Goal: Task Accomplishment & Management: Manage account settings

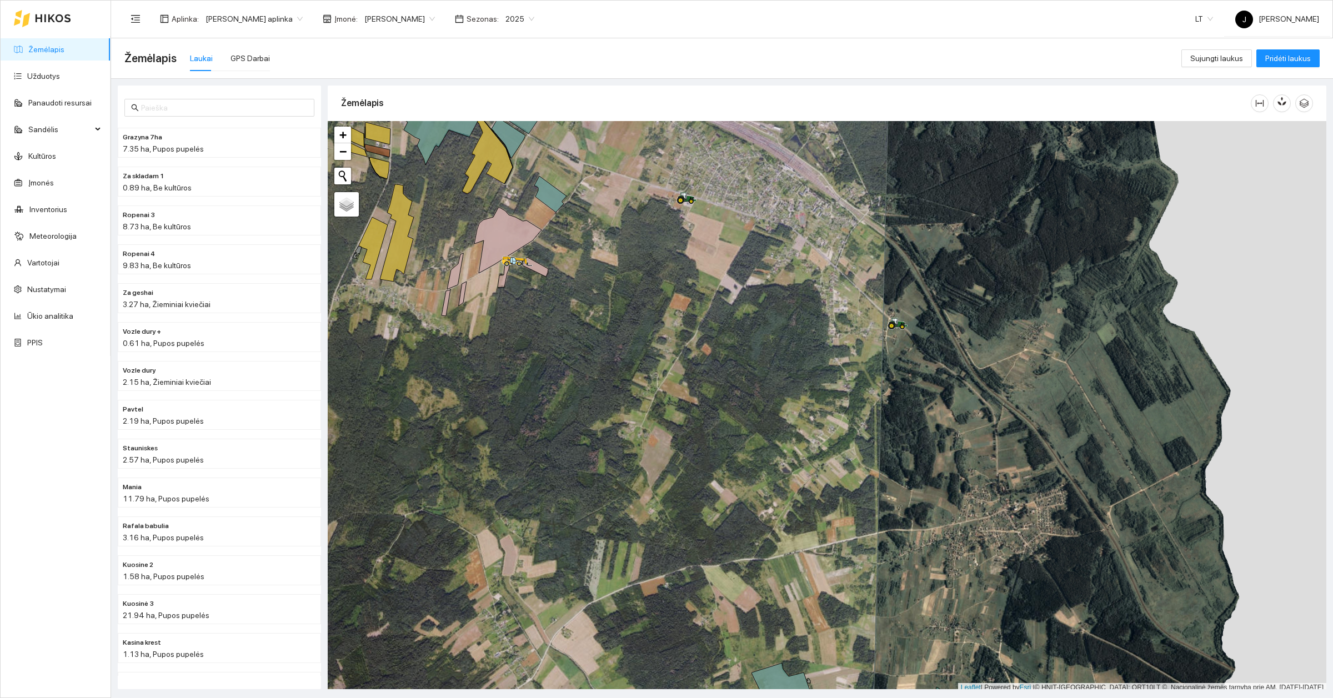
scroll to position [3, 0]
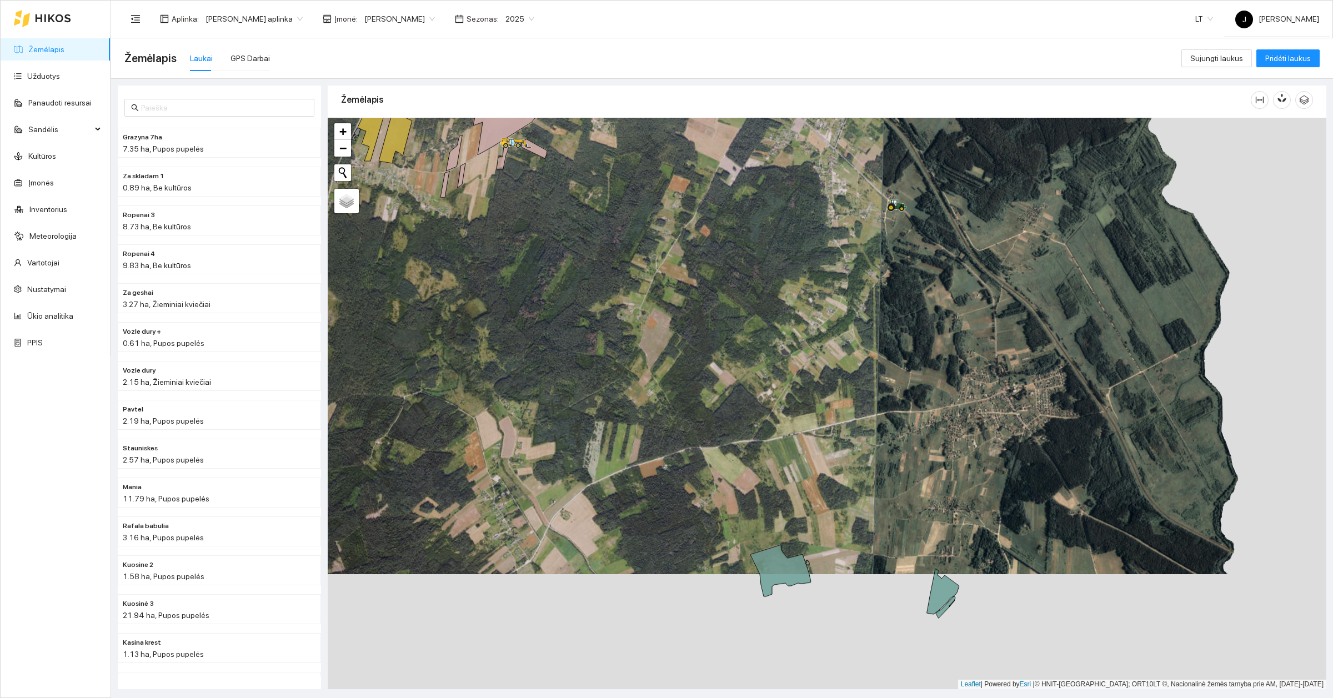
drag, startPoint x: 819, startPoint y: 483, endPoint x: 818, endPoint y: 365, distance: 117.8
click at [818, 365] on div at bounding box center [827, 404] width 999 height 572
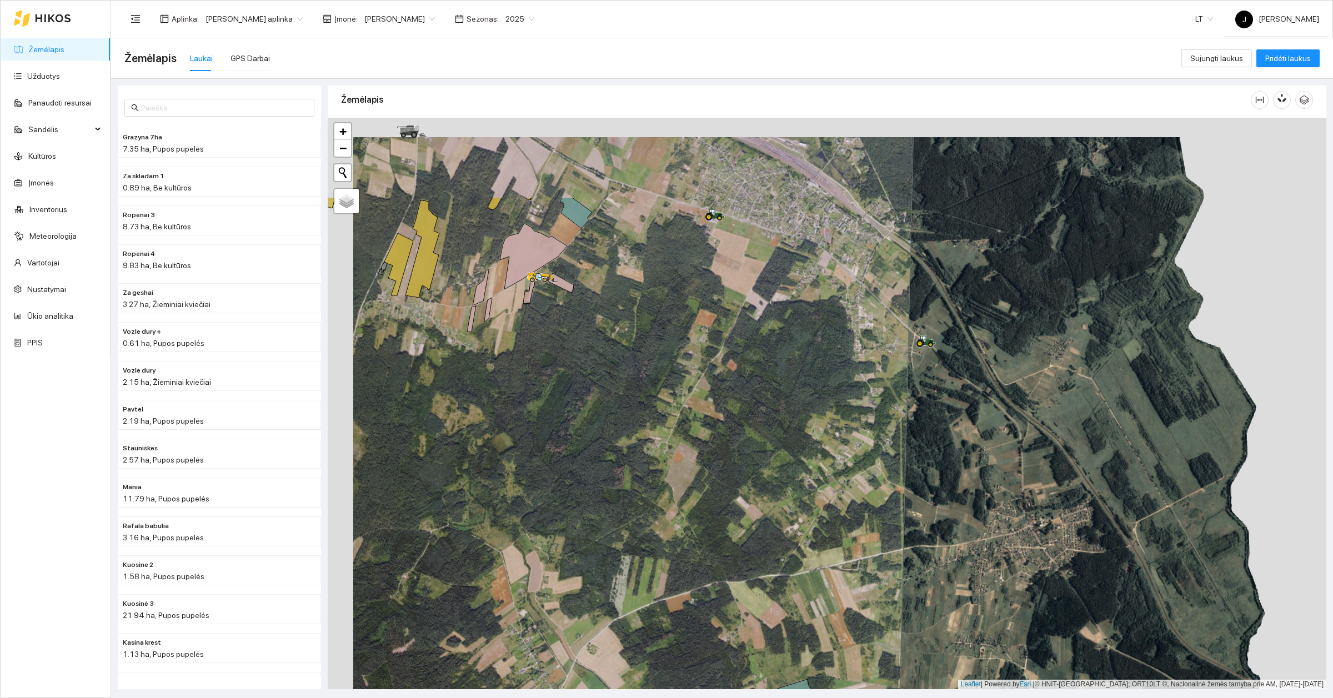
drag, startPoint x: 793, startPoint y: 328, endPoint x: 820, endPoint y: 465, distance: 139.8
click at [820, 465] on div at bounding box center [827, 404] width 999 height 572
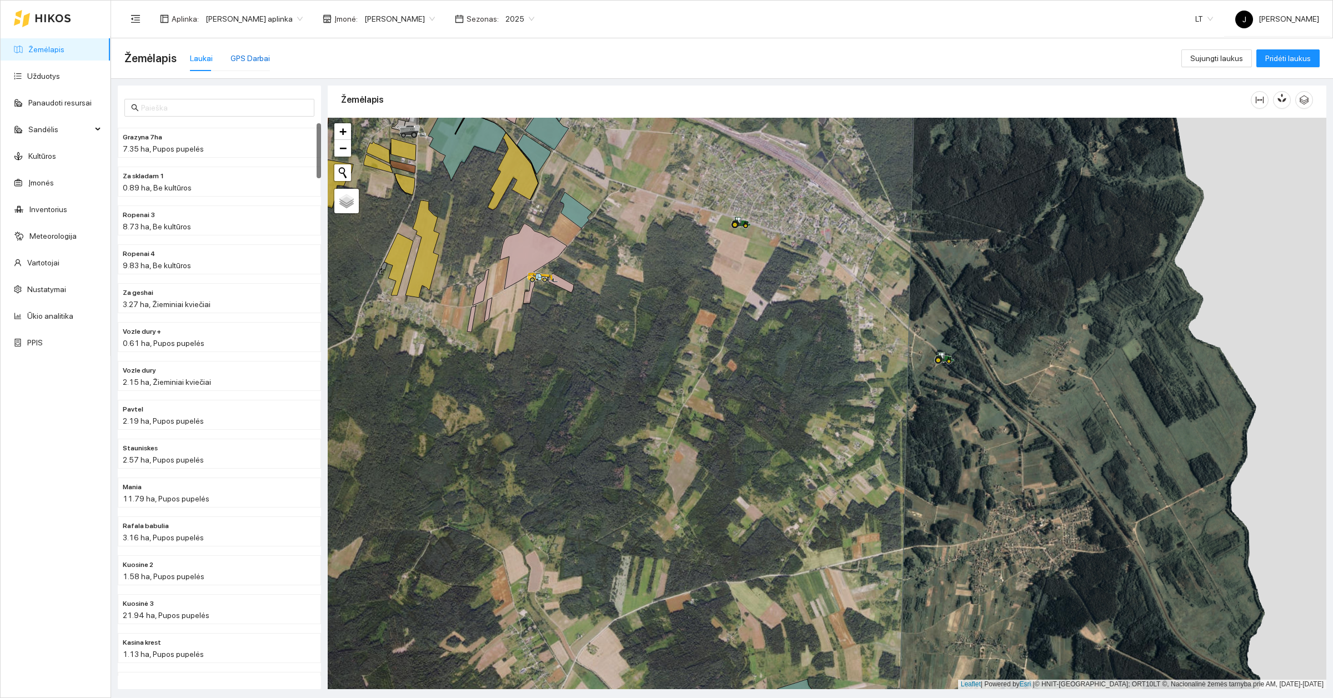
click at [260, 62] on div "GPS Darbai" at bounding box center [249, 58] width 39 height 12
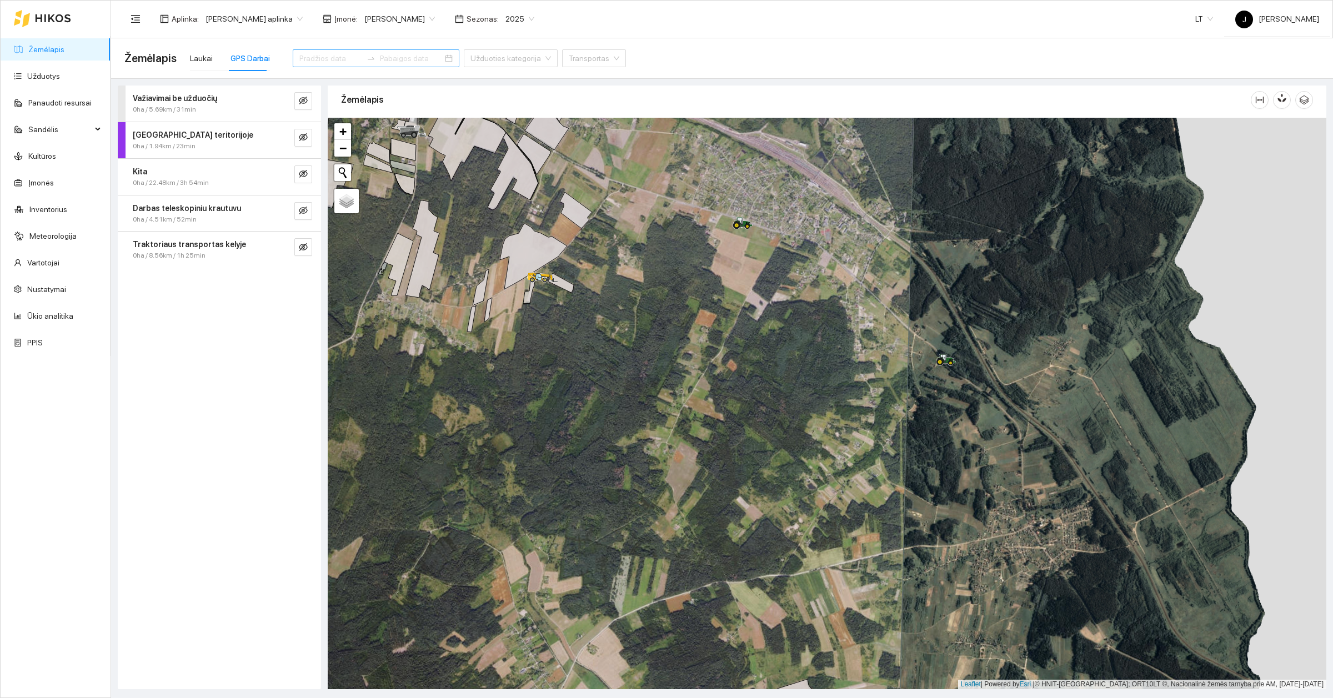
click at [299, 54] on input at bounding box center [330, 58] width 63 height 12
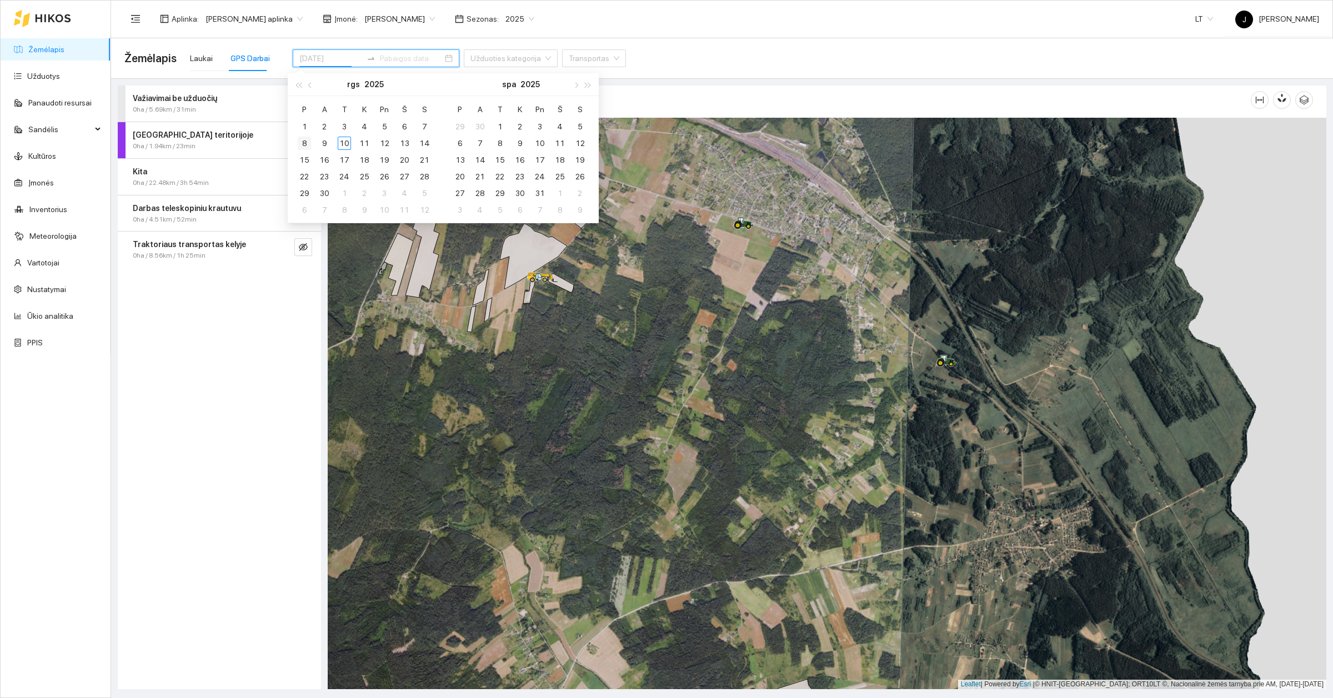
type input "[DATE]"
click at [305, 146] on div "8" at bounding box center [304, 143] width 13 height 13
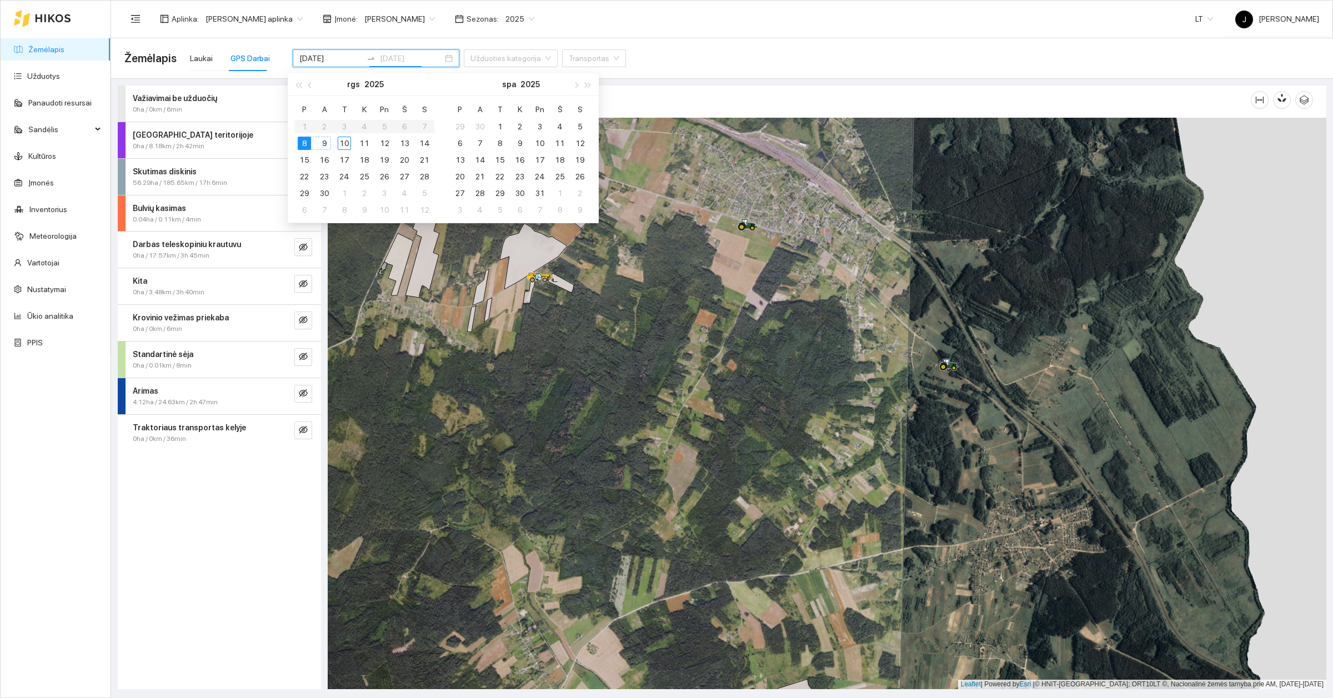
type input "[DATE]"
click at [320, 145] on div "9" at bounding box center [324, 143] width 13 height 13
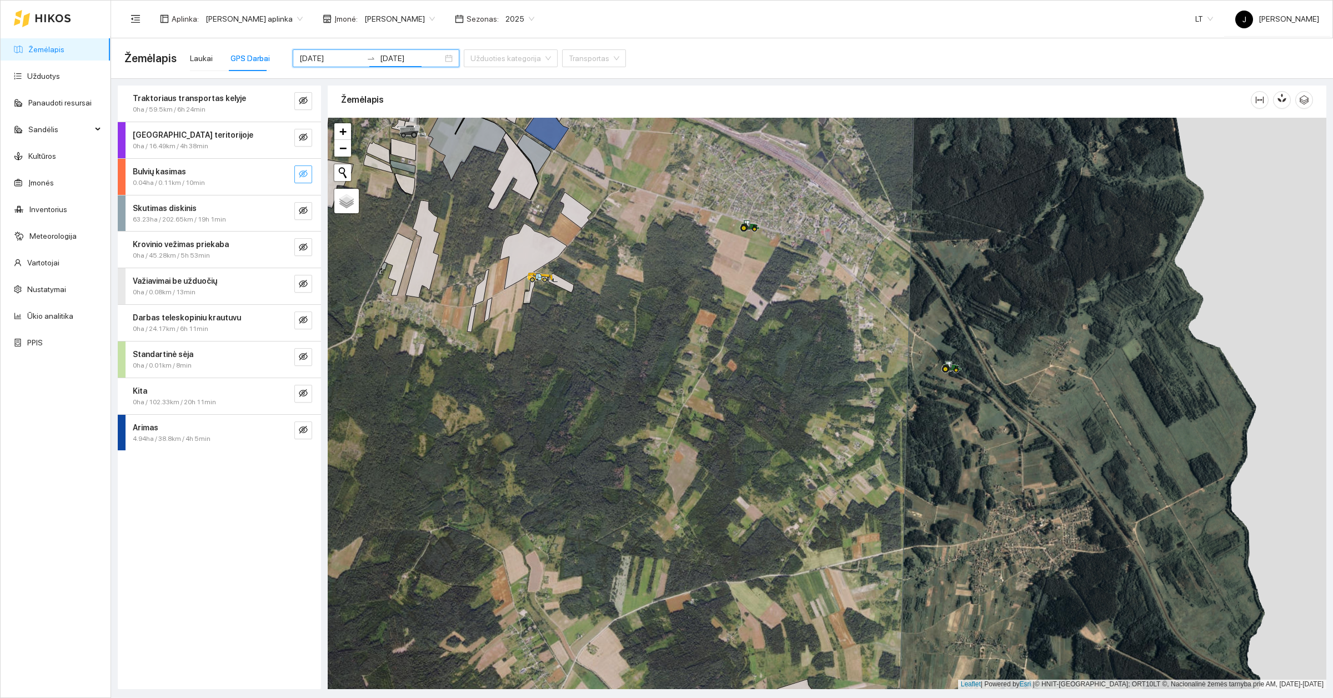
click at [303, 176] on icon "eye-invisible" at bounding box center [303, 173] width 9 height 9
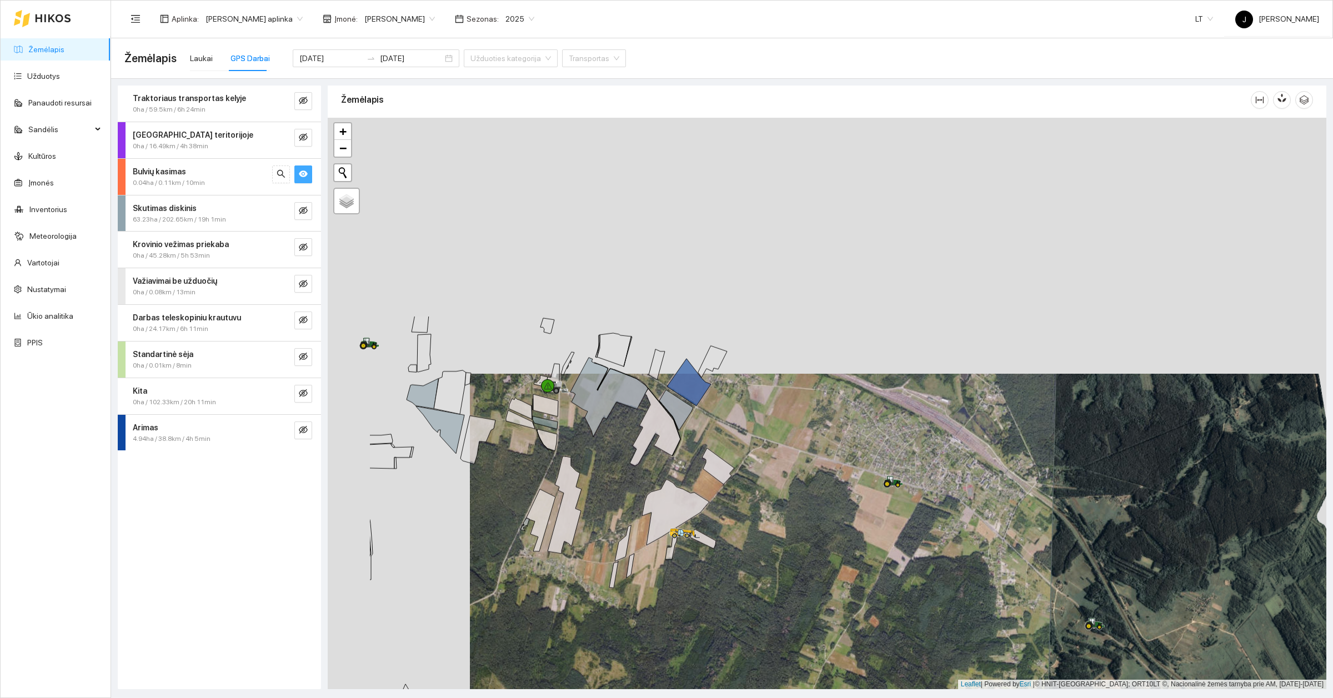
drag, startPoint x: 392, startPoint y: 217, endPoint x: 584, endPoint y: 468, distance: 315.7
click at [584, 468] on div at bounding box center [827, 404] width 999 height 572
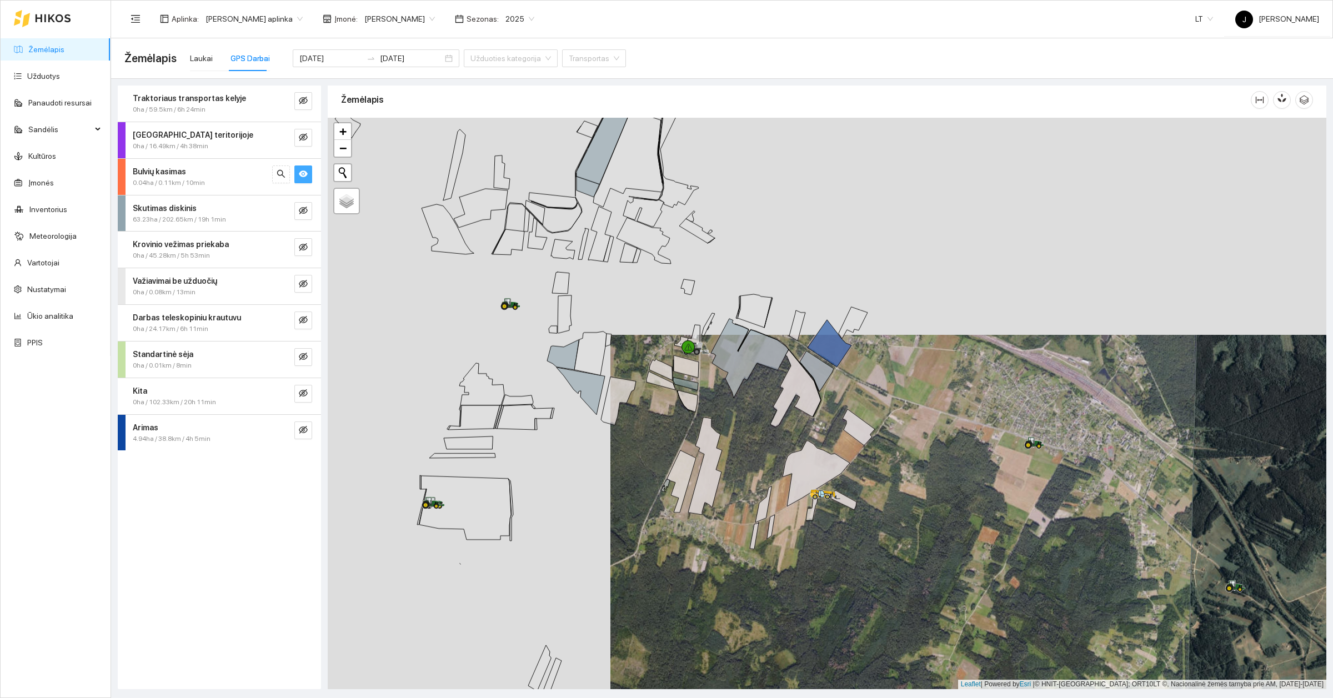
drag, startPoint x: 527, startPoint y: 478, endPoint x: 617, endPoint y: 444, distance: 96.5
click at [617, 444] on div at bounding box center [827, 404] width 999 height 572
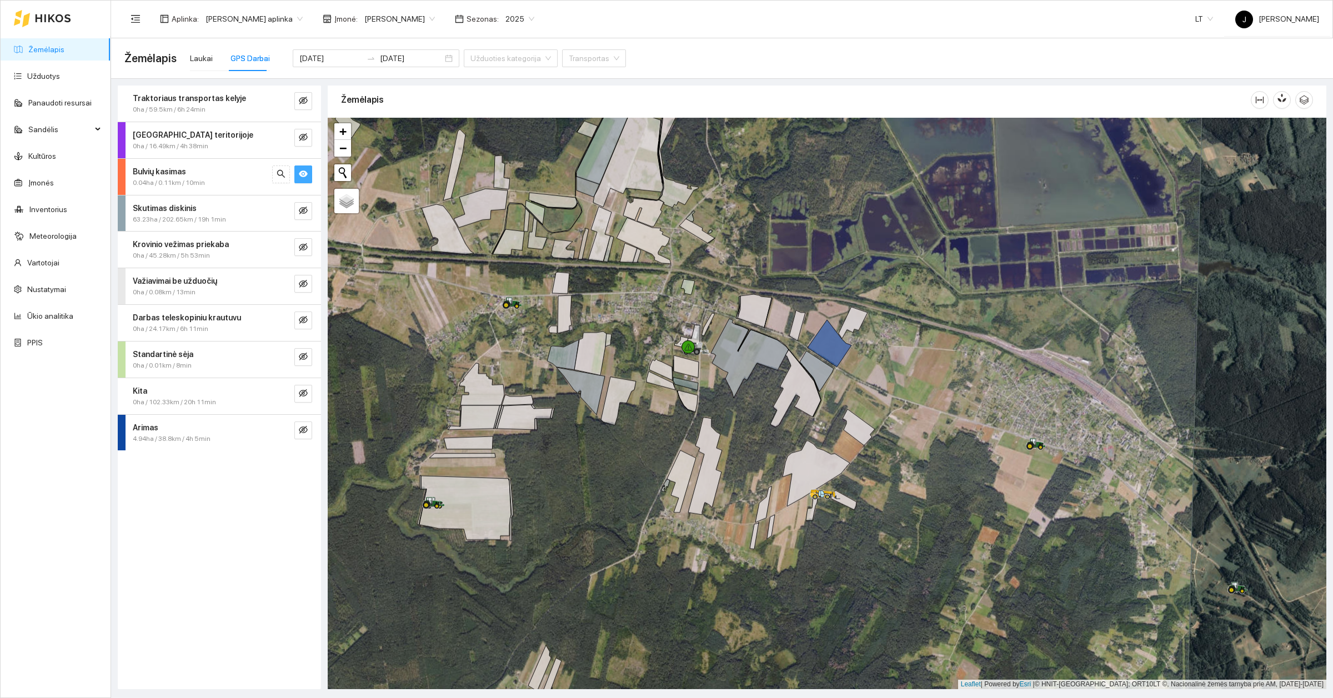
click at [301, 173] on icon "eye" at bounding box center [303, 174] width 9 height 7
click at [302, 173] on icon "eye-invisible" at bounding box center [303, 174] width 9 height 8
click at [302, 173] on icon "eye" at bounding box center [303, 173] width 9 height 9
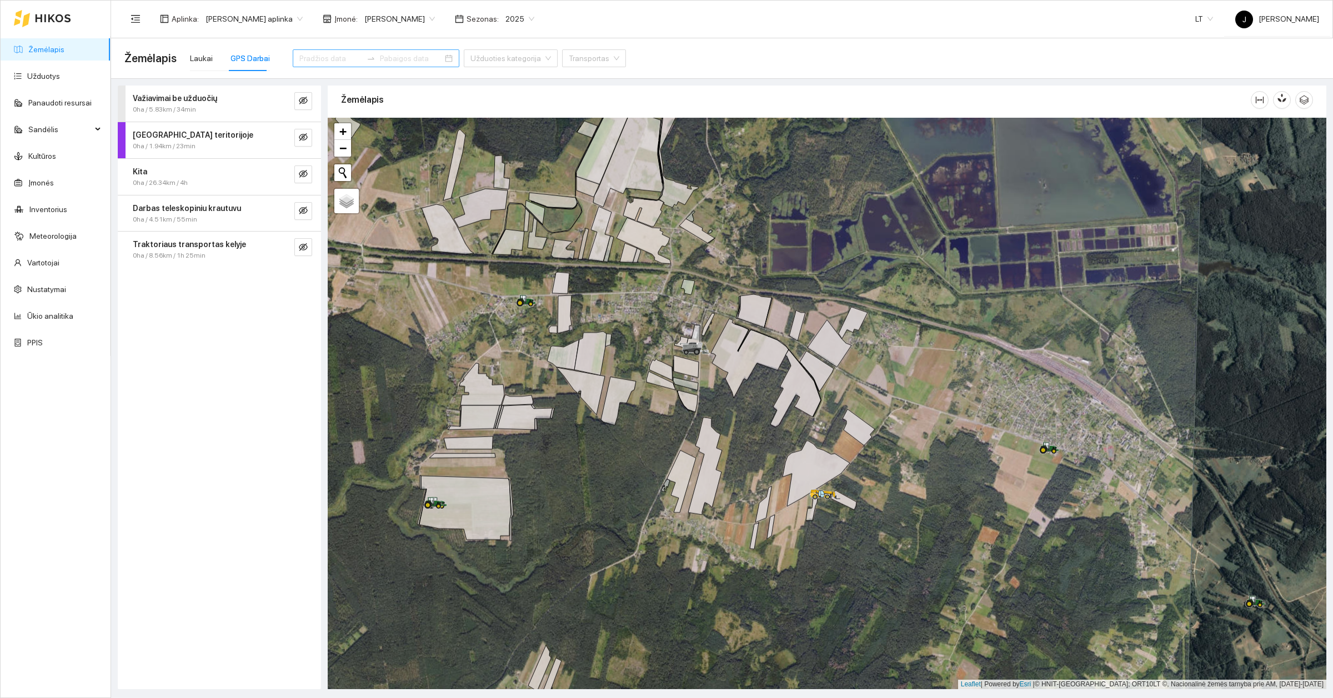
drag, startPoint x: 323, startPoint y: 47, endPoint x: 323, endPoint y: 54, distance: 6.7
click at [323, 50] on div at bounding box center [376, 51] width 167 height 31
click at [323, 59] on input at bounding box center [330, 58] width 63 height 12
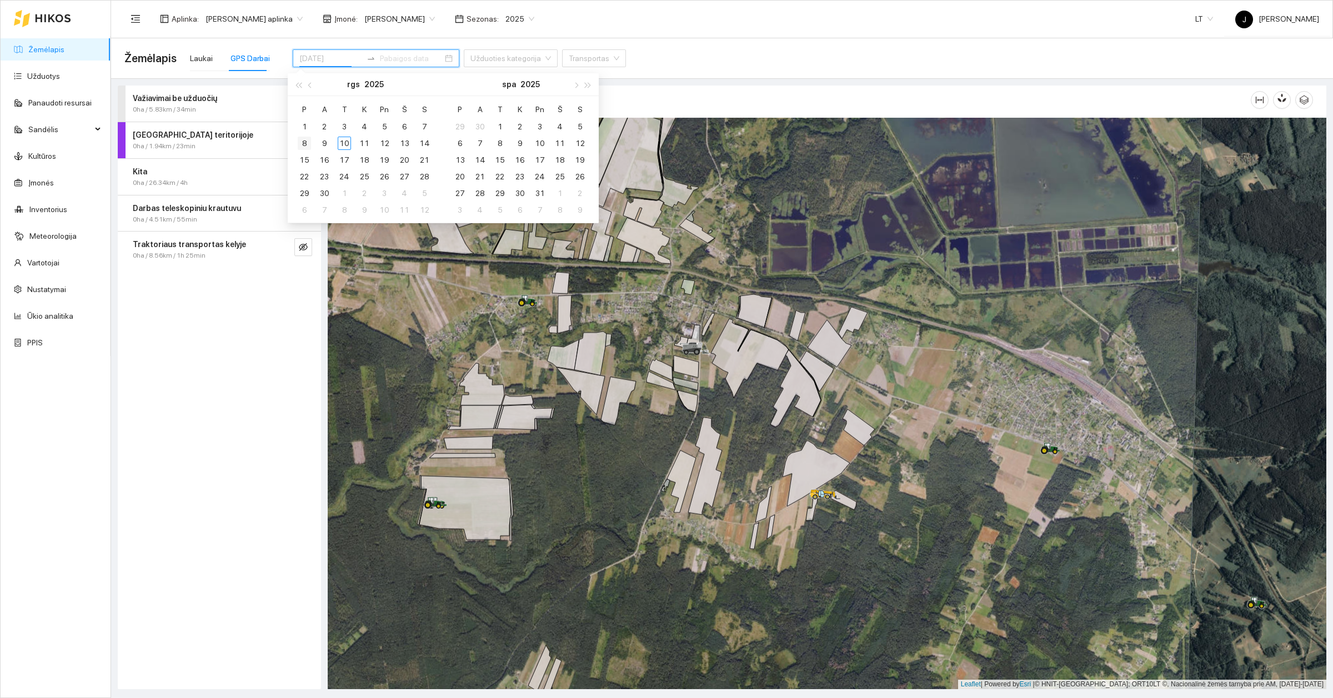
type input "[DATE]"
click at [307, 143] on div "8" at bounding box center [304, 143] width 13 height 13
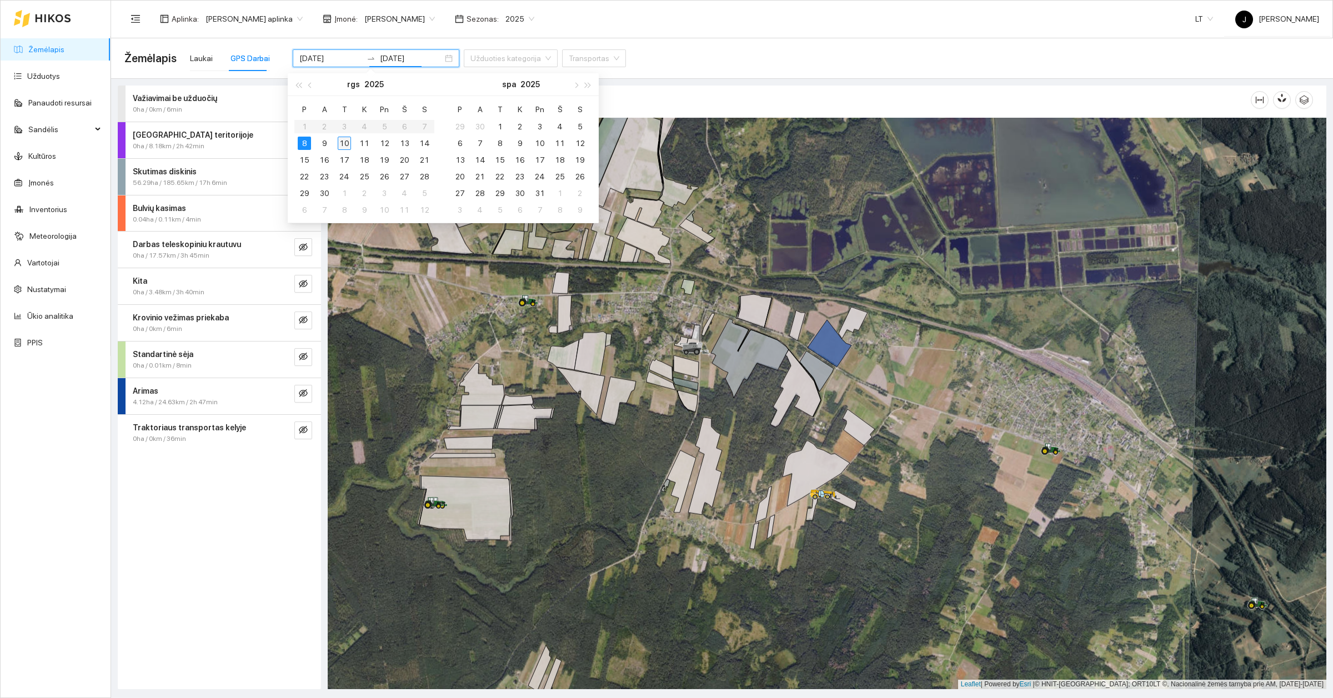
type input "[DATE]"
click at [347, 143] on div "10" at bounding box center [344, 143] width 13 height 13
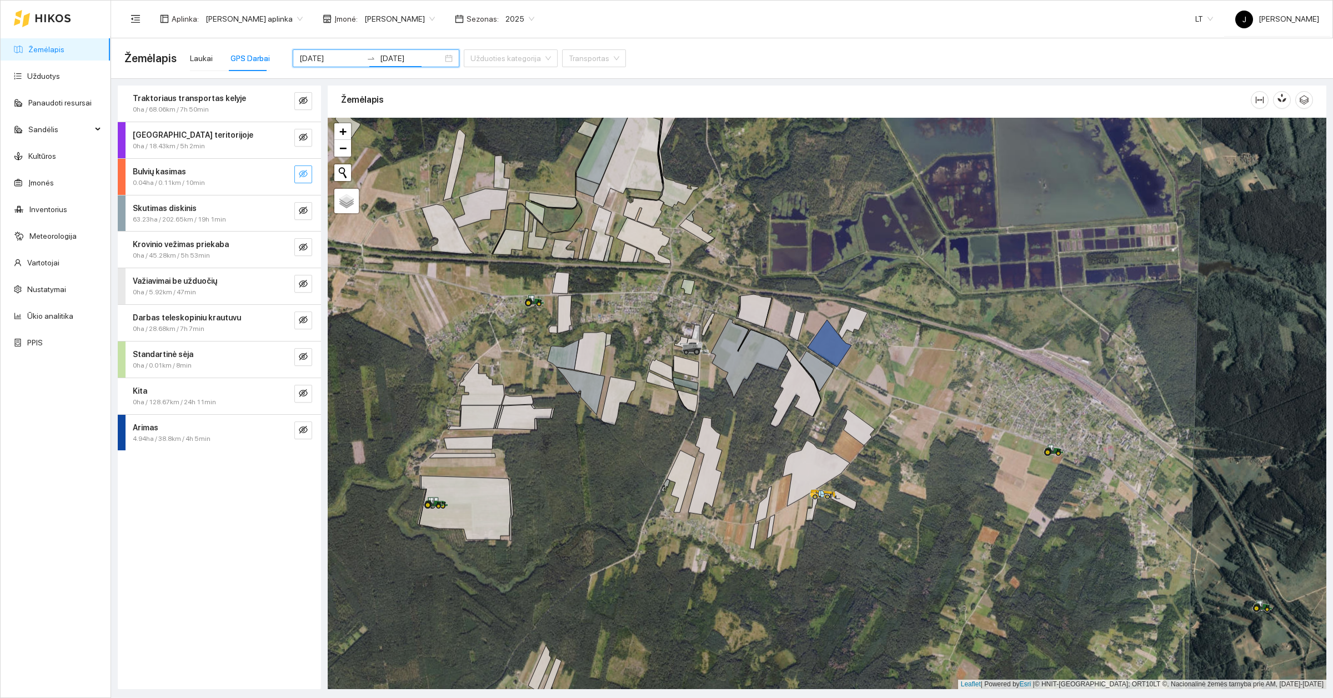
click at [304, 171] on icon "eye-invisible" at bounding box center [303, 174] width 9 height 8
click at [304, 171] on icon "eye" at bounding box center [303, 173] width 9 height 9
click at [299, 390] on icon "eye-invisible" at bounding box center [303, 393] width 9 height 9
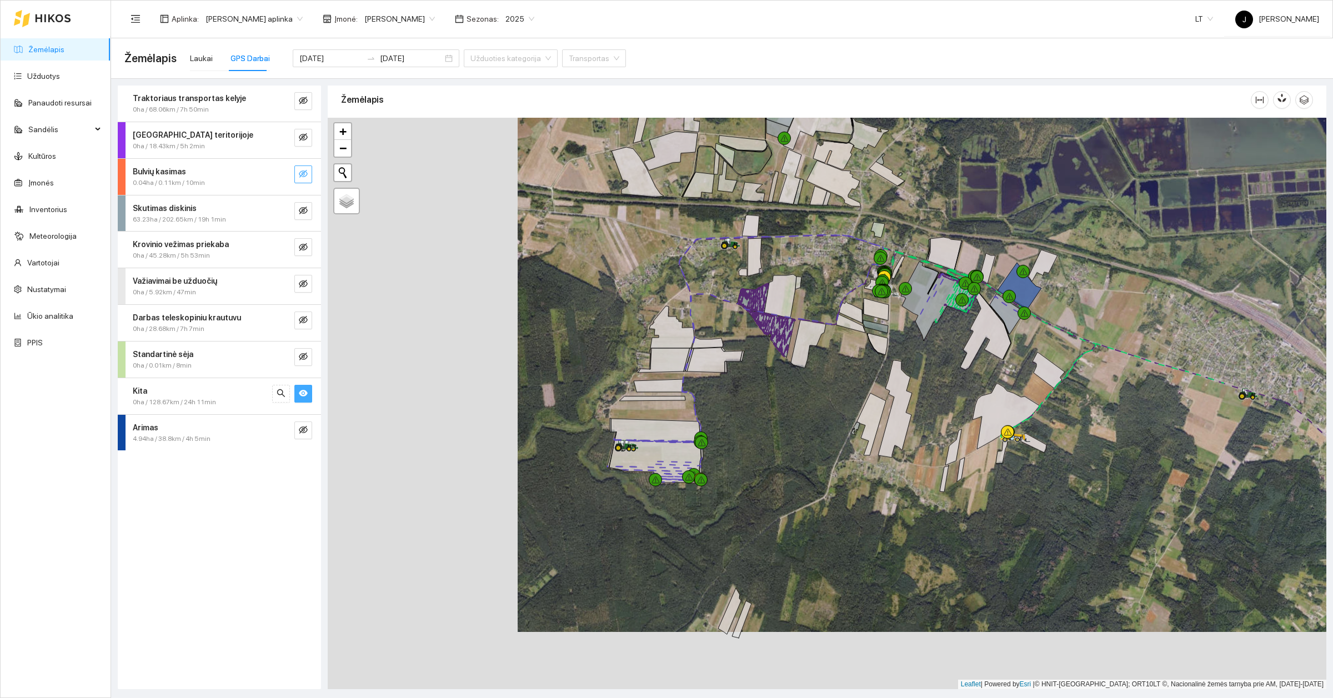
drag, startPoint x: 594, startPoint y: 467, endPoint x: 785, endPoint y: 408, distance: 199.4
click at [785, 408] on div at bounding box center [827, 404] width 999 height 572
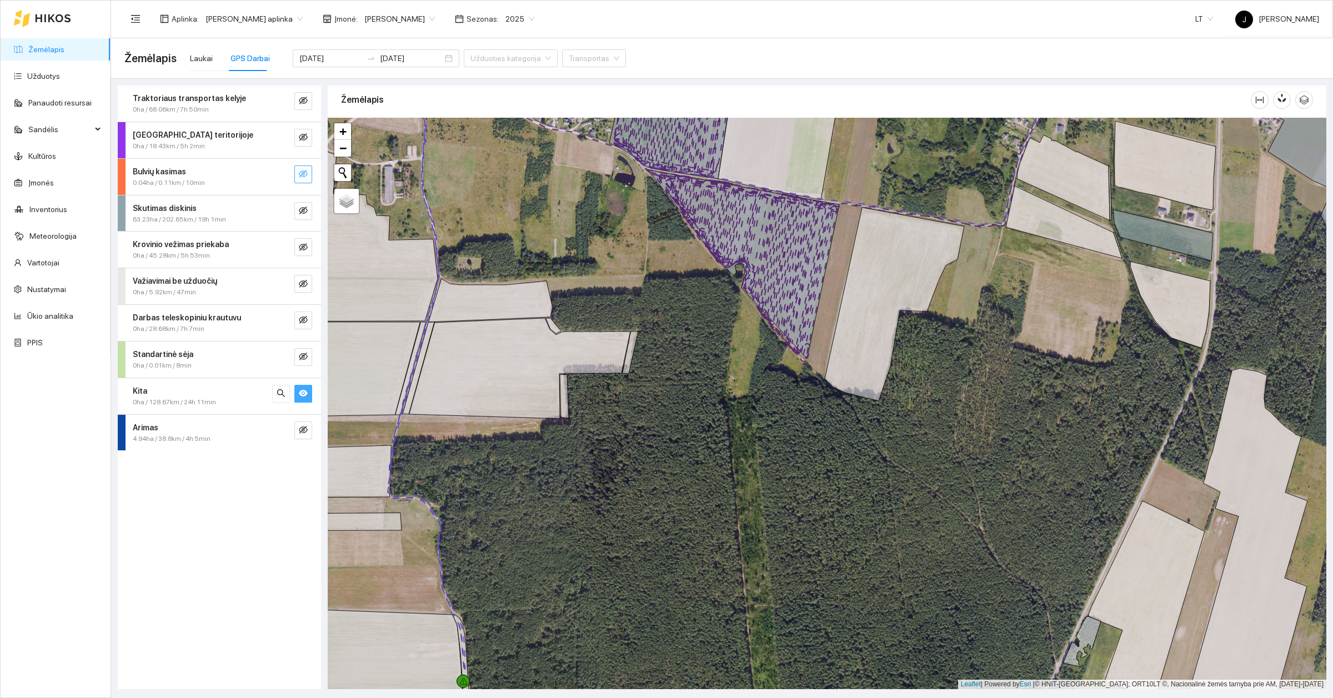
click at [247, 403] on div "0ha / 128.67km / 24h 11min" at bounding box center [201, 402] width 136 height 11
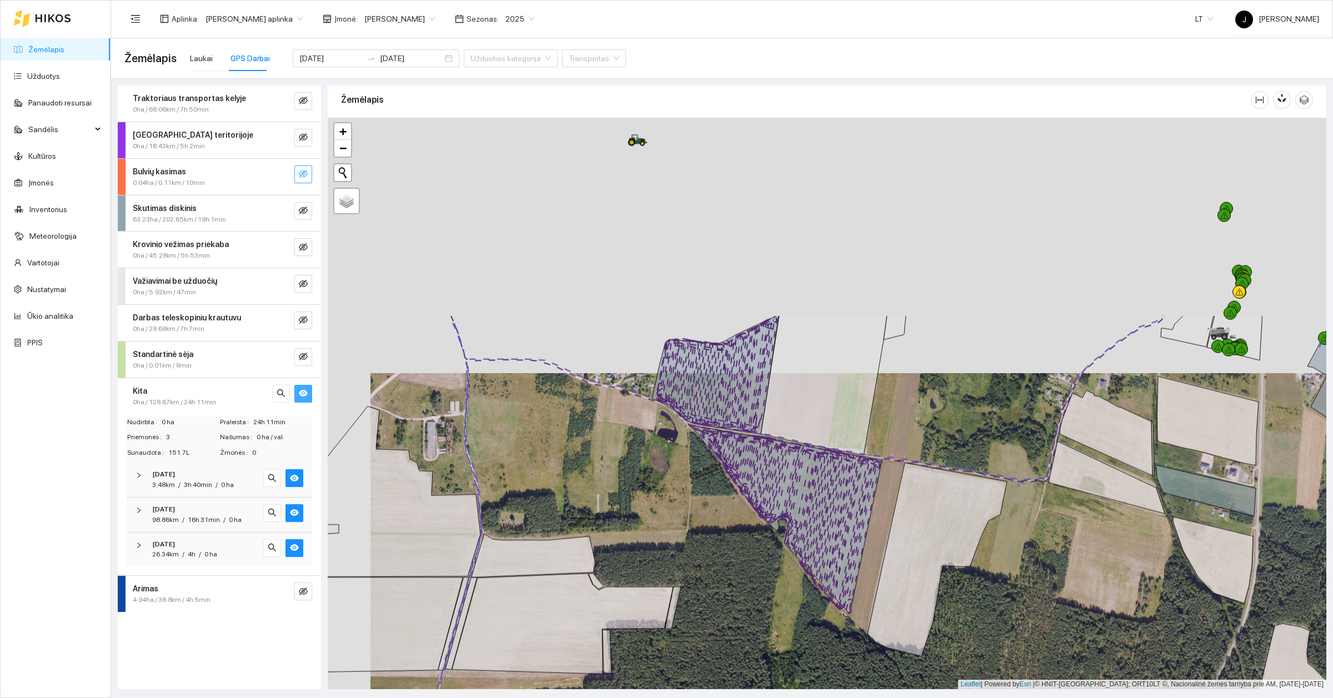
drag, startPoint x: 676, startPoint y: 355, endPoint x: 719, endPoint y: 612, distance: 260.1
click at [719, 612] on div at bounding box center [827, 404] width 999 height 572
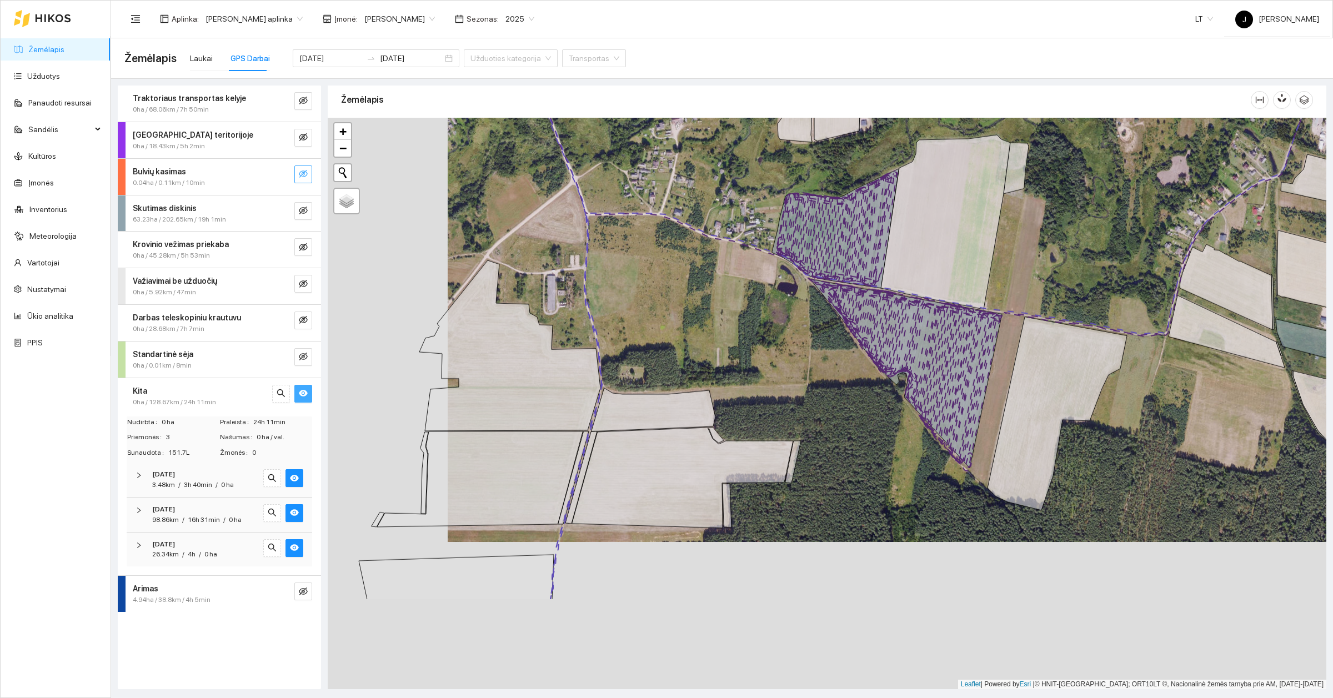
drag, startPoint x: 648, startPoint y: 497, endPoint x: 861, endPoint y: 232, distance: 340.1
click at [861, 232] on div at bounding box center [827, 404] width 999 height 572
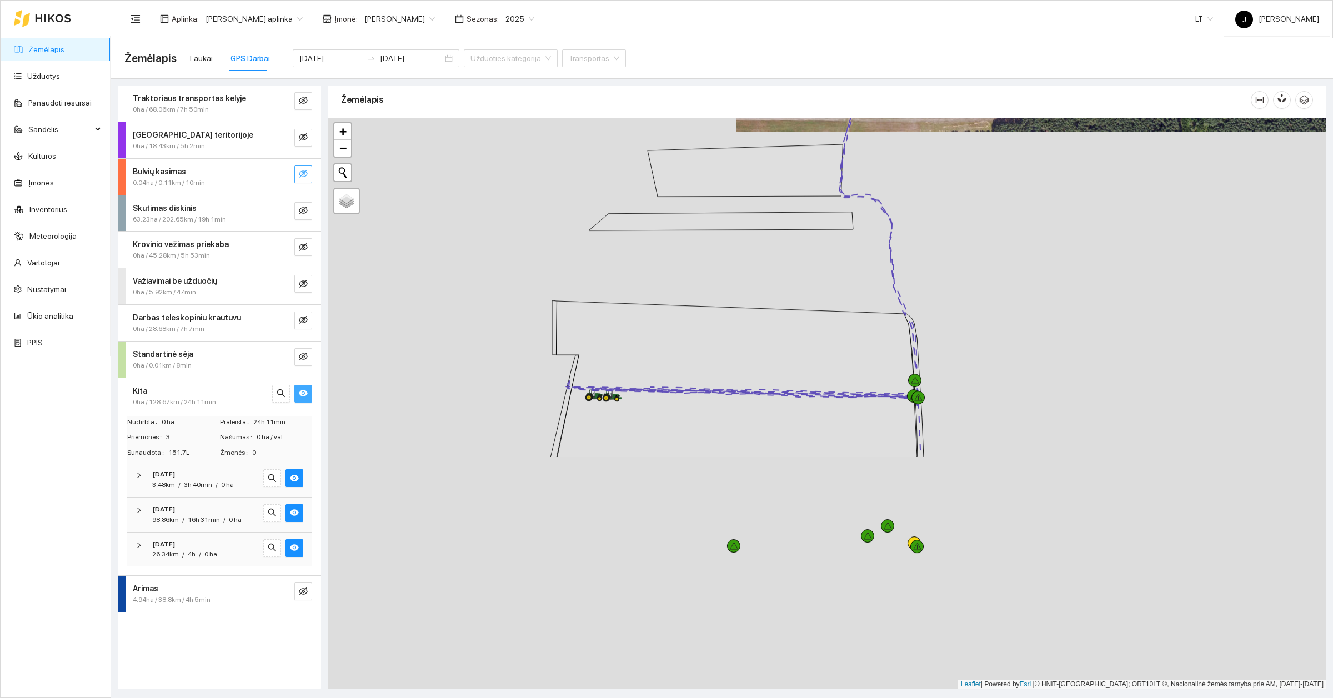
drag, startPoint x: 633, startPoint y: 496, endPoint x: 823, endPoint y: 207, distance: 346.1
click at [823, 207] on div at bounding box center [827, 404] width 999 height 572
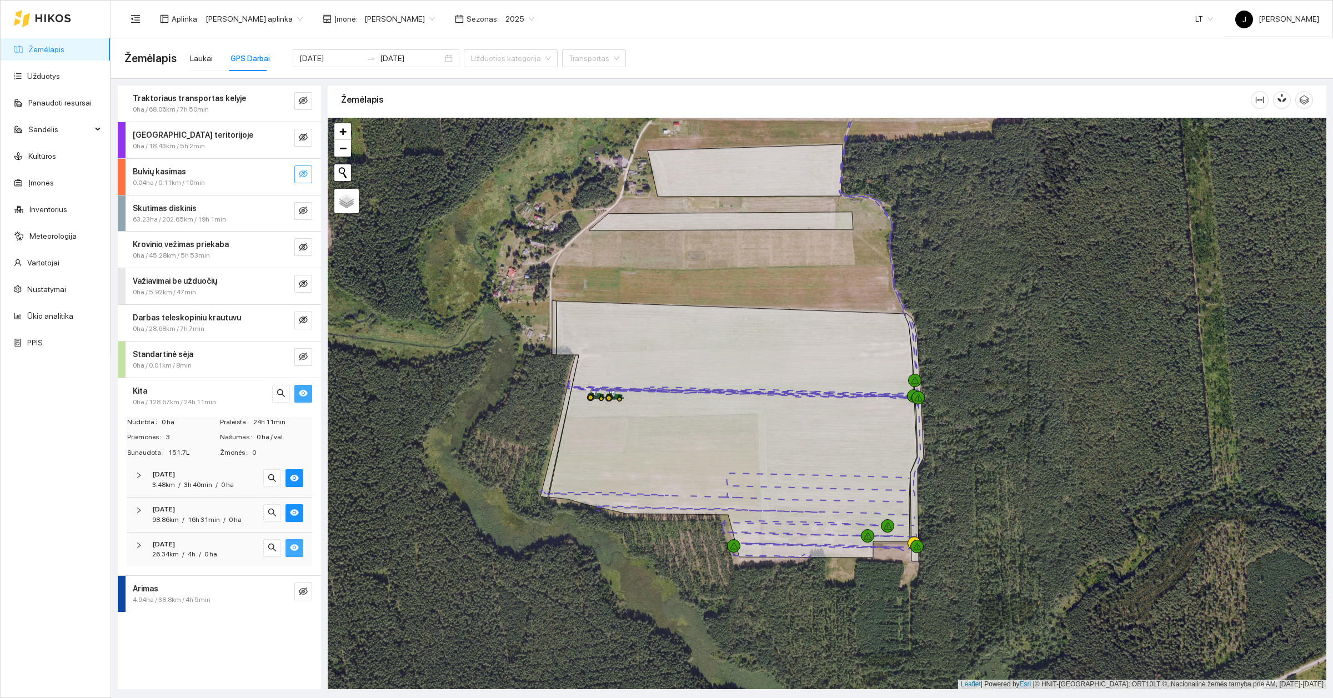
click at [290, 551] on icon "eye" at bounding box center [294, 547] width 9 height 9
click at [290, 551] on icon "eye-invisible" at bounding box center [294, 547] width 9 height 9
click at [298, 521] on button "button" at bounding box center [294, 513] width 18 height 18
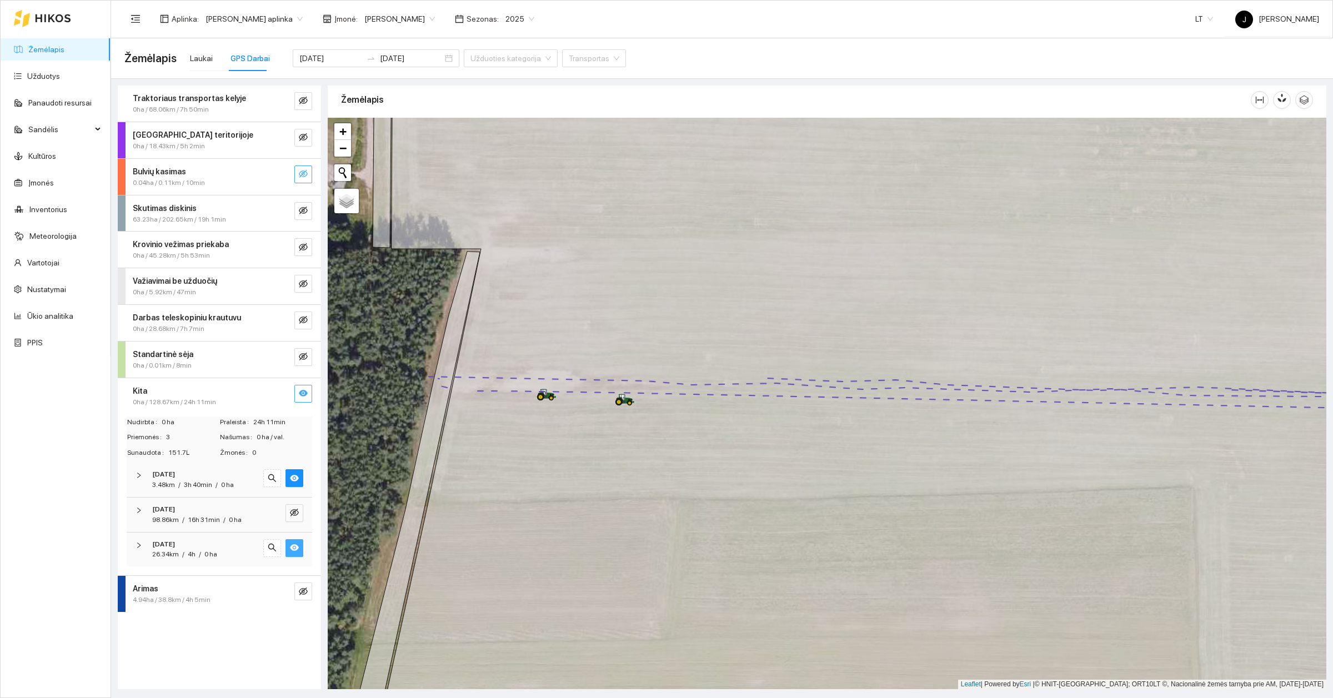
click at [207, 551] on div "0 ha" at bounding box center [210, 554] width 13 height 11
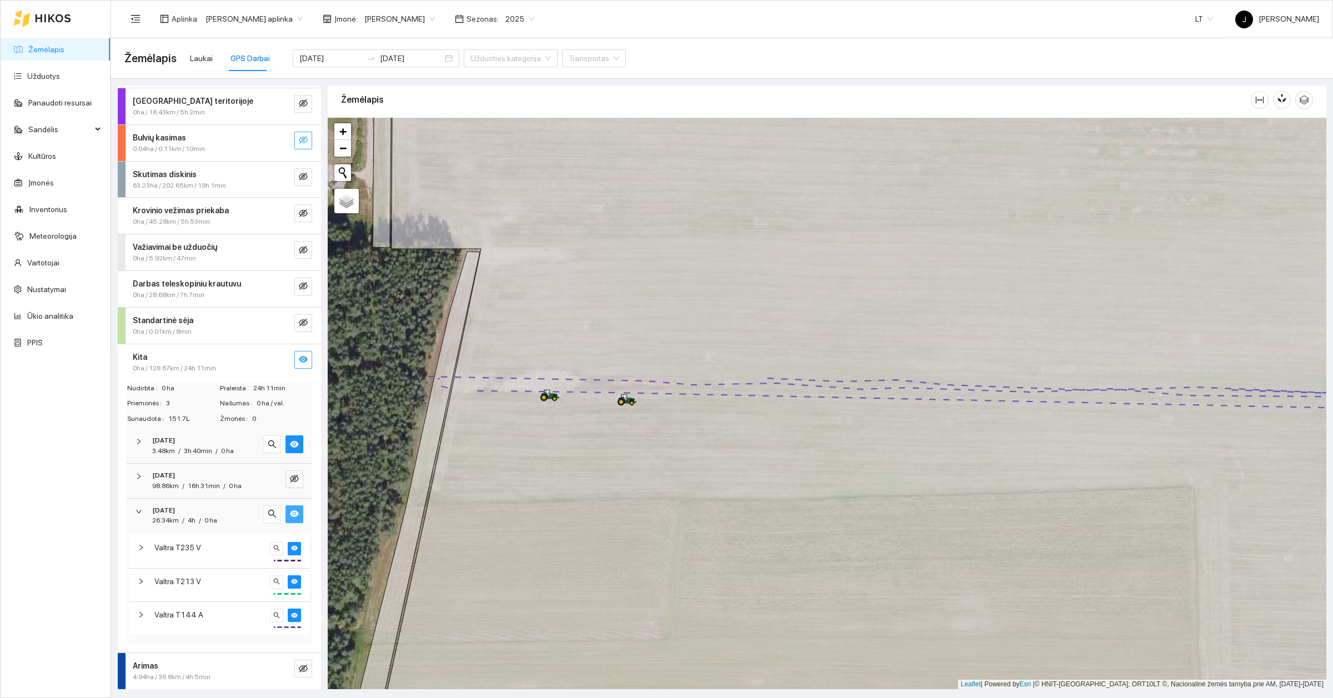
scroll to position [34, 0]
click at [273, 552] on span "search" at bounding box center [276, 549] width 7 height 8
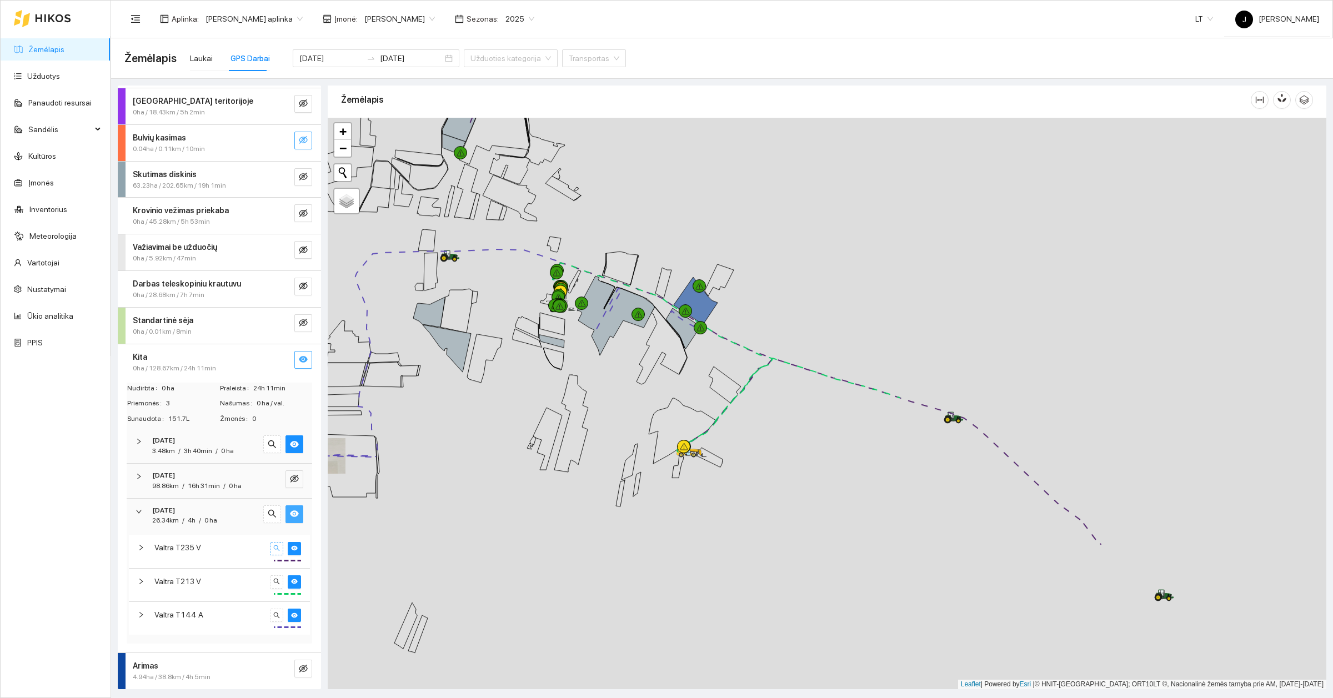
click at [270, 552] on button "button" at bounding box center [276, 548] width 13 height 13
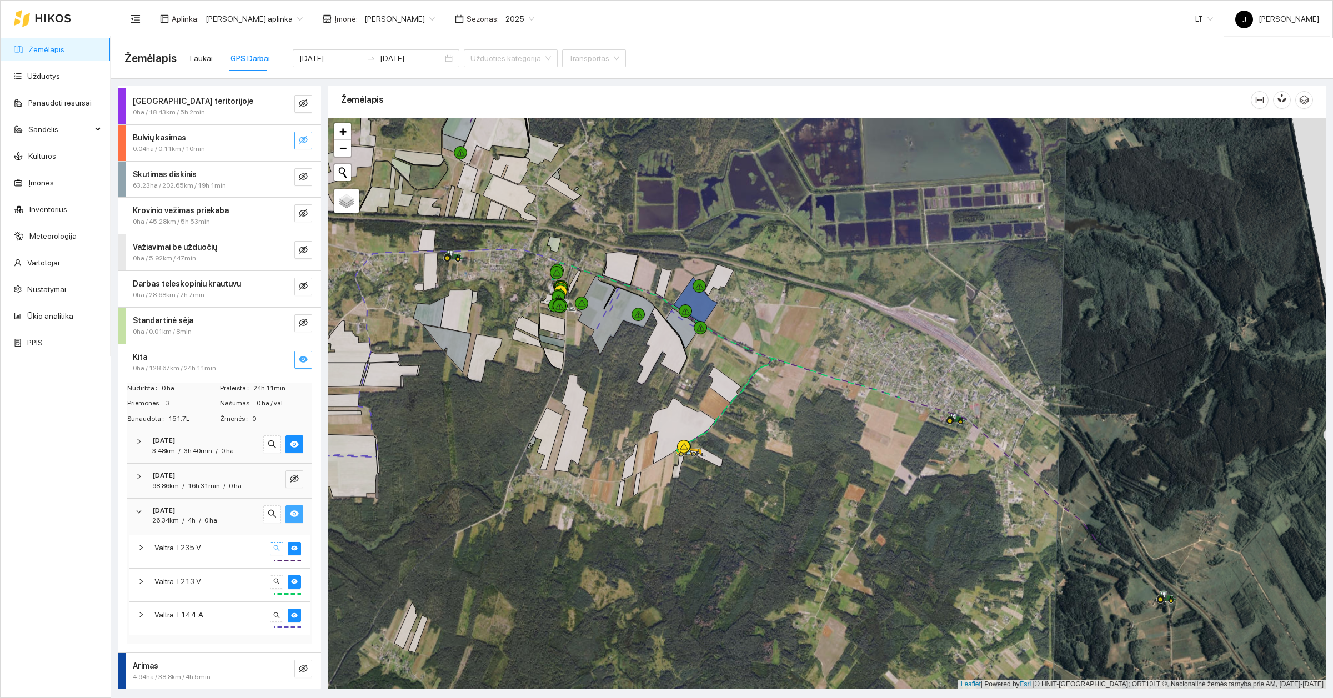
click at [273, 547] on icon "search" at bounding box center [276, 548] width 7 height 7
click at [289, 549] on button "button" at bounding box center [294, 548] width 13 height 13
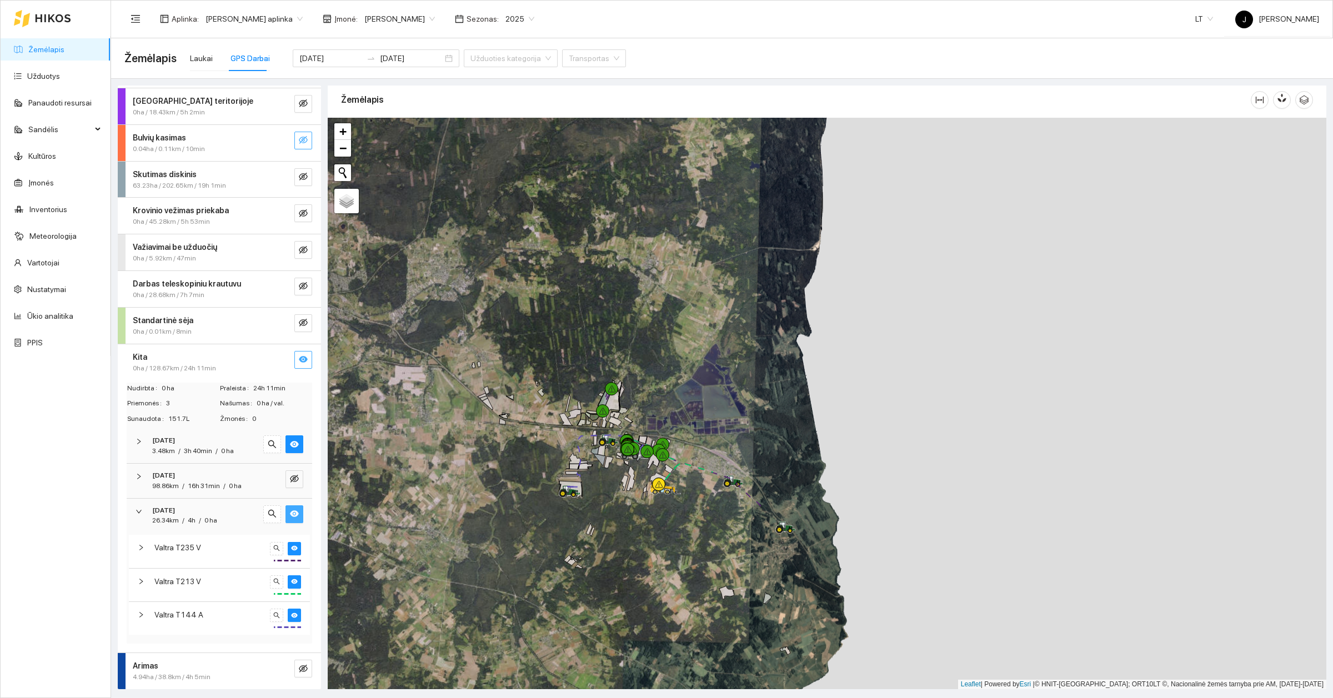
click at [218, 144] on div "0.04ha / 0.11km / 10min" at bounding box center [201, 149] width 136 height 11
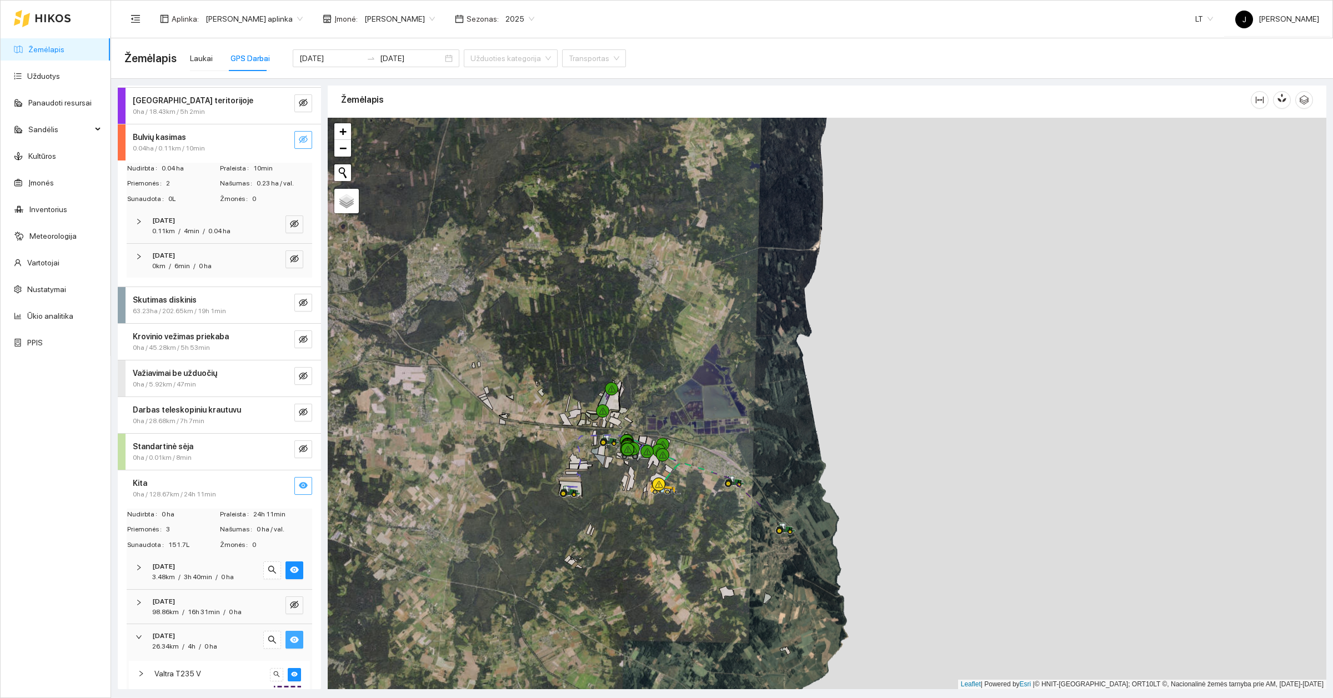
click at [299, 483] on icon "eye" at bounding box center [303, 485] width 9 height 9
click at [299, 487] on icon "eye" at bounding box center [303, 485] width 9 height 9
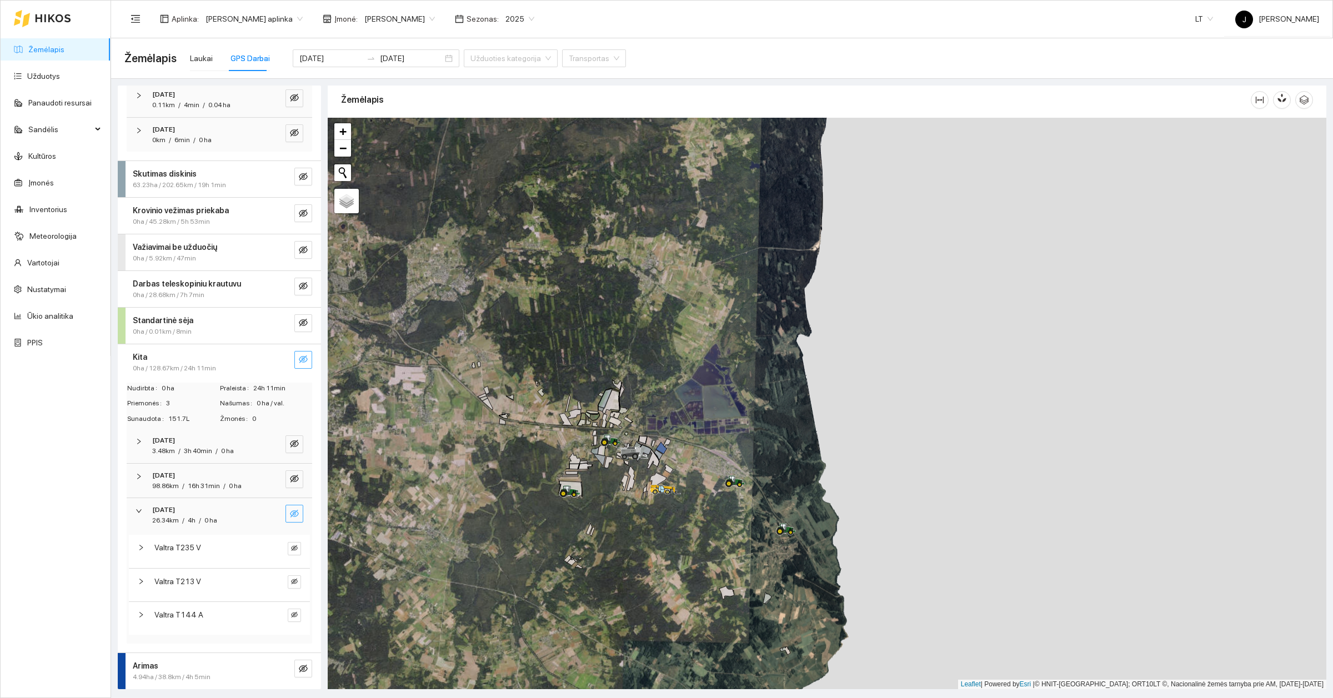
click at [152, 368] on span "0ha / 128.67km / 24h 11min" at bounding box center [174, 368] width 83 height 11
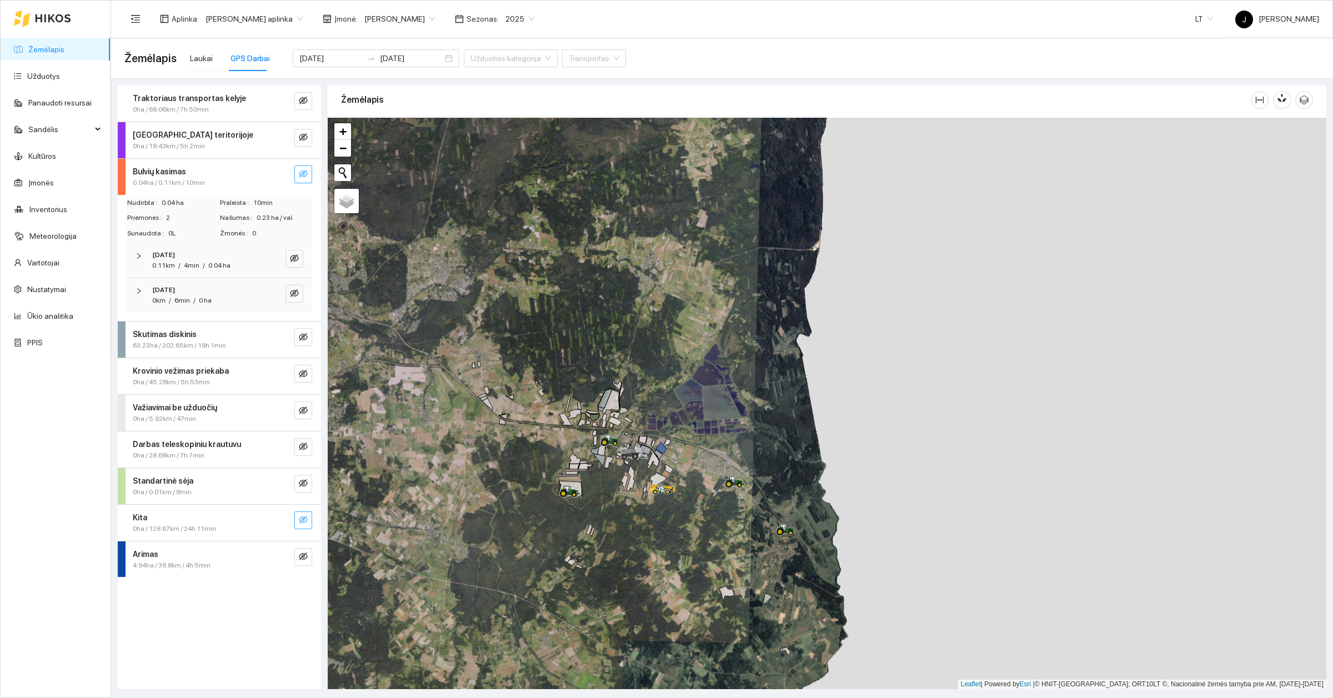
scroll to position [0, 0]
click at [293, 294] on icon "eye-invisible" at bounding box center [294, 293] width 9 height 8
click at [293, 294] on icon "eye" at bounding box center [294, 293] width 9 height 9
click at [293, 257] on icon "eye-invisible" at bounding box center [294, 258] width 9 height 8
click at [293, 257] on icon "eye" at bounding box center [294, 258] width 9 height 9
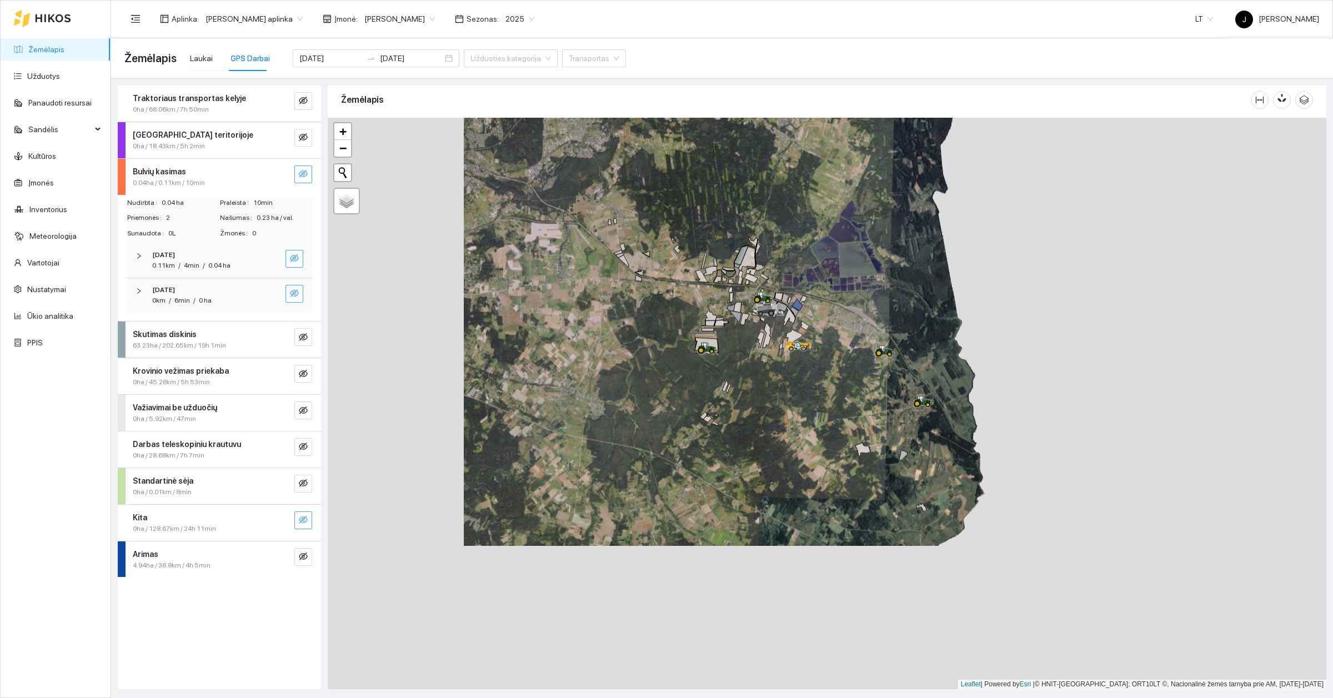
drag, startPoint x: 608, startPoint y: 471, endPoint x: 739, endPoint y: 357, distance: 174.0
click at [739, 357] on div at bounding box center [827, 404] width 999 height 572
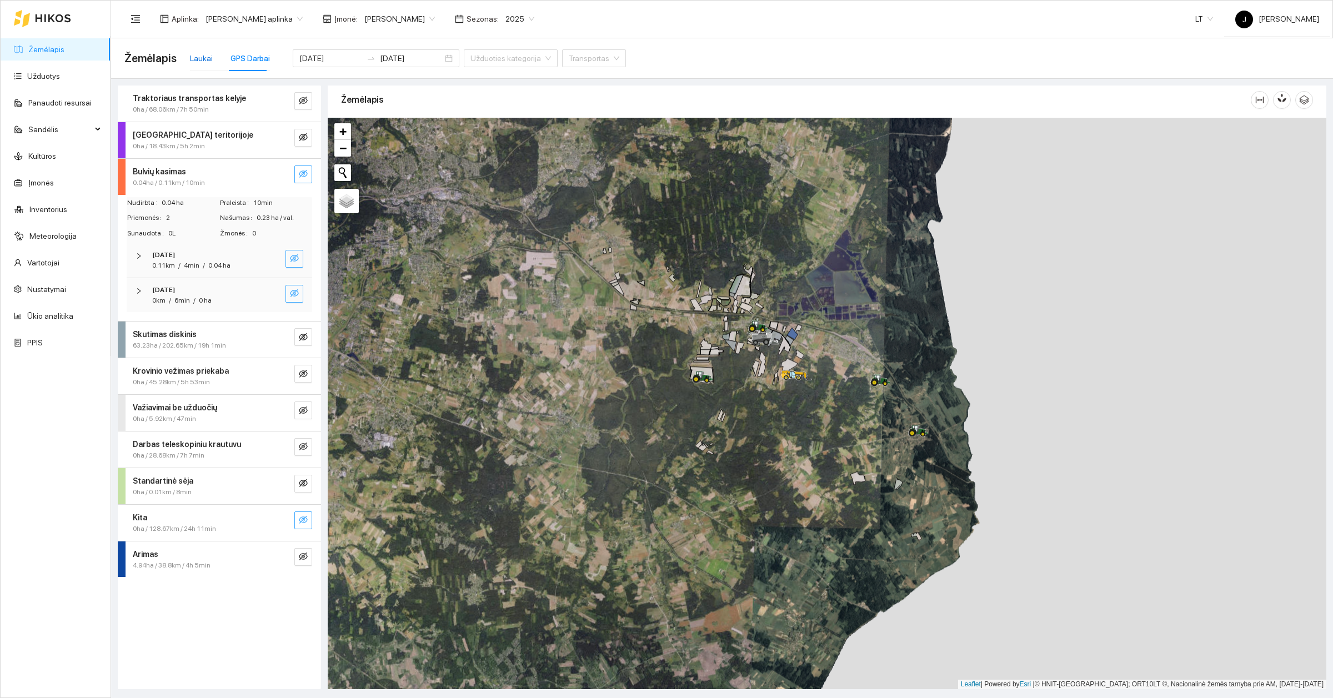
click at [204, 60] on div "Laukai" at bounding box center [201, 58] width 23 height 12
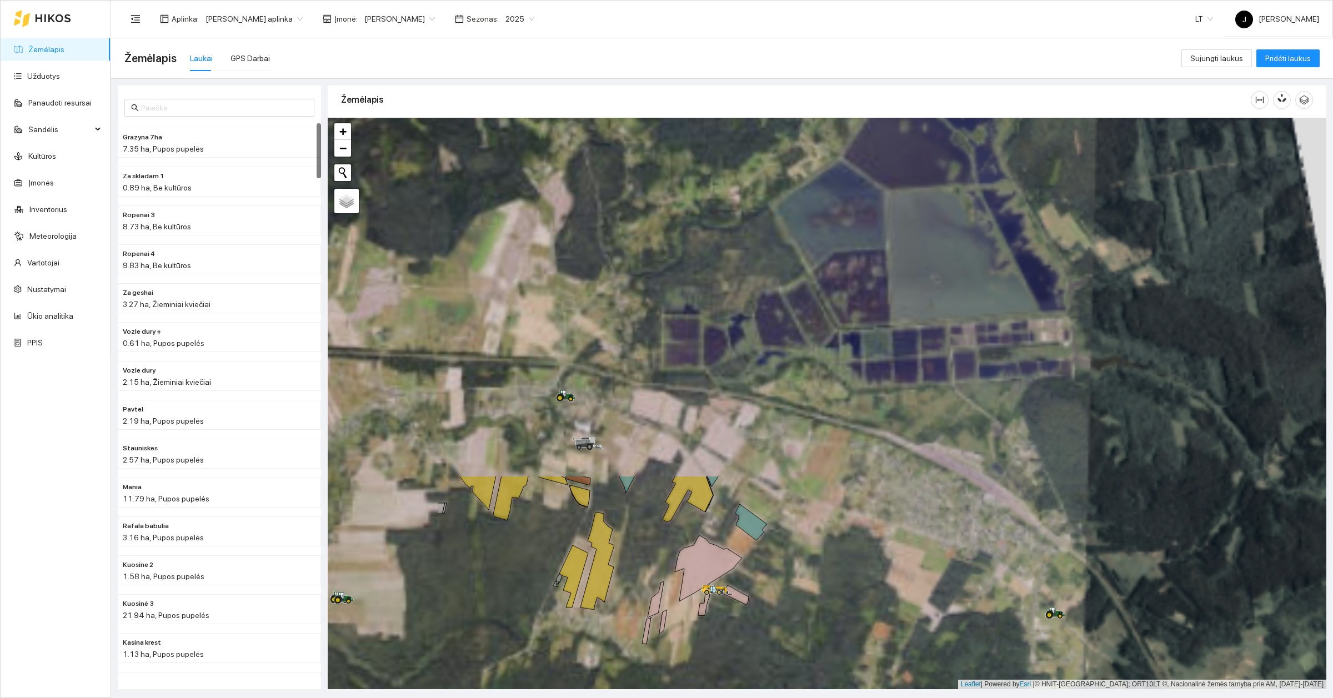
drag, startPoint x: 676, startPoint y: 279, endPoint x: 886, endPoint y: 699, distance: 469.7
click at [886, 698] on html "Žemėlapis Užduotys Panaudoti resursai Sandėlis Kultūros Įmonės Inventorius Mete…" at bounding box center [666, 349] width 1333 height 698
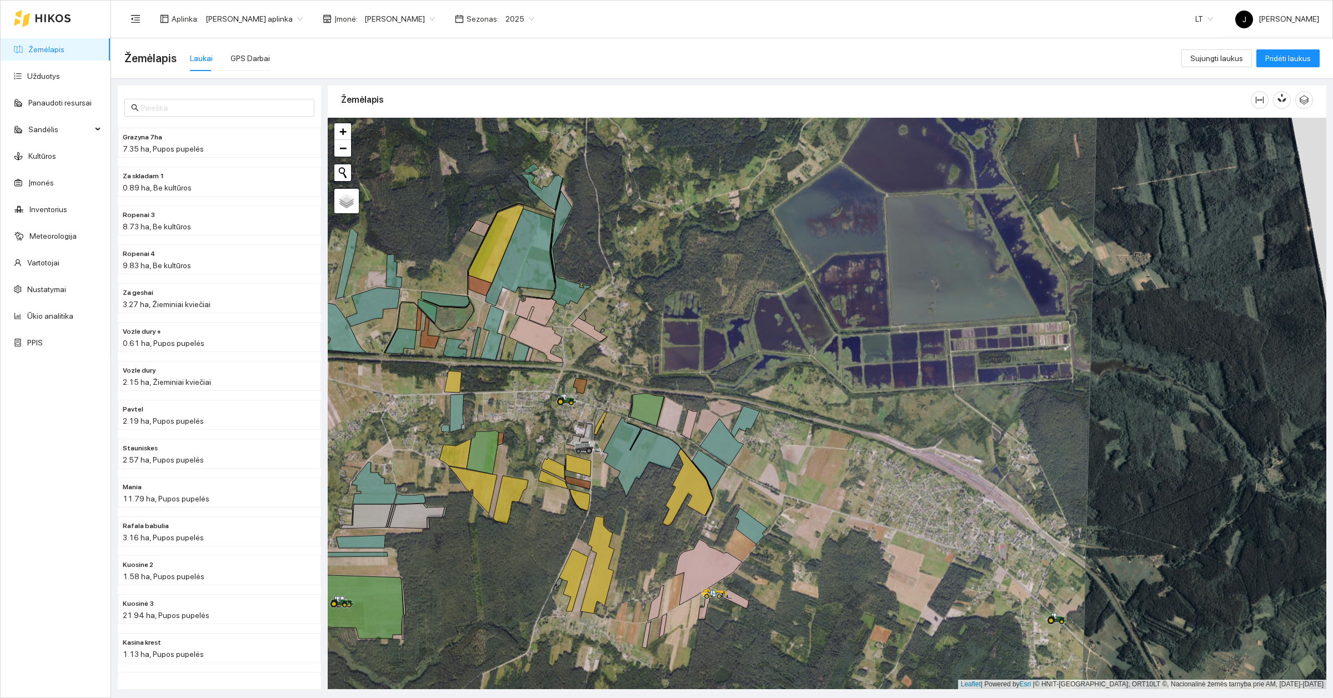
click at [507, 24] on span "2025" at bounding box center [519, 19] width 29 height 17
click at [503, 144] on div "2026" at bounding box center [502, 147] width 29 height 12
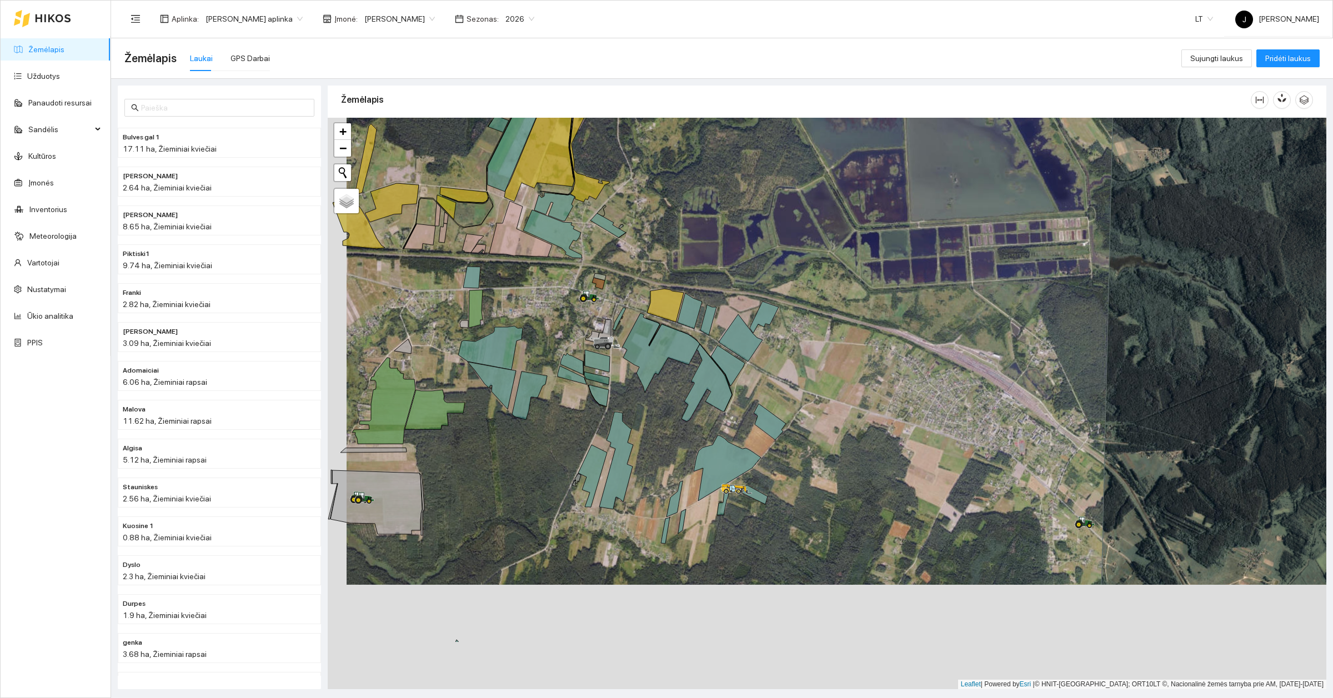
drag, startPoint x: 795, startPoint y: 475, endPoint x: 818, endPoint y: 360, distance: 117.7
click at [818, 360] on div at bounding box center [827, 404] width 999 height 572
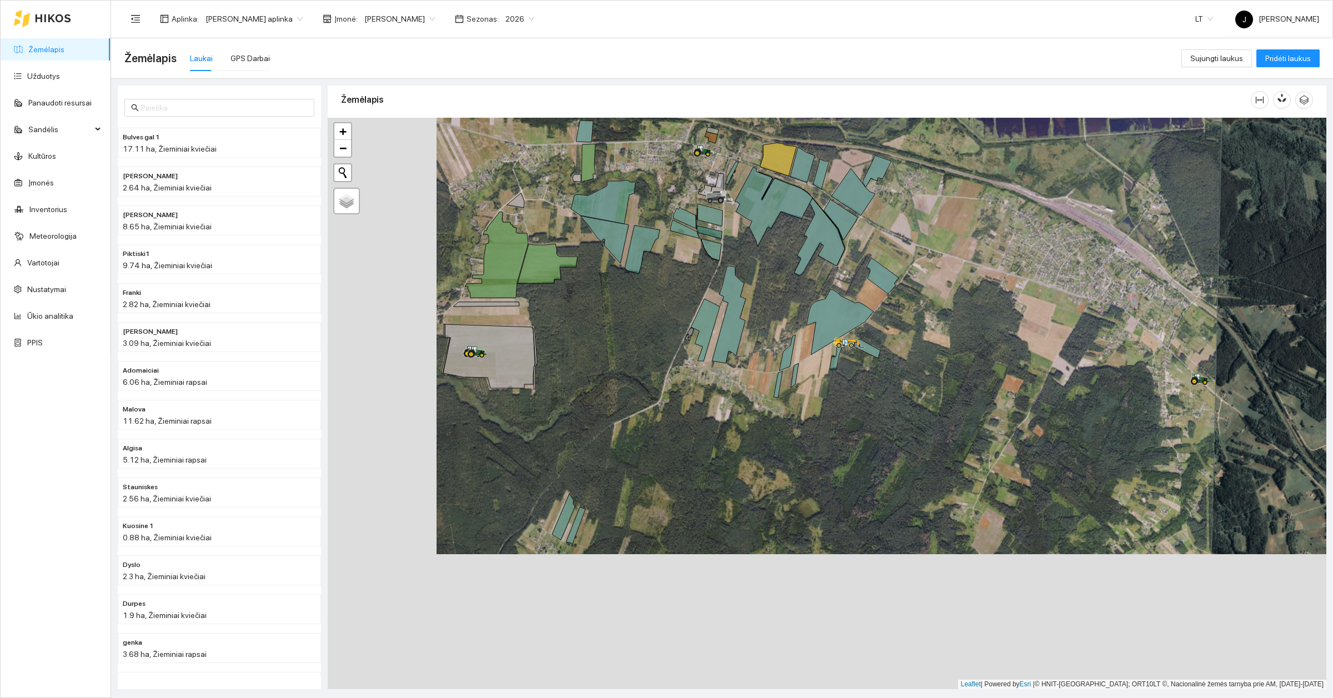
drag, startPoint x: 630, startPoint y: 554, endPoint x: 739, endPoint y: 419, distance: 173.4
click at [739, 419] on div at bounding box center [827, 404] width 999 height 572
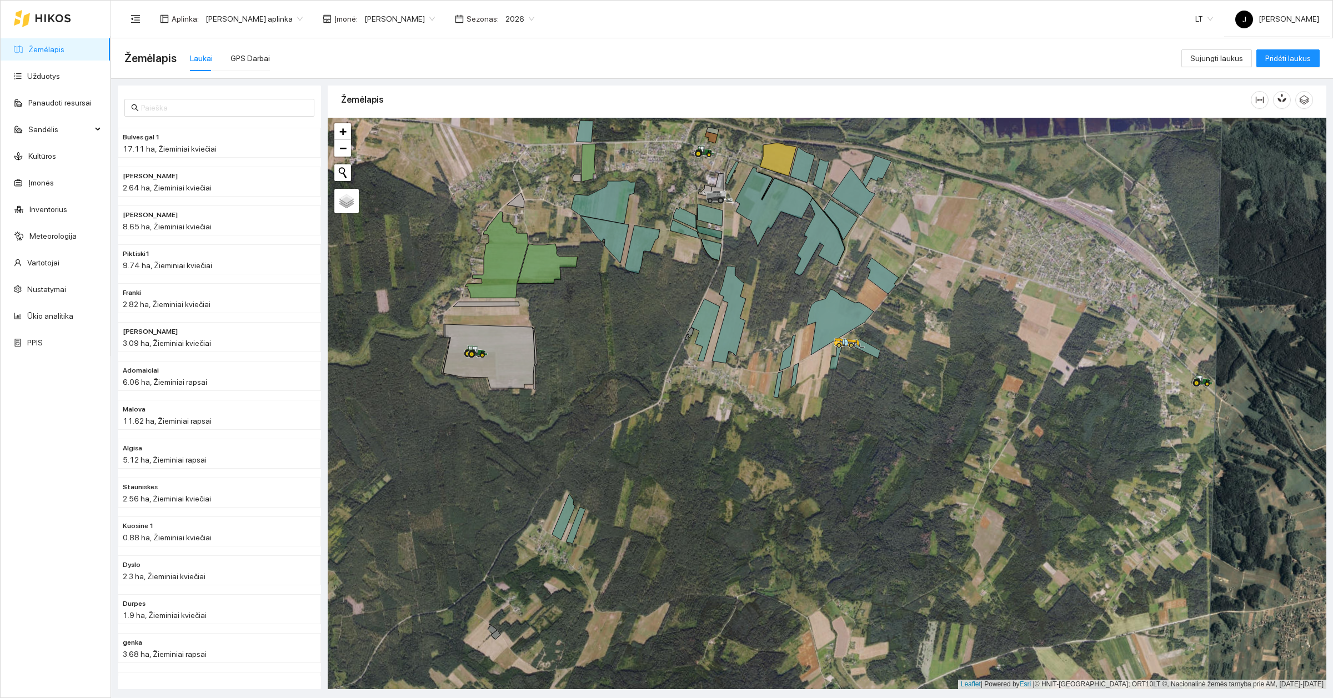
click at [505, 11] on span "2026" at bounding box center [519, 19] width 29 height 17
click at [498, 162] on div "2027" at bounding box center [502, 164] width 29 height 12
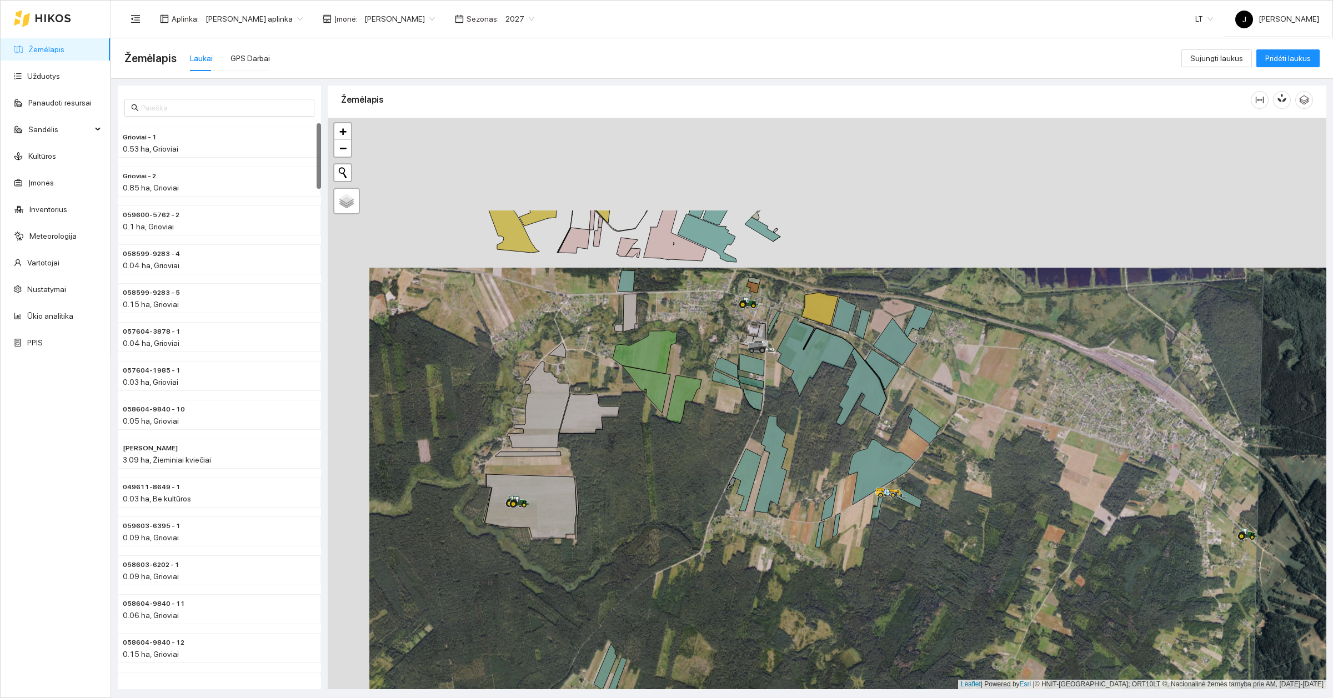
drag, startPoint x: 670, startPoint y: 351, endPoint x: 711, endPoint y: 501, distance: 155.6
click at [711, 501] on div at bounding box center [827, 404] width 999 height 572
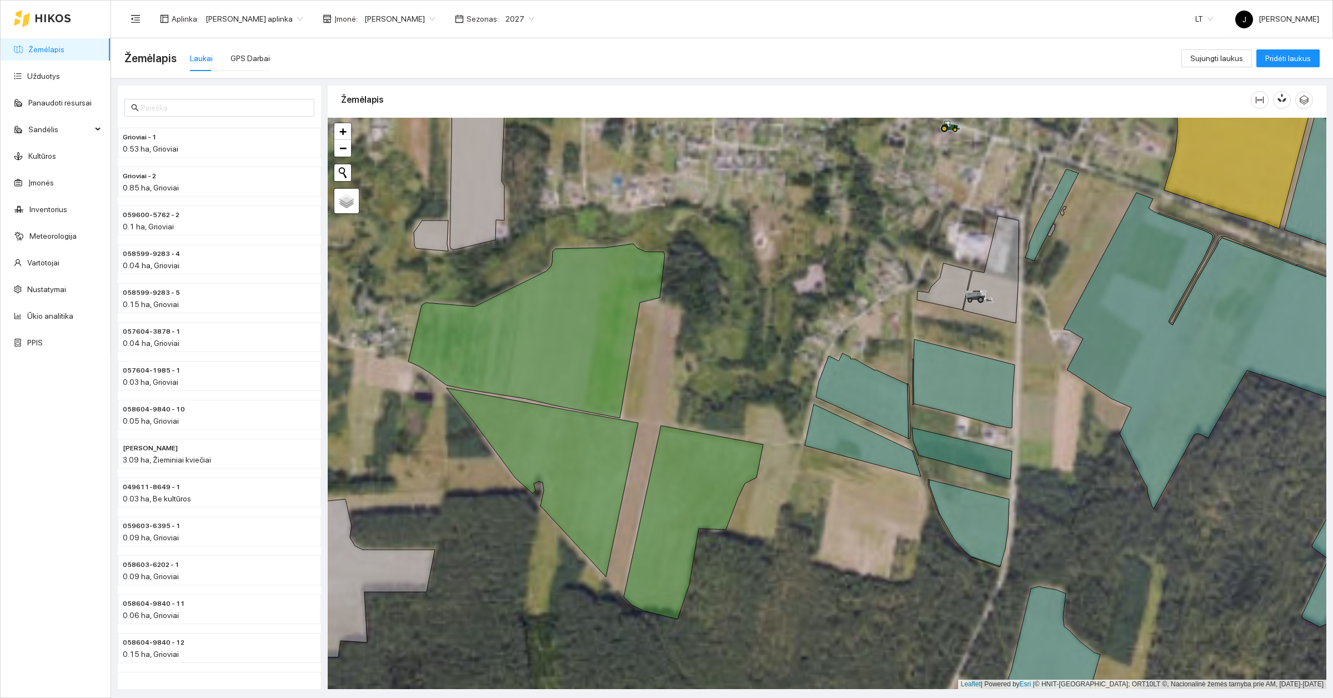
click at [475, 18] on span "Sezonas :" at bounding box center [483, 19] width 32 height 12
click at [505, 17] on span "2027" at bounding box center [519, 19] width 29 height 17
click at [499, 141] on div "2026" at bounding box center [502, 147] width 29 height 12
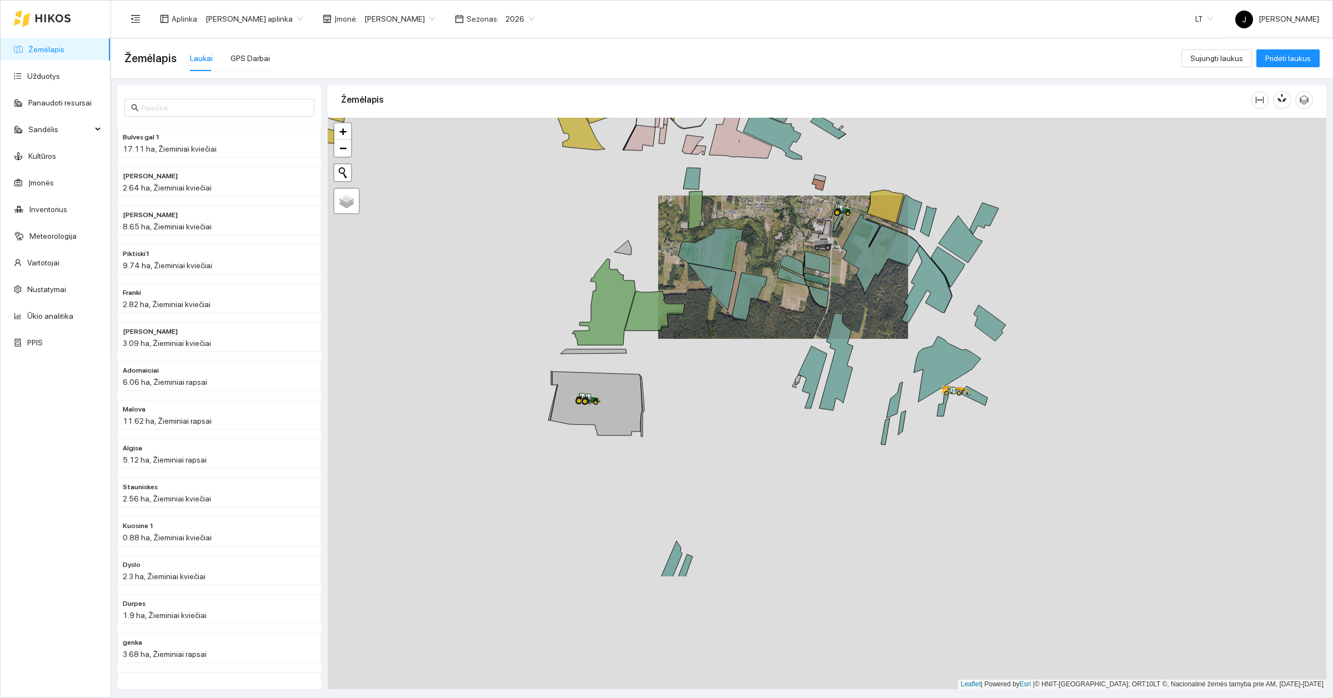
drag, startPoint x: 743, startPoint y: 532, endPoint x: 670, endPoint y: 362, distance: 184.9
click at [670, 362] on div at bounding box center [827, 404] width 999 height 572
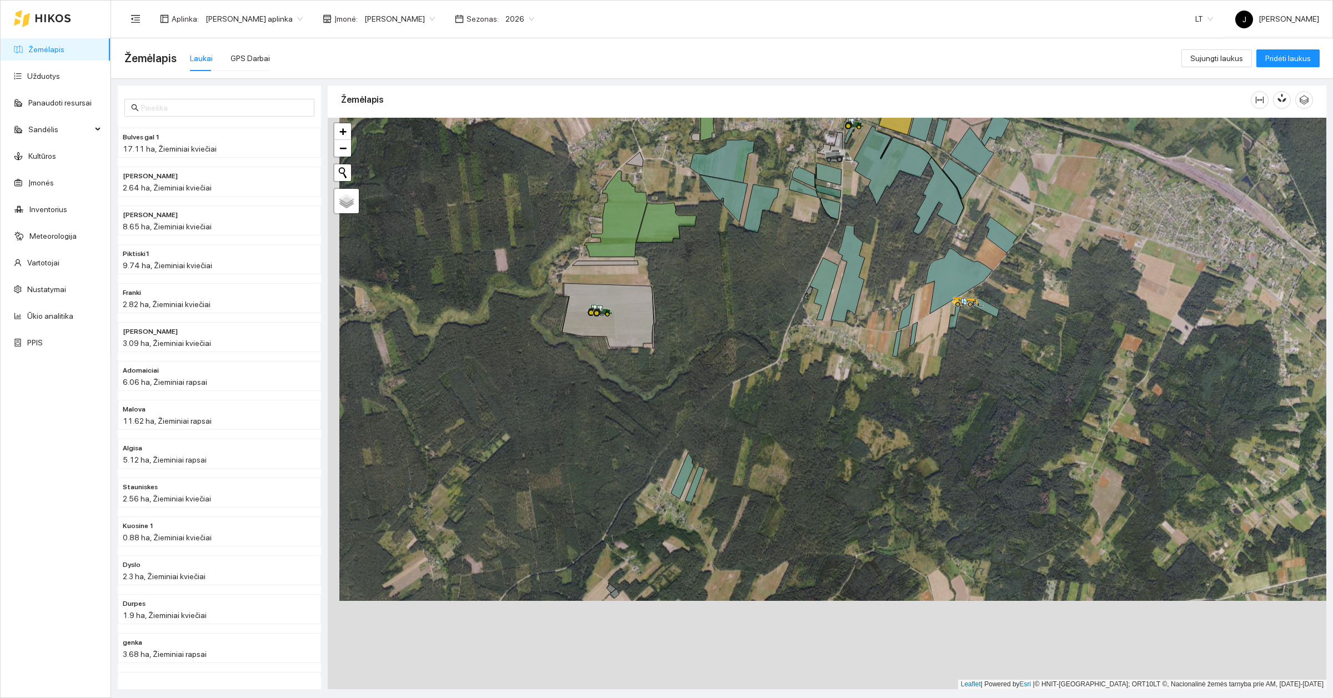
drag, startPoint x: 769, startPoint y: 533, endPoint x: 782, endPoint y: 443, distance: 90.9
click at [782, 443] on div at bounding box center [827, 404] width 999 height 572
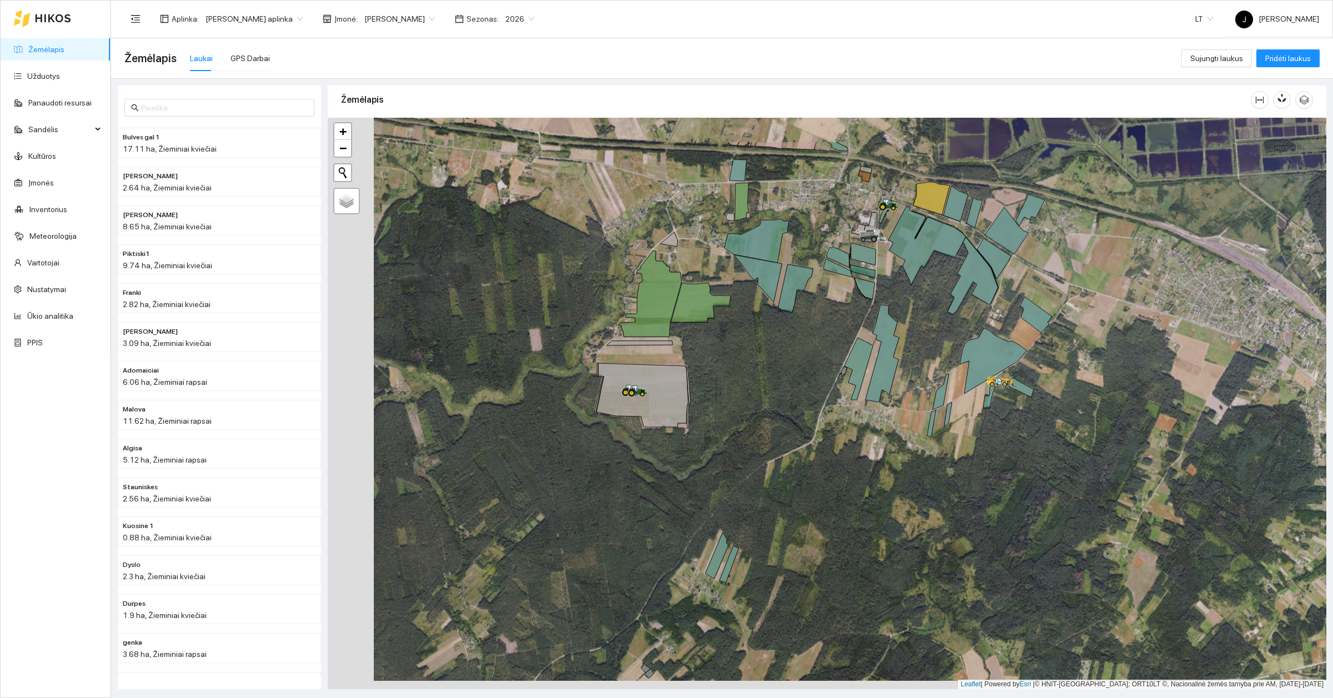
drag, startPoint x: 768, startPoint y: 331, endPoint x: 801, endPoint y: 413, distance: 88.2
click at [801, 413] on div at bounding box center [827, 404] width 999 height 572
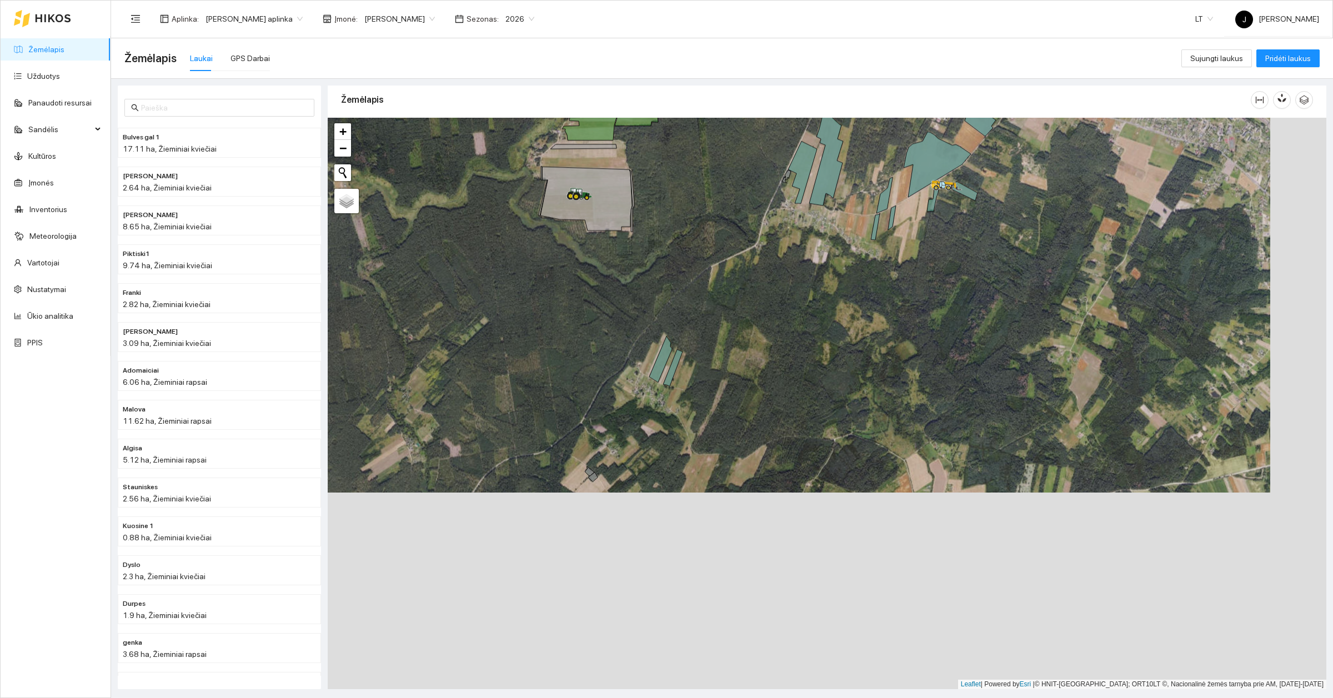
drag, startPoint x: 911, startPoint y: 543, endPoint x: 855, endPoint y: 345, distance: 205.5
click at [855, 345] on div at bounding box center [827, 404] width 999 height 572
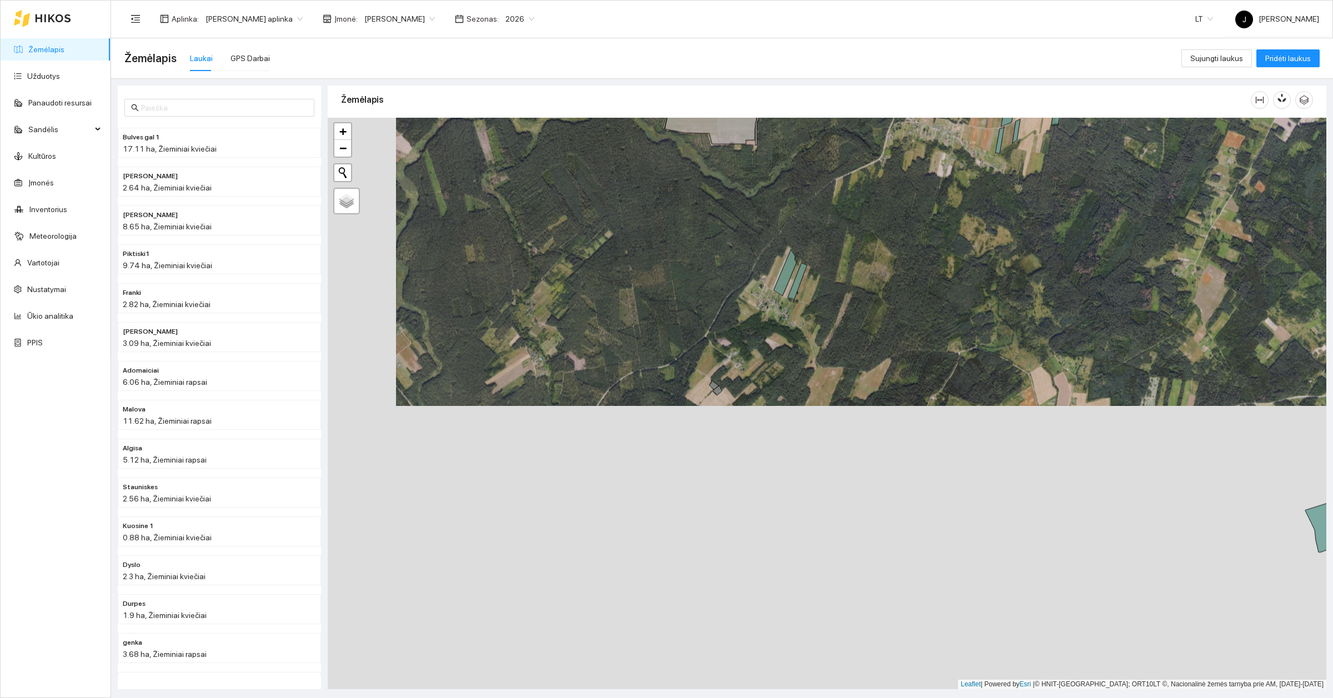
drag, startPoint x: 759, startPoint y: 401, endPoint x: 972, endPoint y: 294, distance: 238.0
click at [972, 294] on div at bounding box center [827, 404] width 999 height 572
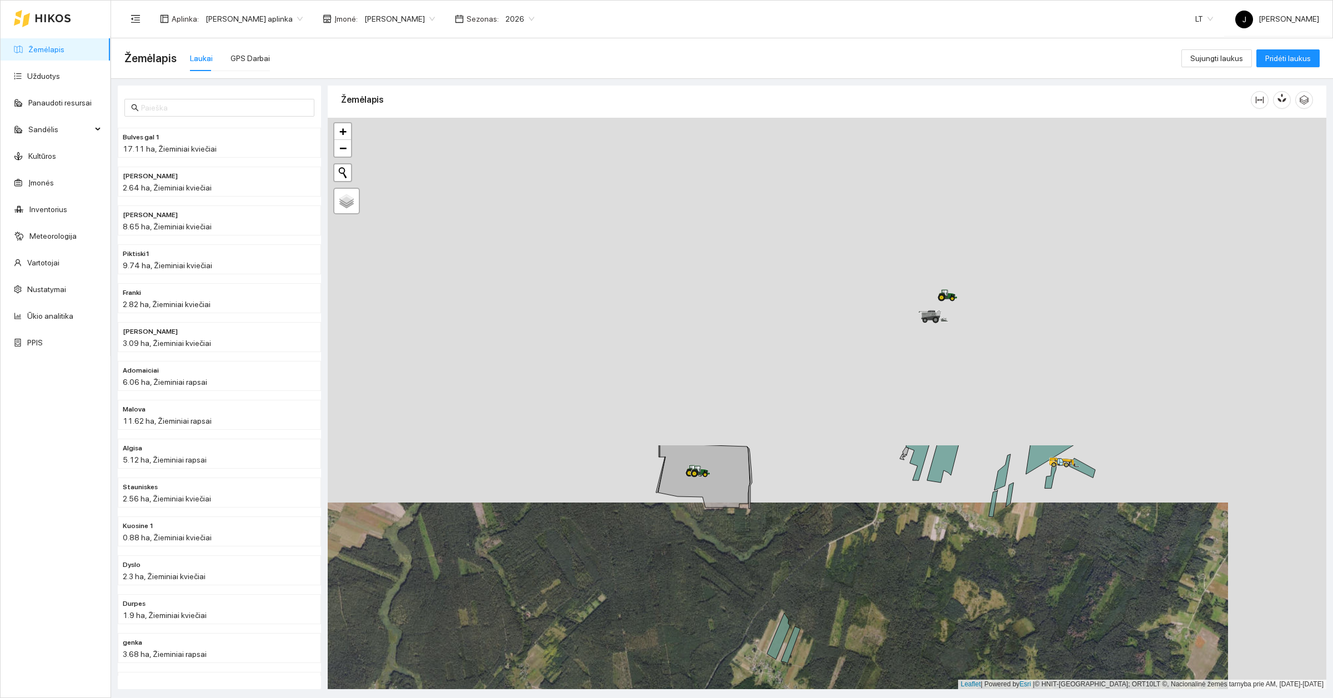
drag, startPoint x: 959, startPoint y: 348, endPoint x: 859, endPoint y: 731, distance: 395.7
click at [859, 698] on html "Žemėlapis Užduotys Panaudoti resursai Sandėlis Kultūros Įmonės Inventorius Mete…" at bounding box center [666, 349] width 1333 height 698
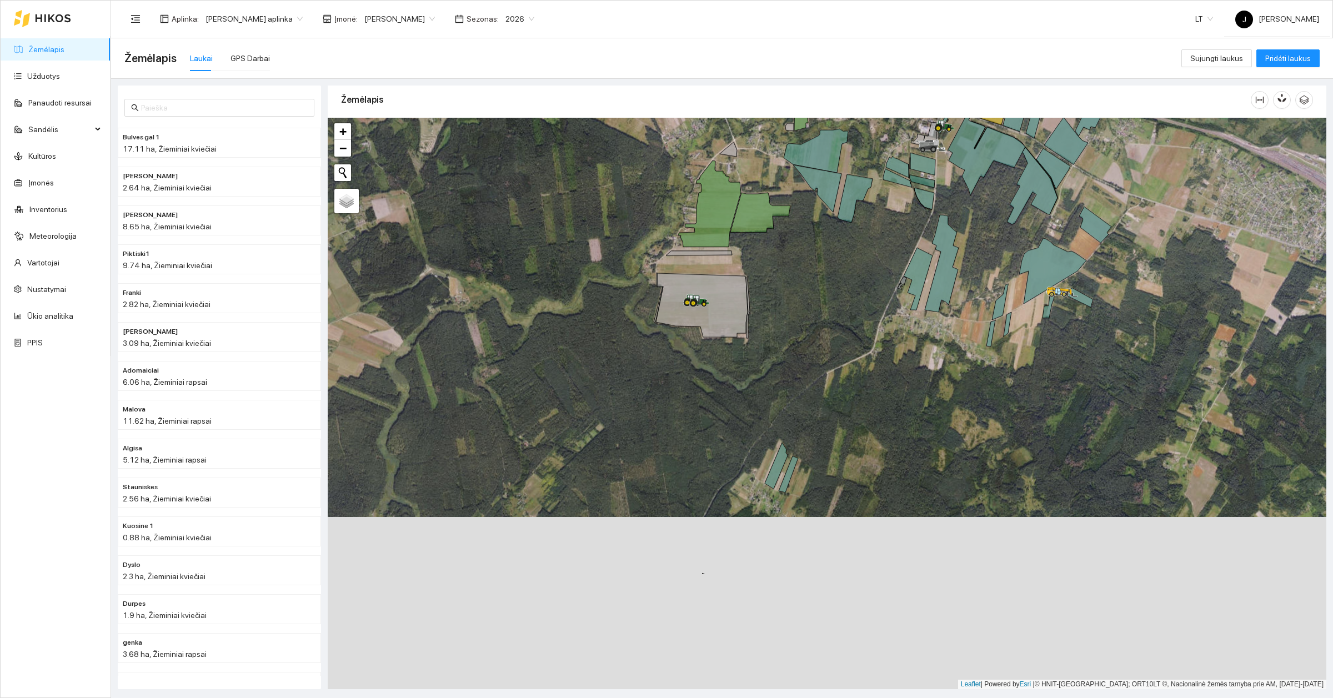
drag, startPoint x: 893, startPoint y: 567, endPoint x: 893, endPoint y: 379, distance: 187.7
click at [893, 379] on div at bounding box center [827, 404] width 999 height 572
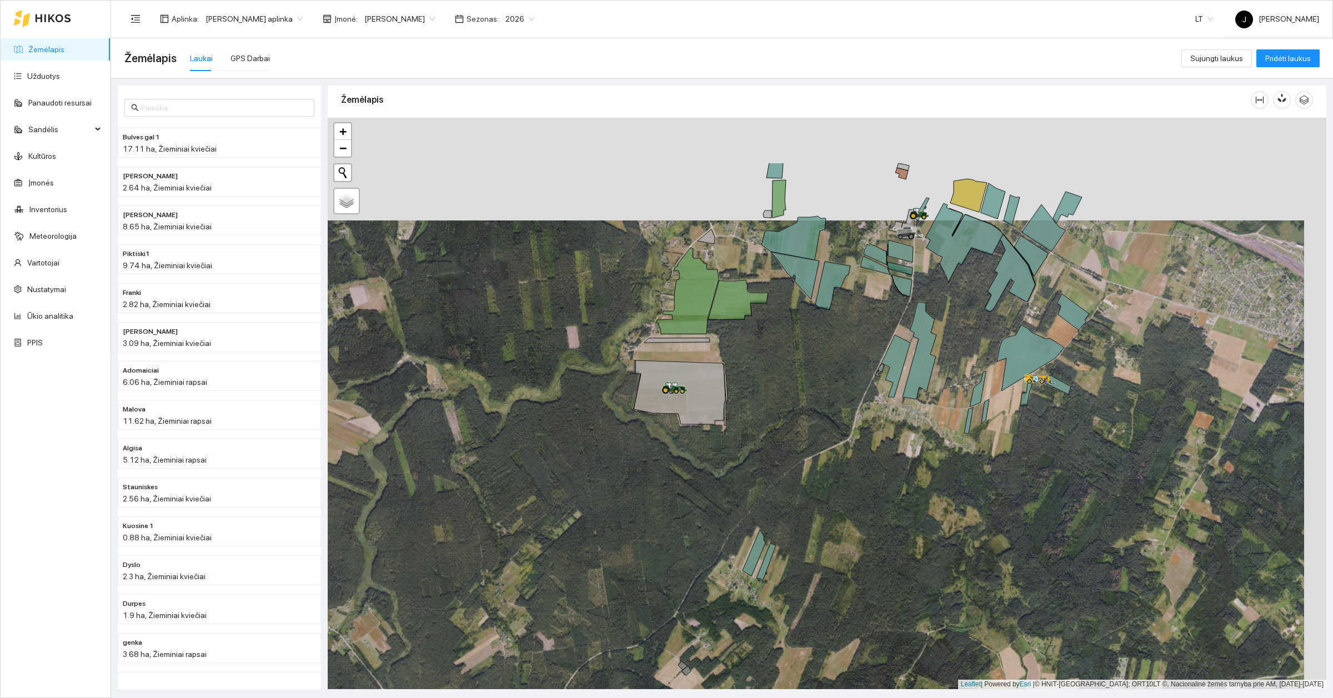
drag, startPoint x: 842, startPoint y: 400, endPoint x: 816, endPoint y: 528, distance: 130.3
click at [818, 524] on div at bounding box center [827, 404] width 999 height 572
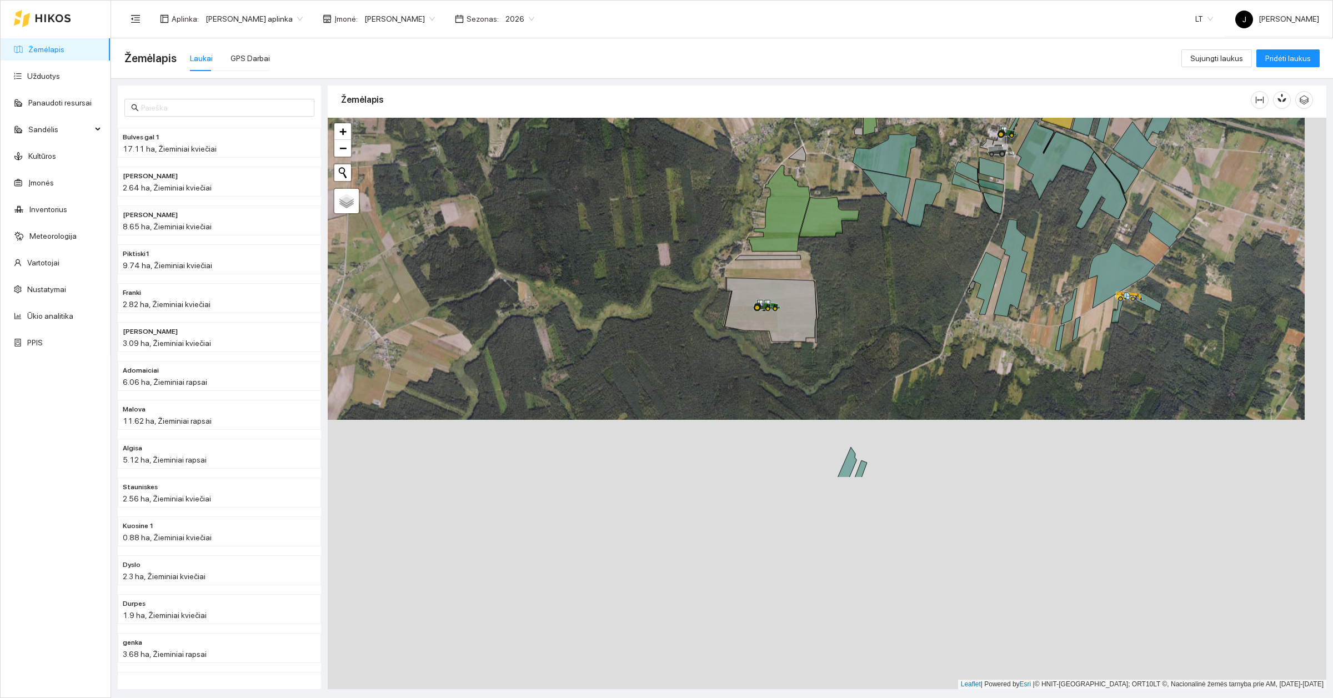
drag, startPoint x: 966, startPoint y: 559, endPoint x: 945, endPoint y: 286, distance: 274.1
click at [945, 286] on div at bounding box center [827, 404] width 999 height 572
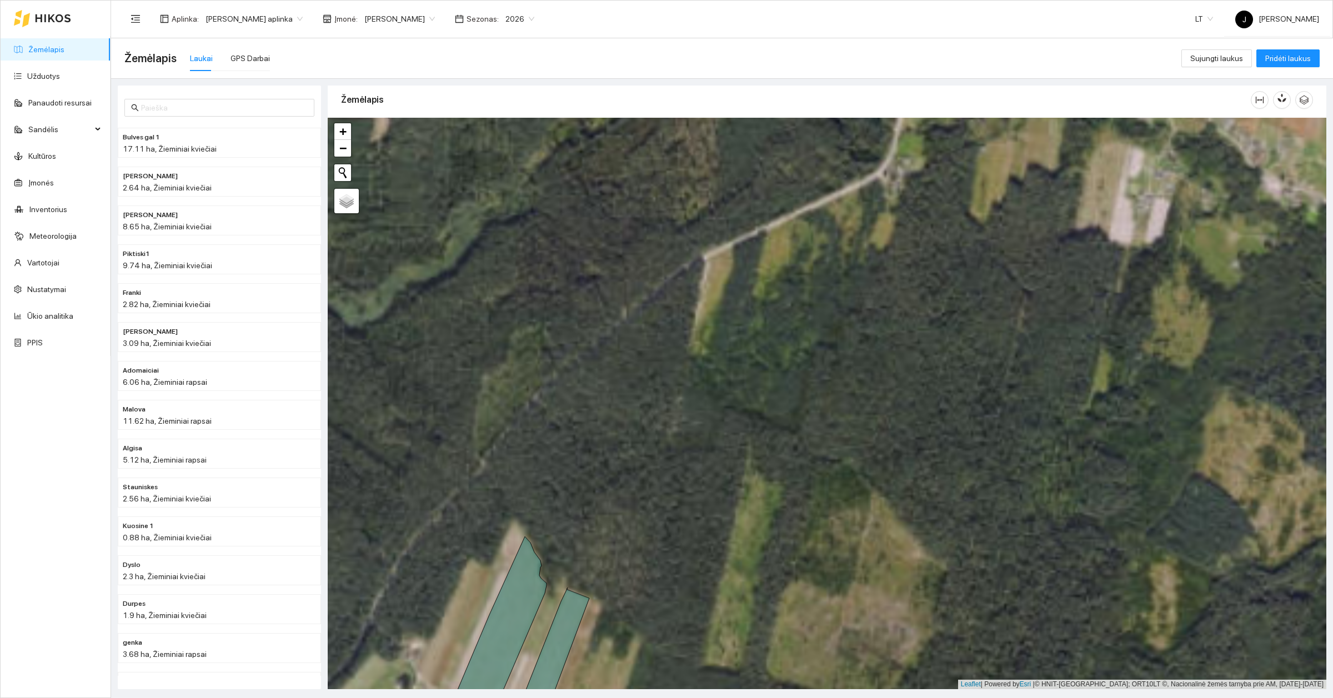
drag, startPoint x: 976, startPoint y: 312, endPoint x: 951, endPoint y: 521, distance: 210.8
click at [951, 521] on div at bounding box center [827, 404] width 999 height 572
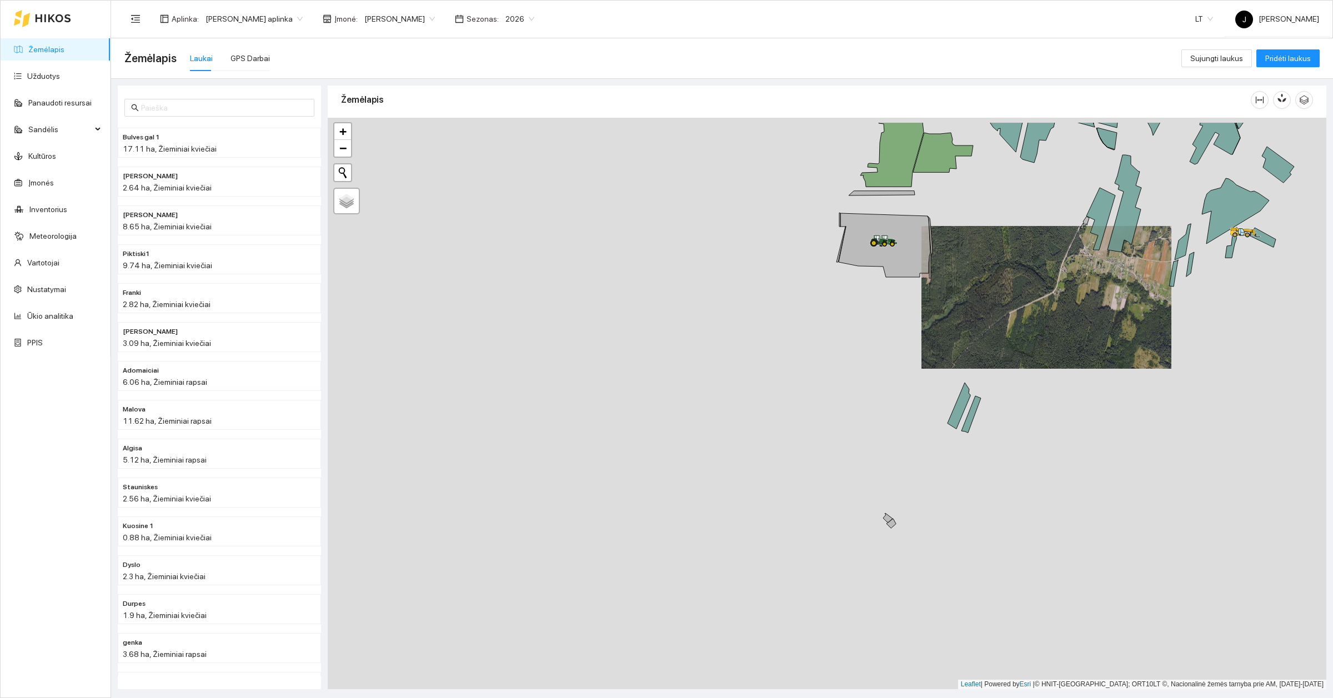
drag, startPoint x: 1006, startPoint y: 227, endPoint x: 1020, endPoint y: 304, distance: 79.0
click at [1020, 304] on div at bounding box center [827, 404] width 999 height 572
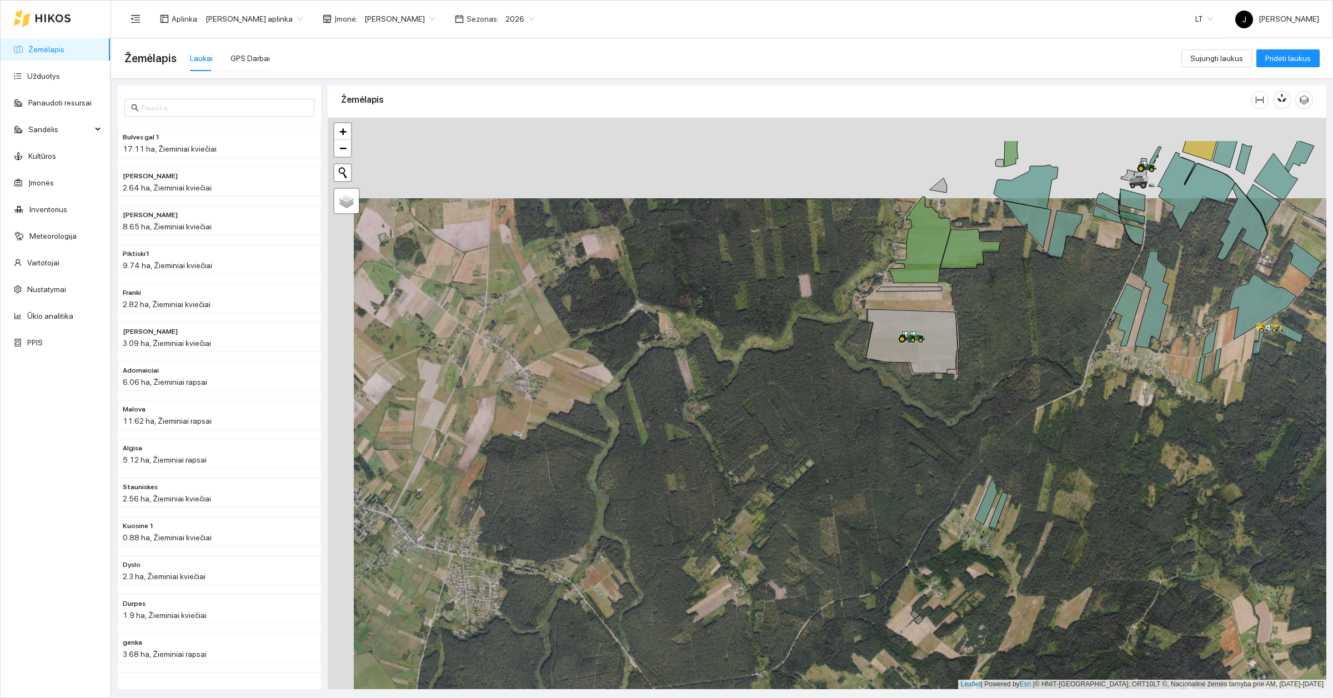
drag, startPoint x: 964, startPoint y: 287, endPoint x: 1018, endPoint y: 437, distance: 160.1
click at [1018, 437] on div at bounding box center [827, 404] width 999 height 572
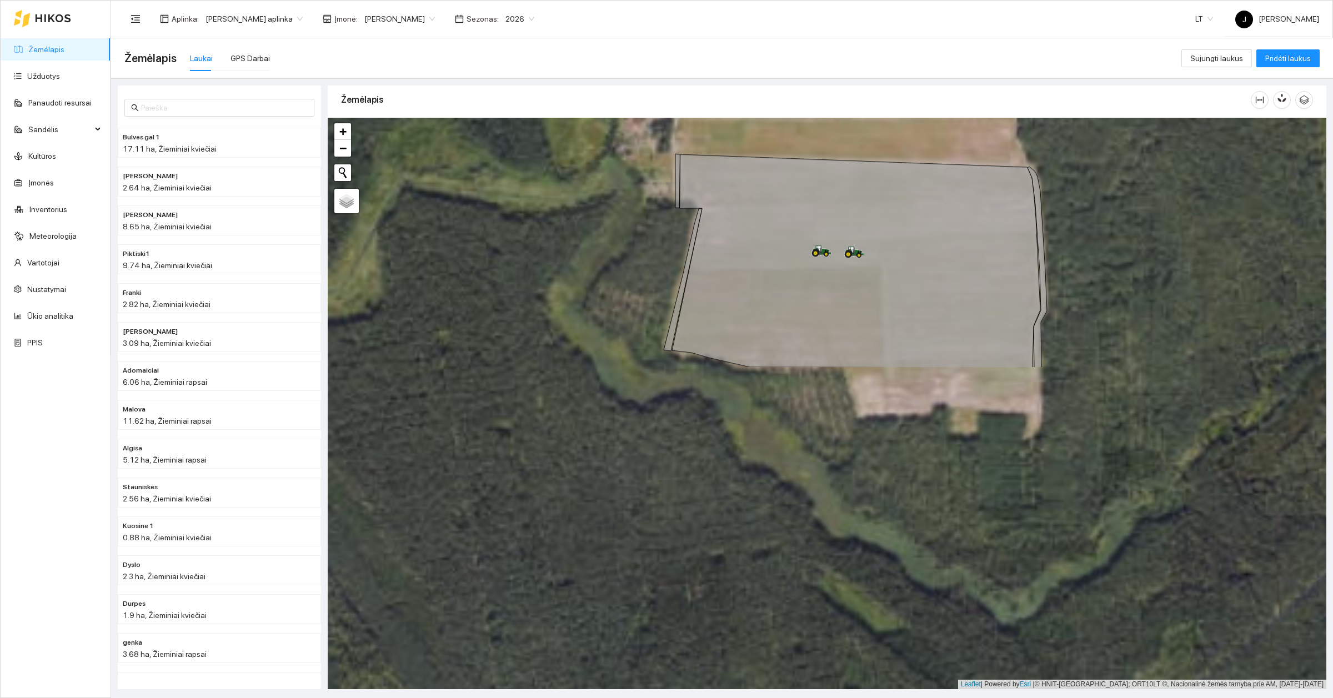
drag, startPoint x: 589, startPoint y: 628, endPoint x: 693, endPoint y: 215, distance: 425.1
click at [693, 217] on div at bounding box center [827, 404] width 999 height 572
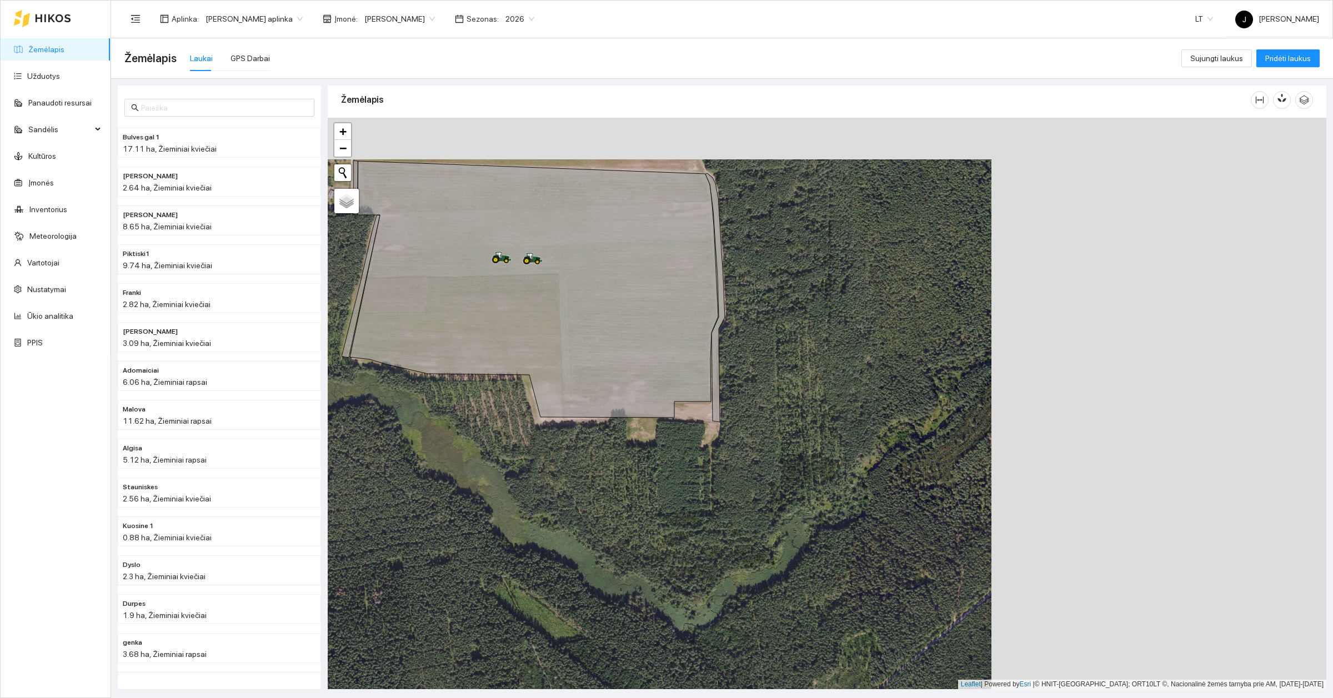
drag, startPoint x: 1155, startPoint y: 534, endPoint x: 589, endPoint y: 578, distance: 568.2
click at [589, 578] on div at bounding box center [827, 404] width 999 height 572
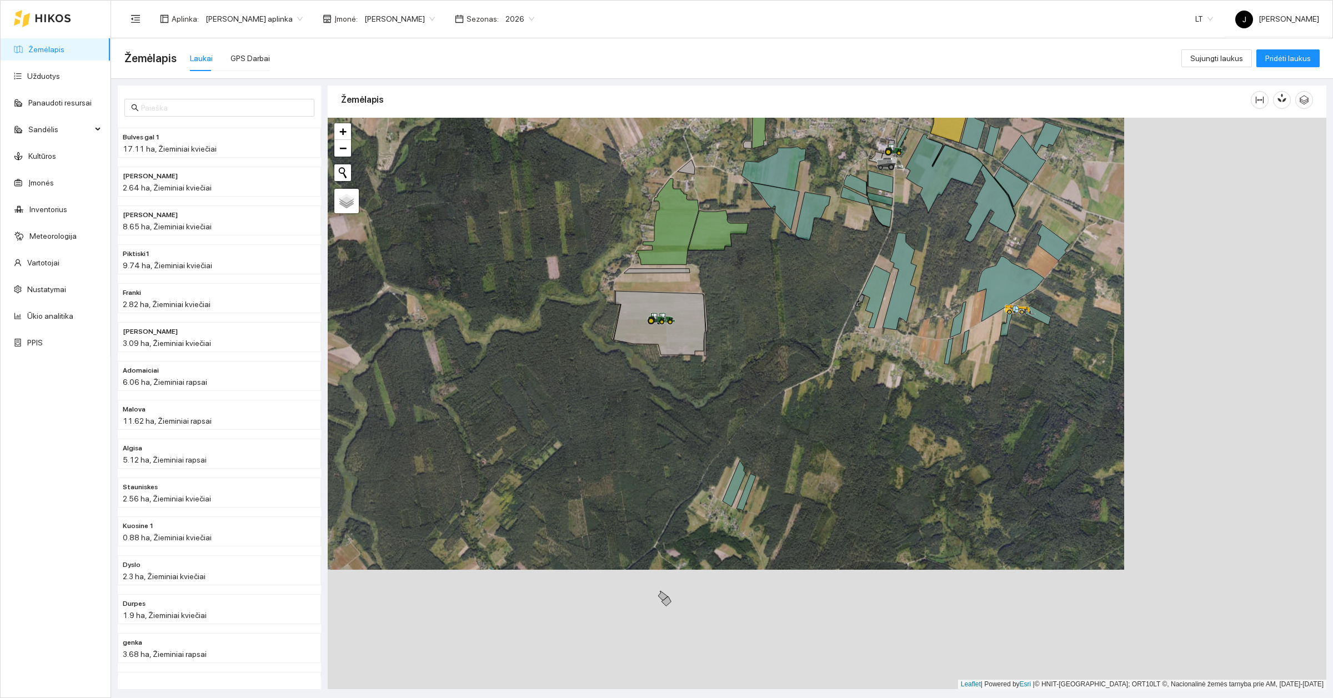
drag, startPoint x: 1222, startPoint y: 535, endPoint x: 1018, endPoint y: 400, distance: 244.2
click at [1018, 400] on div at bounding box center [827, 404] width 999 height 572
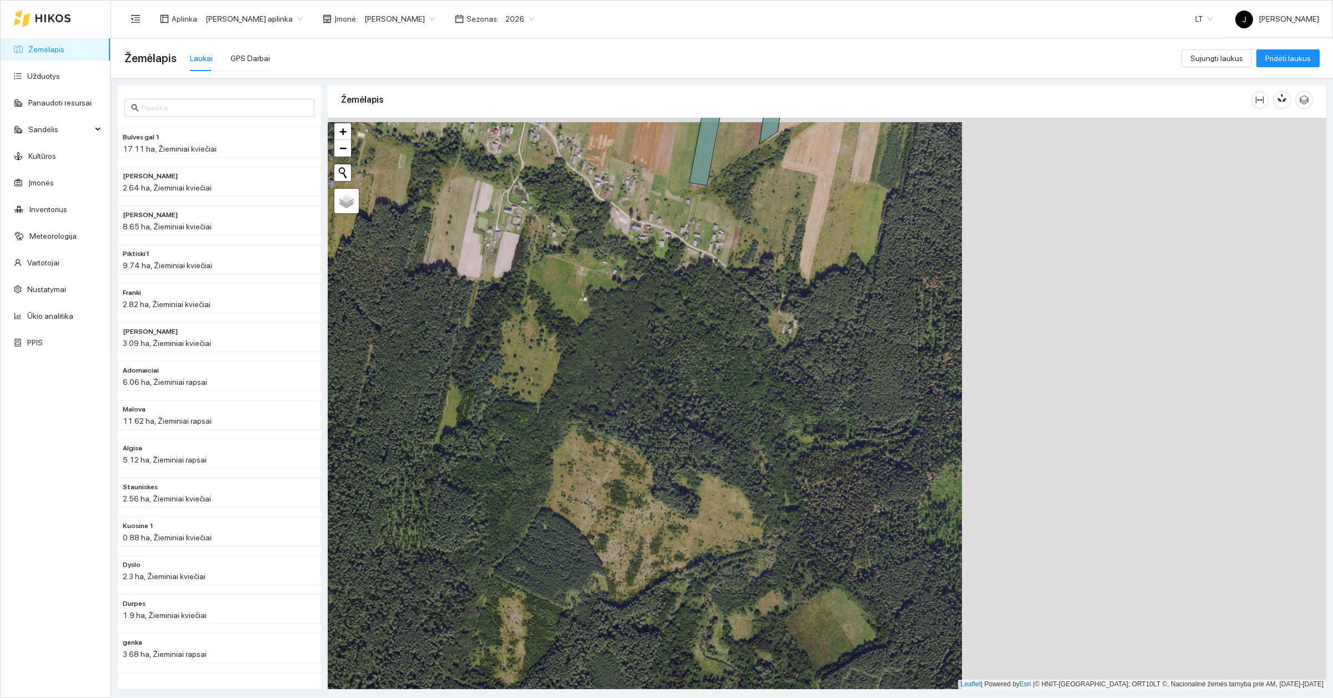
drag, startPoint x: 1214, startPoint y: 385, endPoint x: 823, endPoint y: 389, distance: 391.6
click at [823, 389] on div at bounding box center [827, 404] width 999 height 572
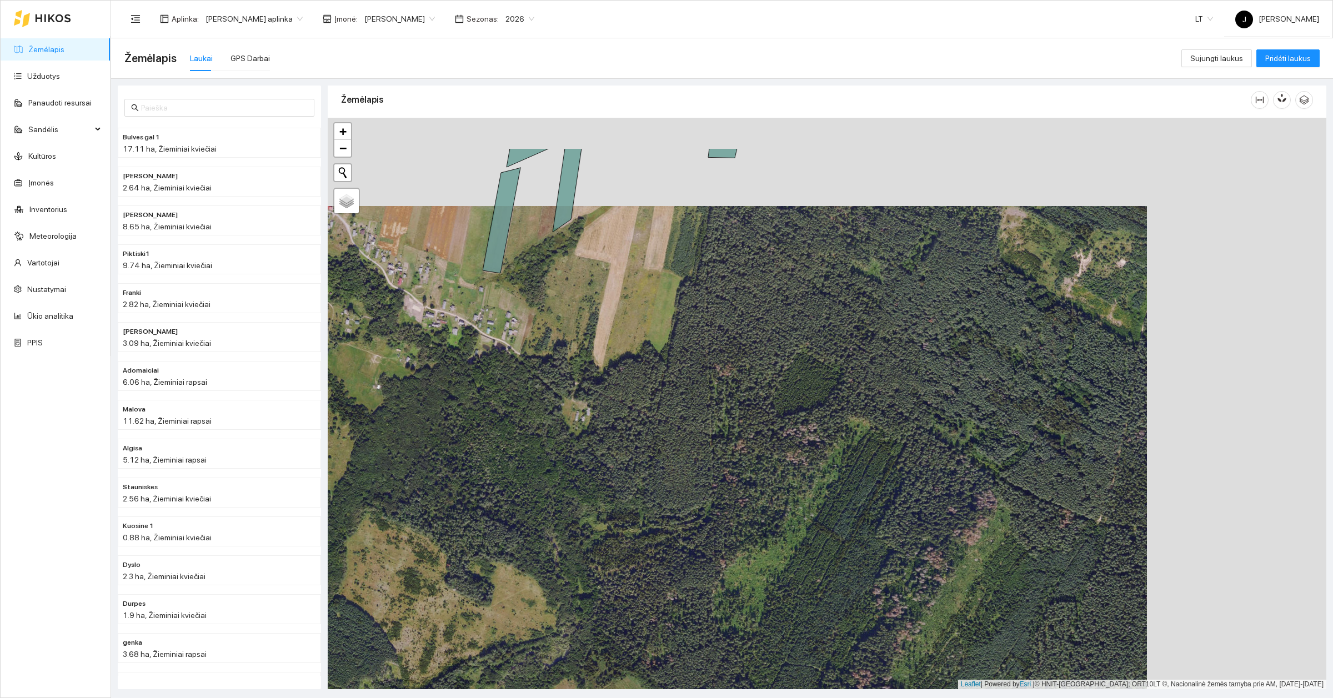
drag, startPoint x: 1029, startPoint y: 326, endPoint x: 758, endPoint y: 403, distance: 281.7
click at [759, 403] on div at bounding box center [827, 404] width 999 height 572
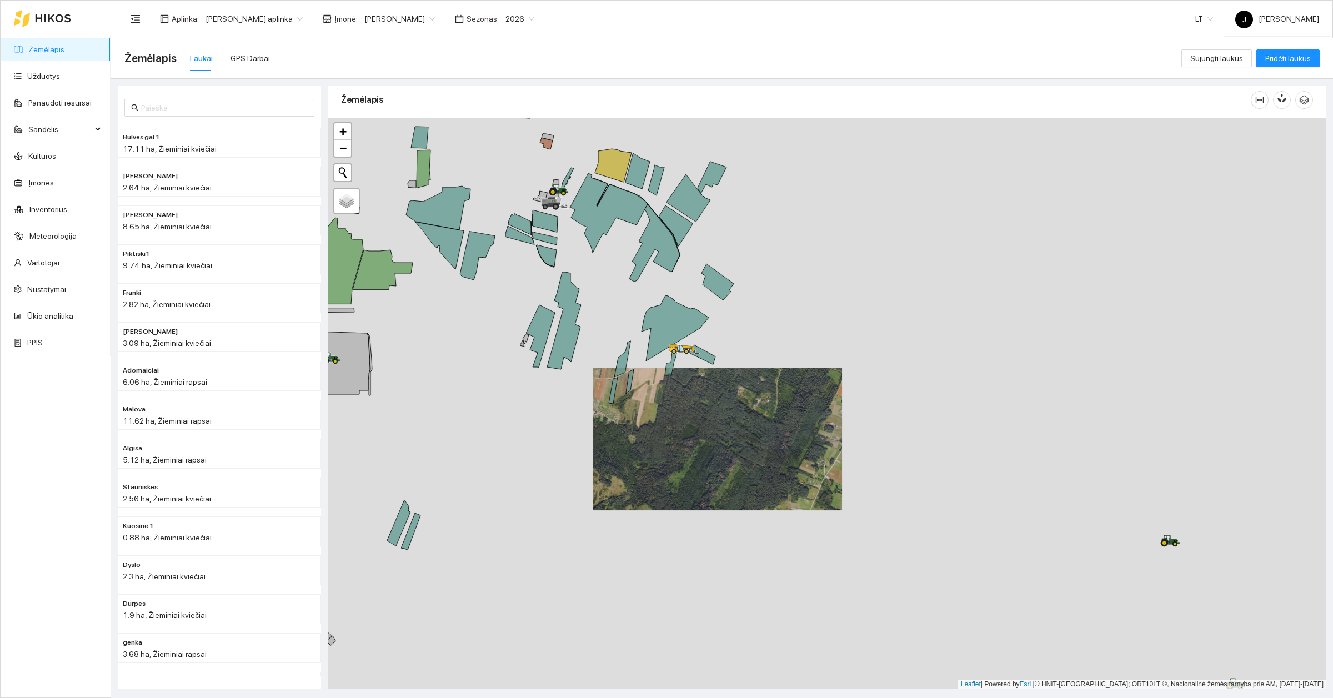
drag, startPoint x: 1087, startPoint y: 512, endPoint x: 790, endPoint y: 460, distance: 301.0
click at [790, 460] on div at bounding box center [827, 404] width 999 height 572
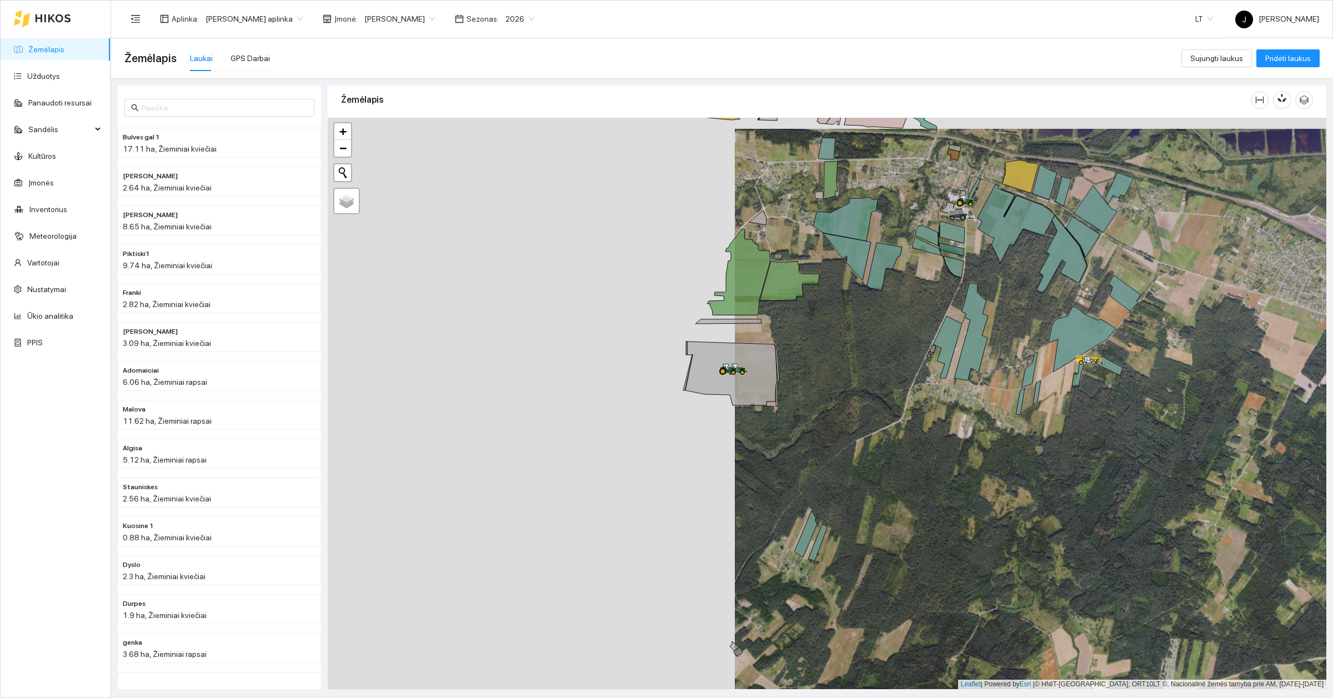
drag, startPoint x: 668, startPoint y: 432, endPoint x: 1110, endPoint y: 443, distance: 441.7
click at [1110, 443] on div at bounding box center [827, 404] width 999 height 572
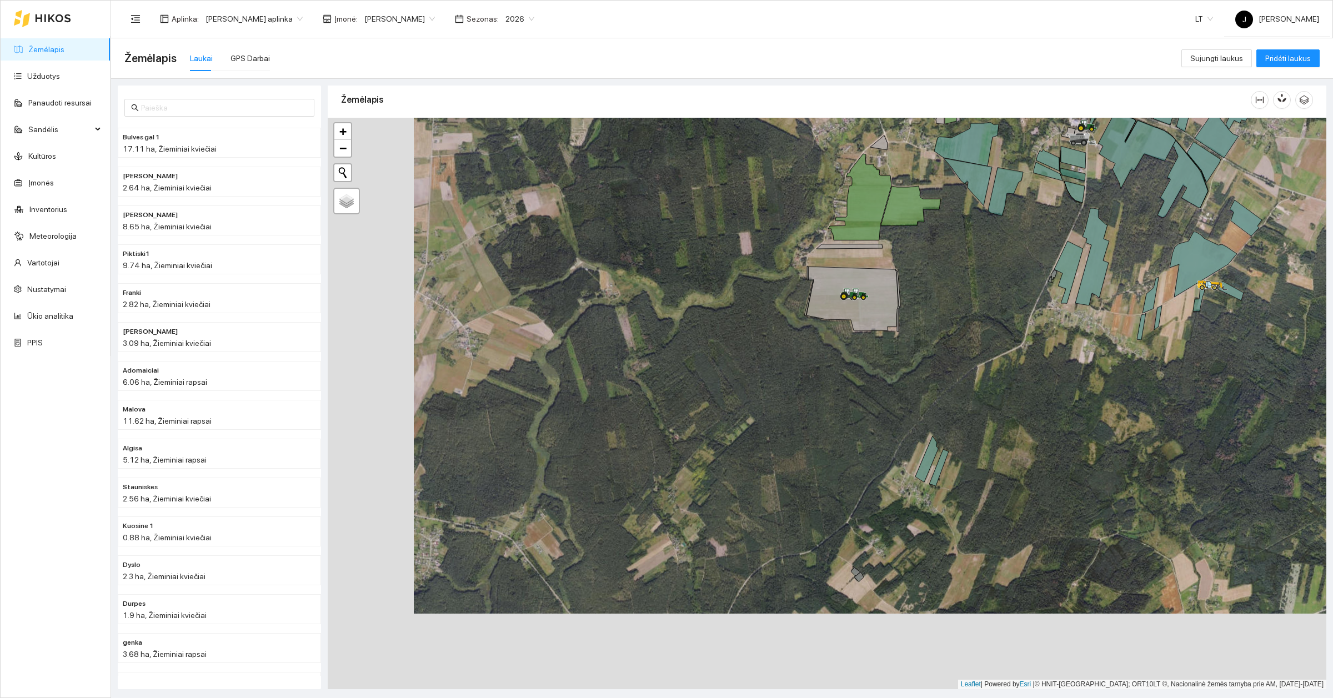
drag, startPoint x: 636, startPoint y: 520, endPoint x: 717, endPoint y: 434, distance: 118.3
click at [717, 434] on div at bounding box center [827, 404] width 999 height 572
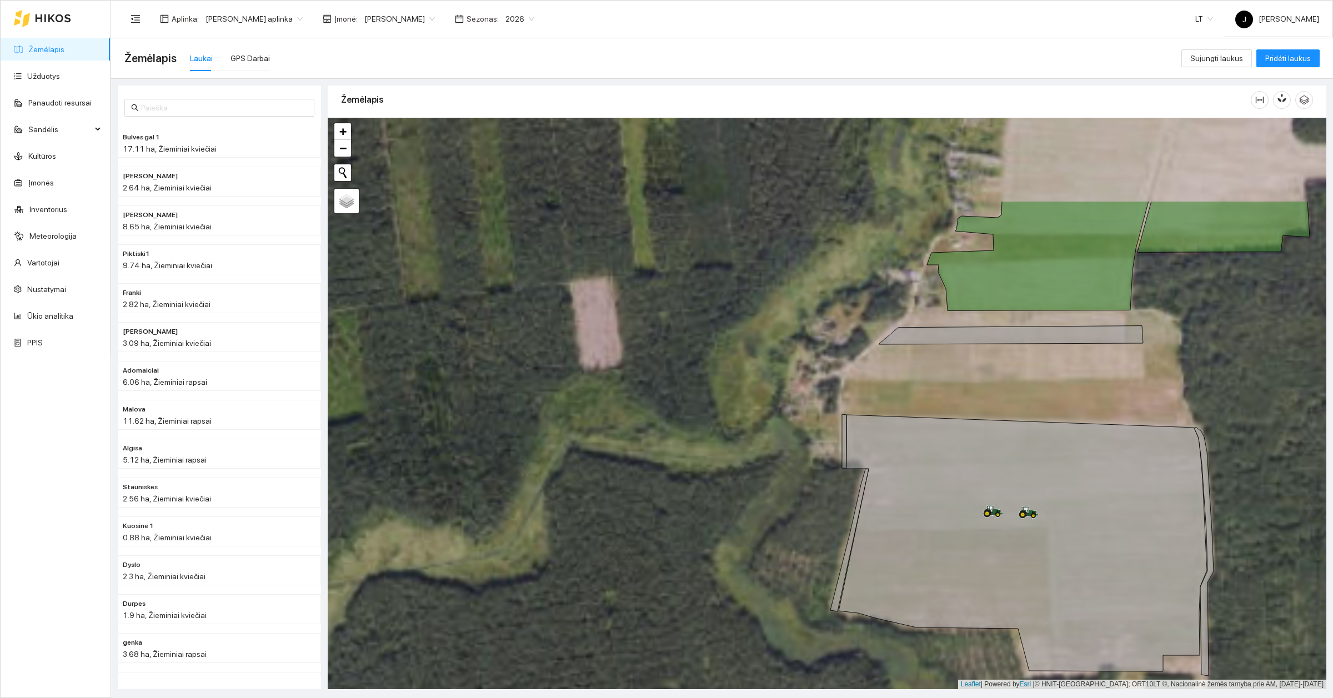
drag, startPoint x: 781, startPoint y: 285, endPoint x: 815, endPoint y: 445, distance: 163.6
click at [815, 445] on div at bounding box center [827, 404] width 999 height 572
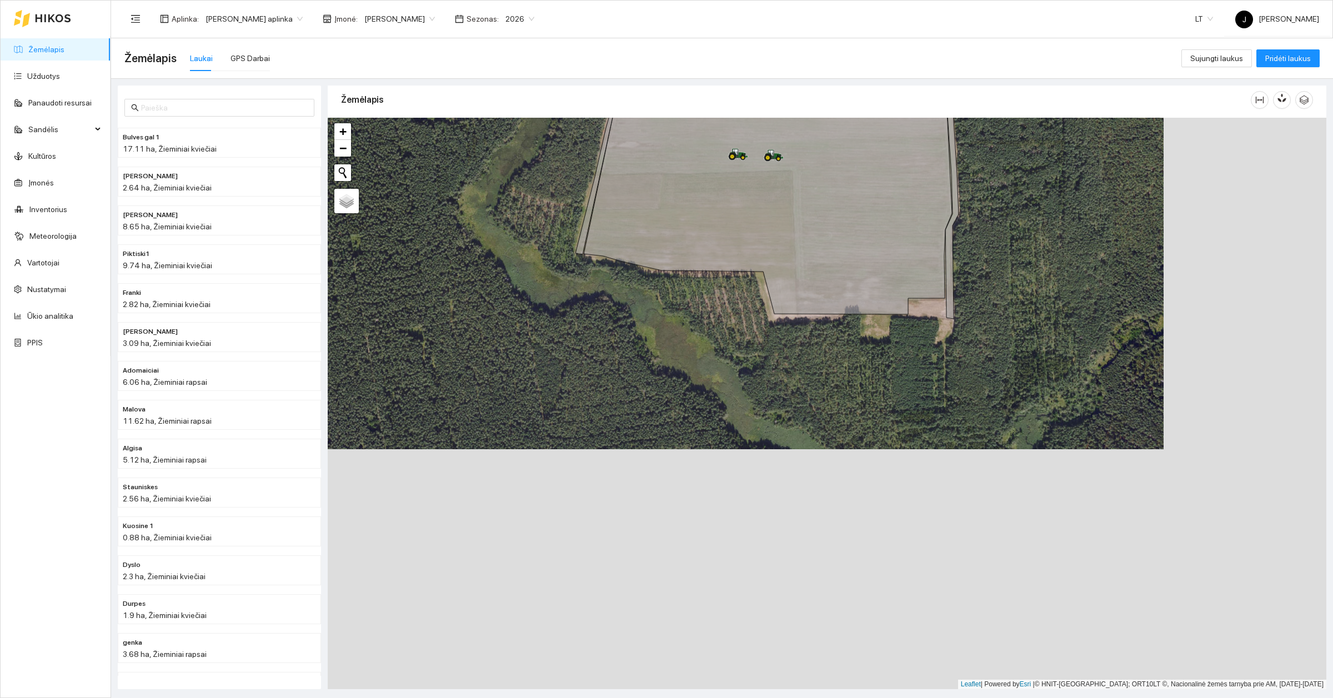
drag, startPoint x: 763, startPoint y: 483, endPoint x: 657, endPoint y: 297, distance: 213.9
click at [654, 310] on div at bounding box center [827, 404] width 999 height 572
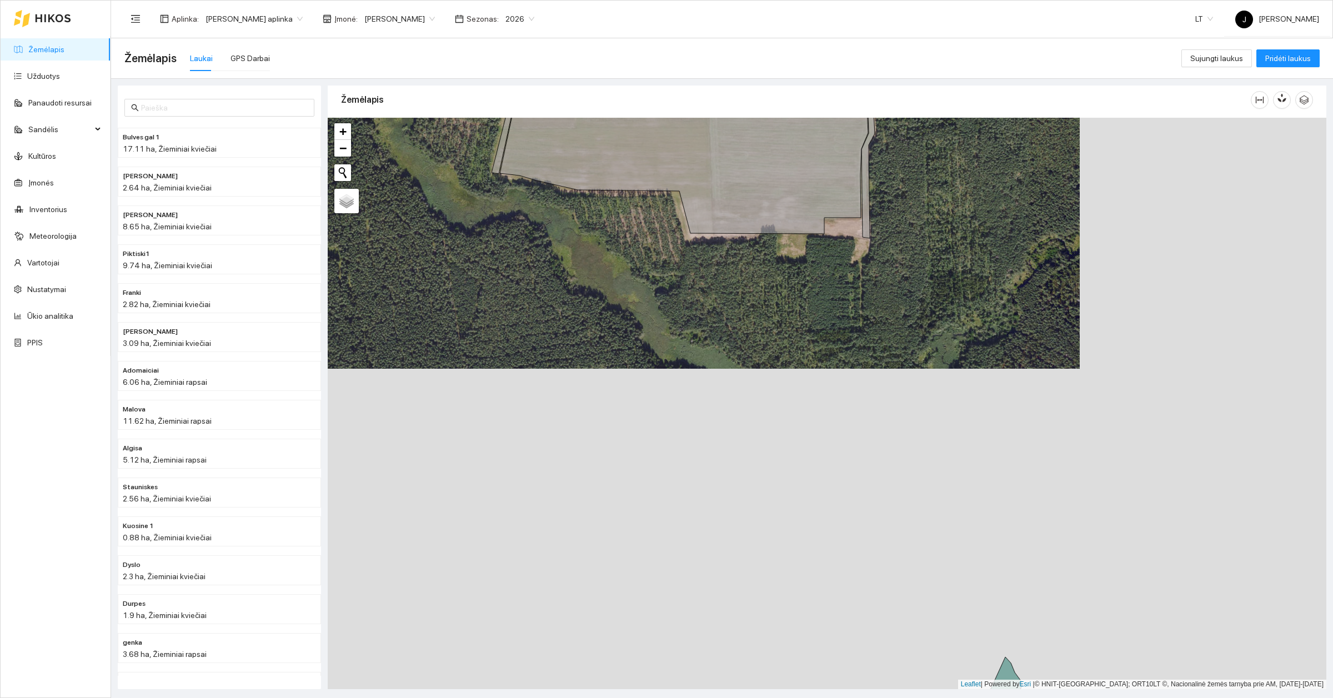
drag, startPoint x: 915, startPoint y: 371, endPoint x: 679, endPoint y: 217, distance: 281.6
click at [679, 217] on div at bounding box center [827, 404] width 999 height 572
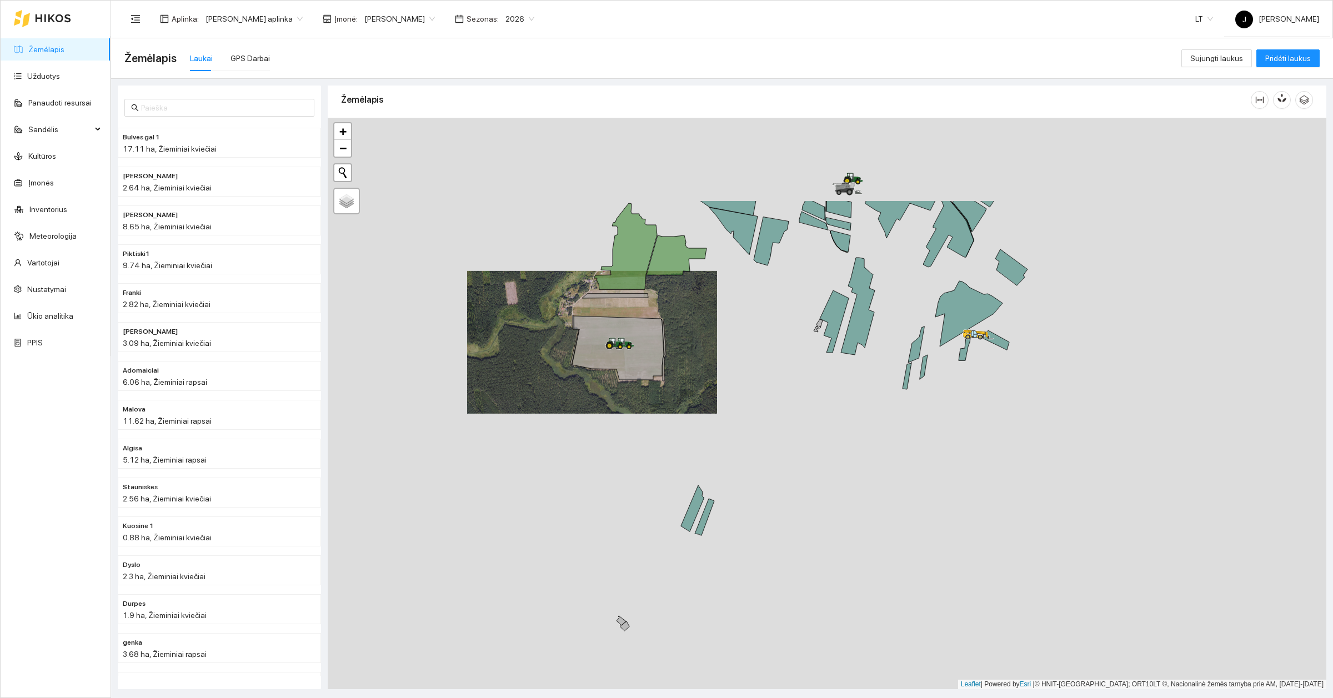
drag, startPoint x: 867, startPoint y: 305, endPoint x: 823, endPoint y: 446, distance: 147.2
click at [823, 446] on div at bounding box center [827, 404] width 999 height 572
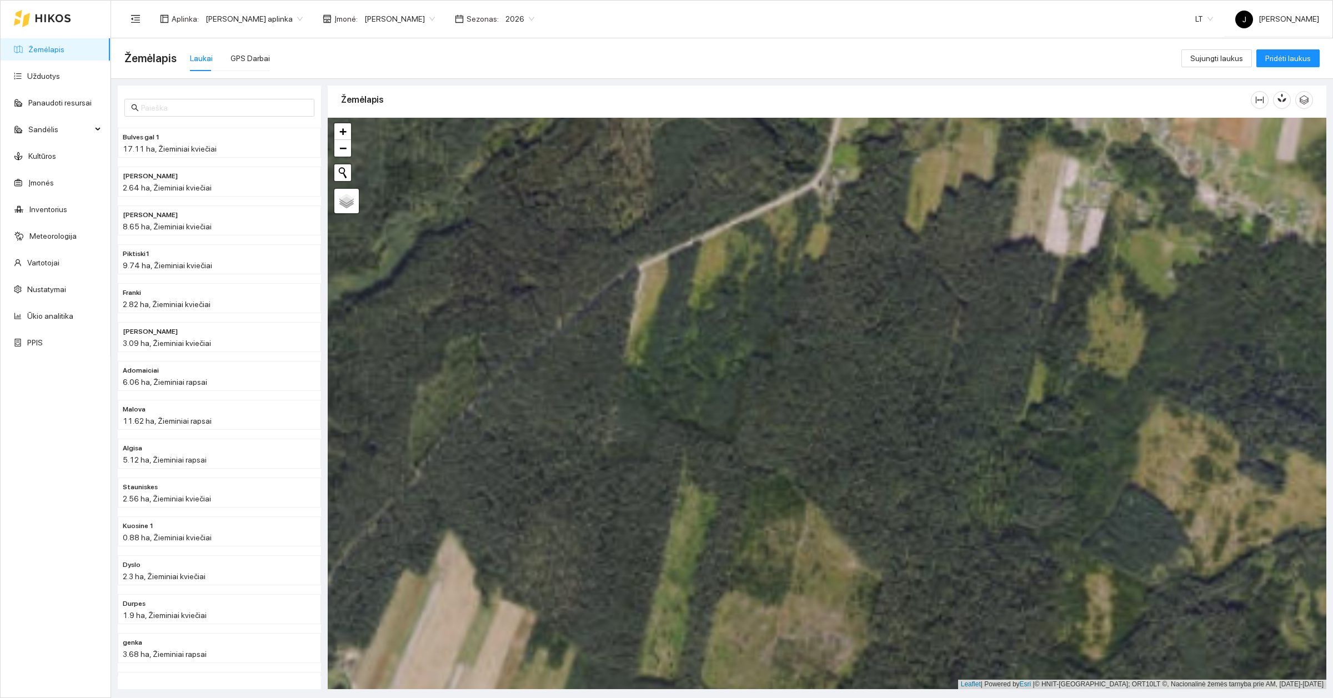
drag, startPoint x: 1086, startPoint y: 467, endPoint x: 915, endPoint y: 243, distance: 281.7
click at [915, 243] on div at bounding box center [827, 404] width 999 height 572
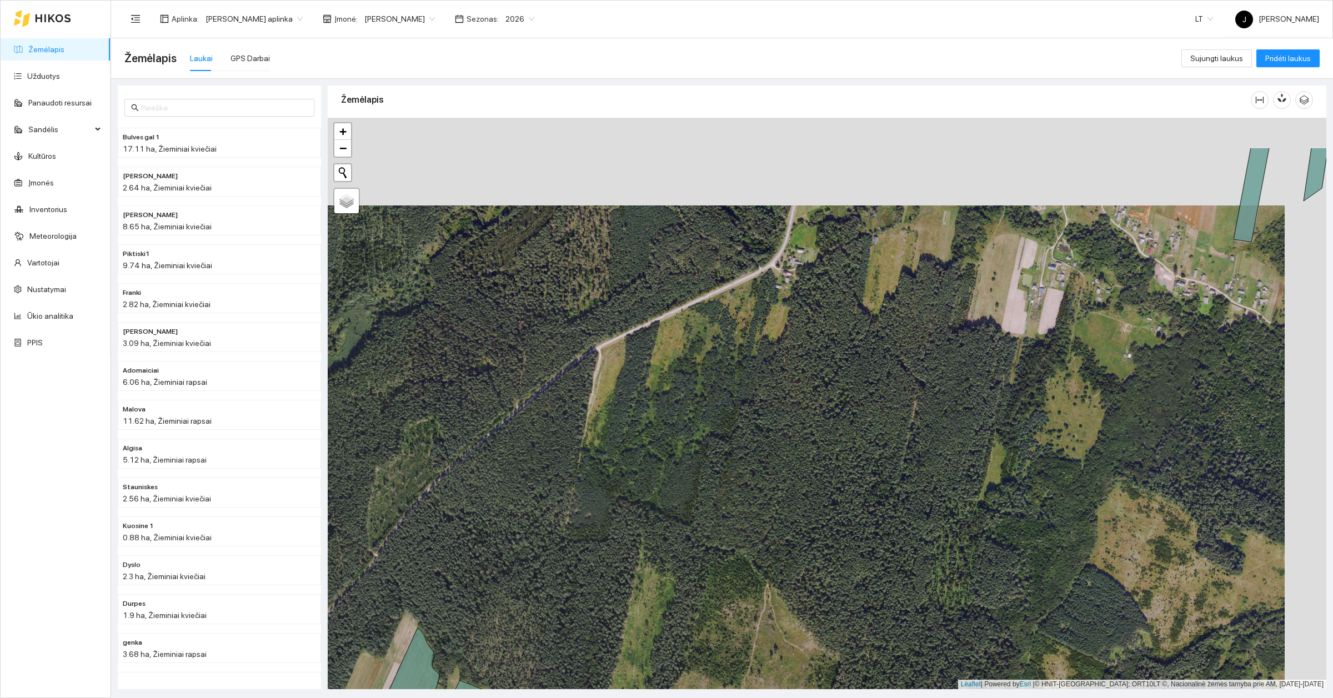
drag, startPoint x: 887, startPoint y: 355, endPoint x: 851, endPoint y: 431, distance: 83.5
click at [851, 431] on div at bounding box center [827, 404] width 999 height 572
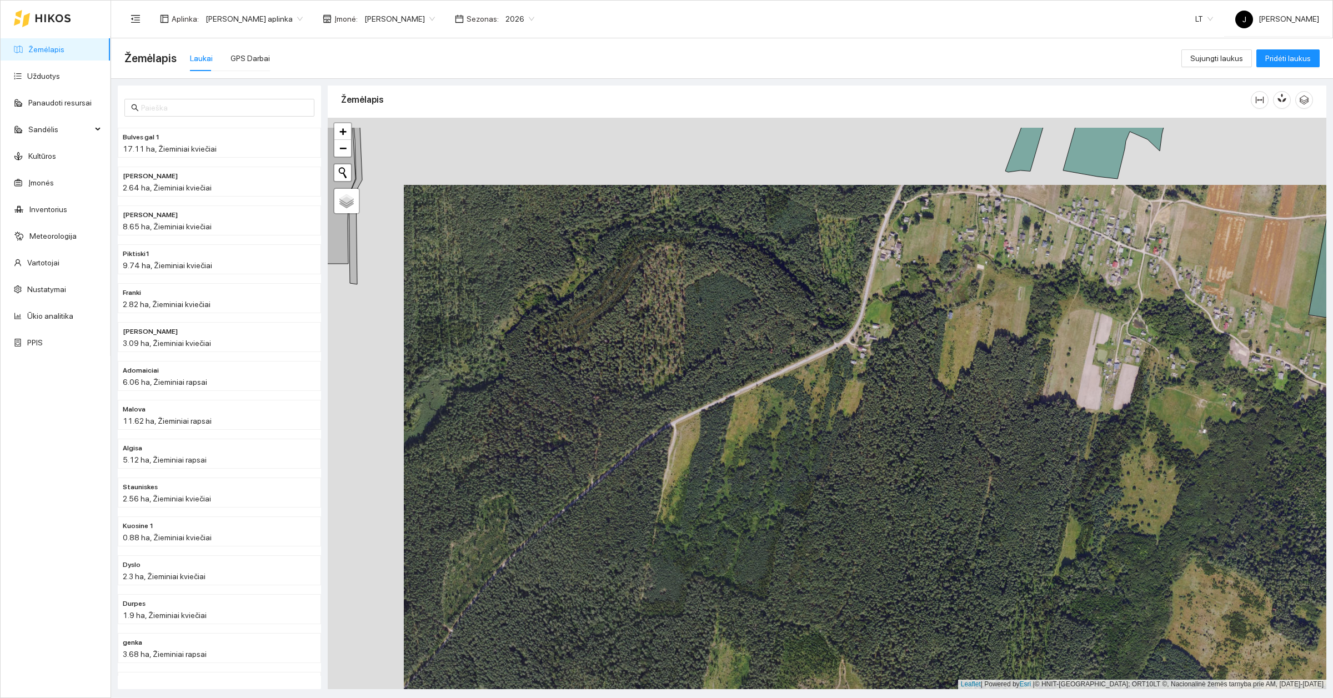
drag, startPoint x: 847, startPoint y: 400, endPoint x: 921, endPoint y: 463, distance: 96.9
click at [921, 463] on div at bounding box center [827, 404] width 999 height 572
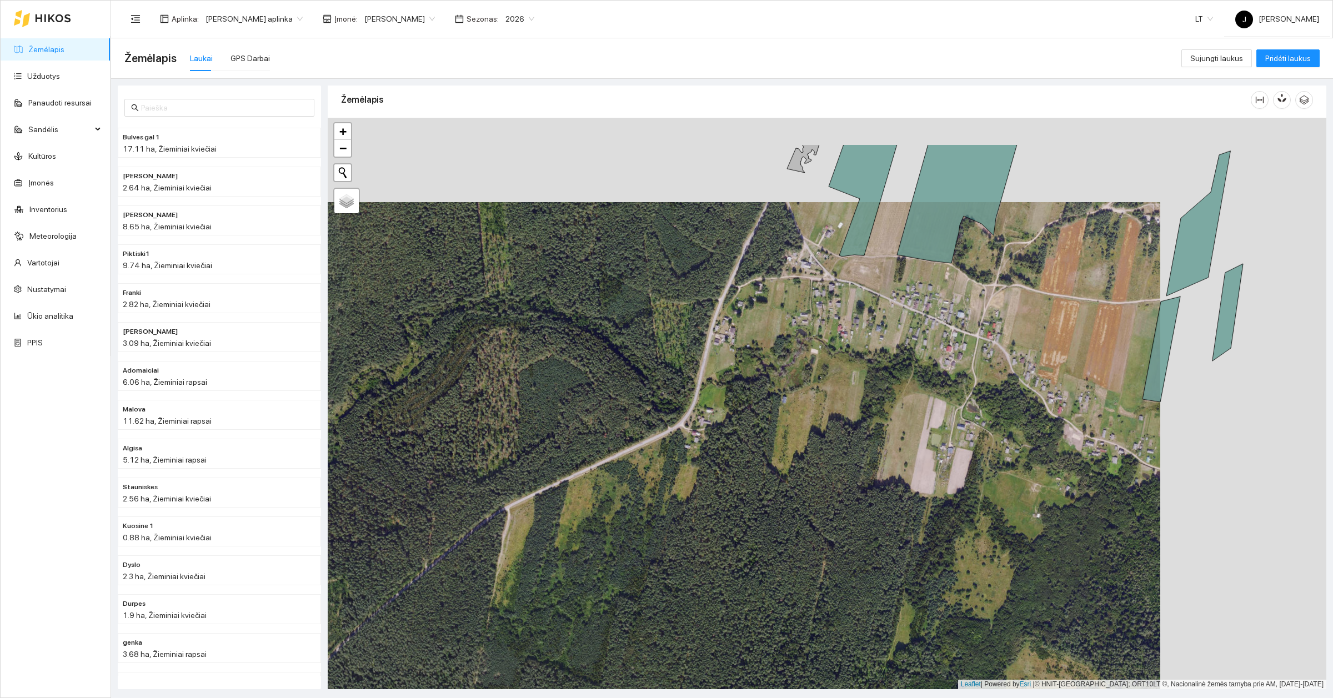
drag, startPoint x: 985, startPoint y: 275, endPoint x: 820, endPoint y: 357, distance: 184.1
click at [820, 357] on div at bounding box center [827, 404] width 999 height 572
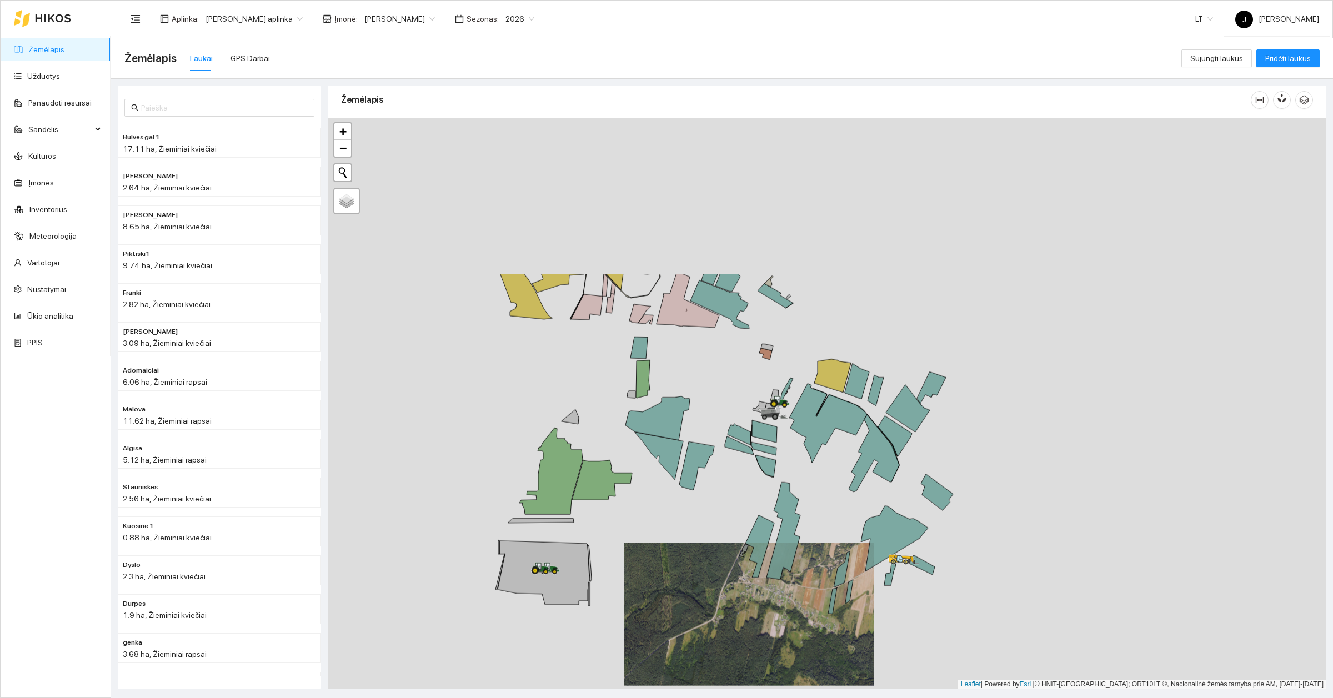
drag, startPoint x: 800, startPoint y: 299, endPoint x: 717, endPoint y: 513, distance: 229.5
click at [717, 513] on div at bounding box center [827, 404] width 999 height 572
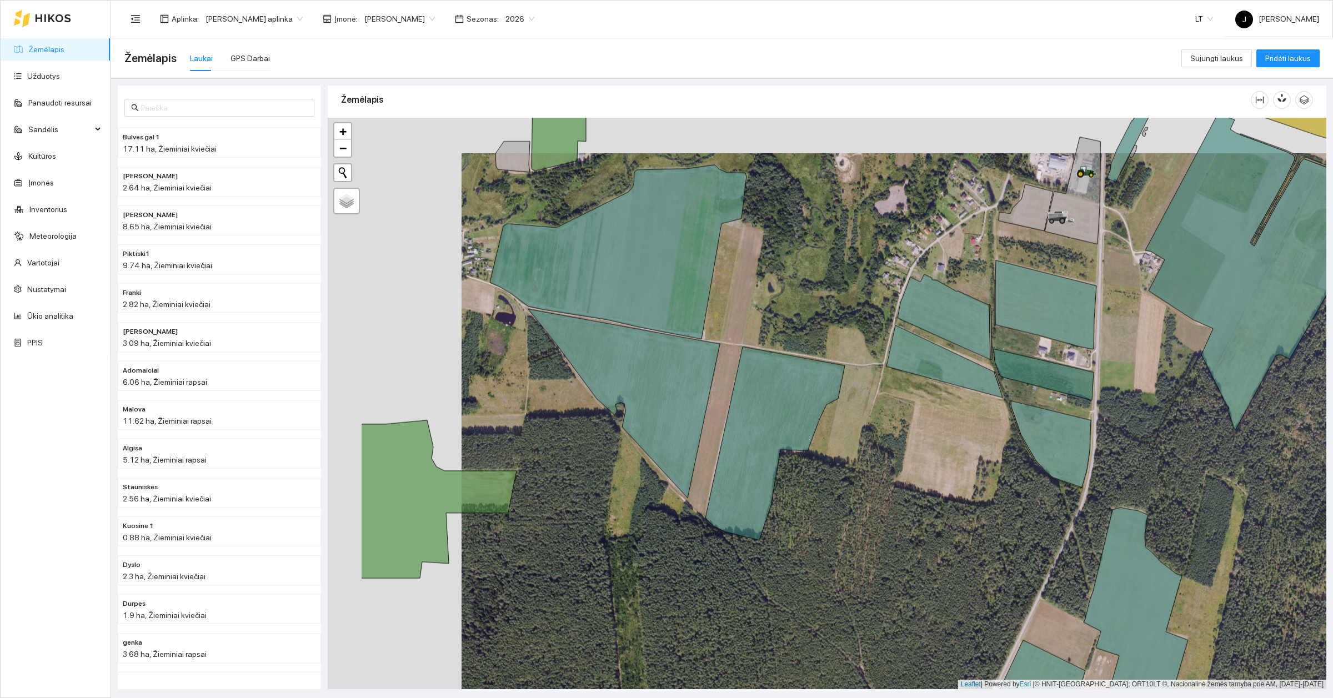
drag, startPoint x: 748, startPoint y: 453, endPoint x: 879, endPoint y: 489, distance: 135.8
click at [879, 489] on div at bounding box center [827, 404] width 999 height 572
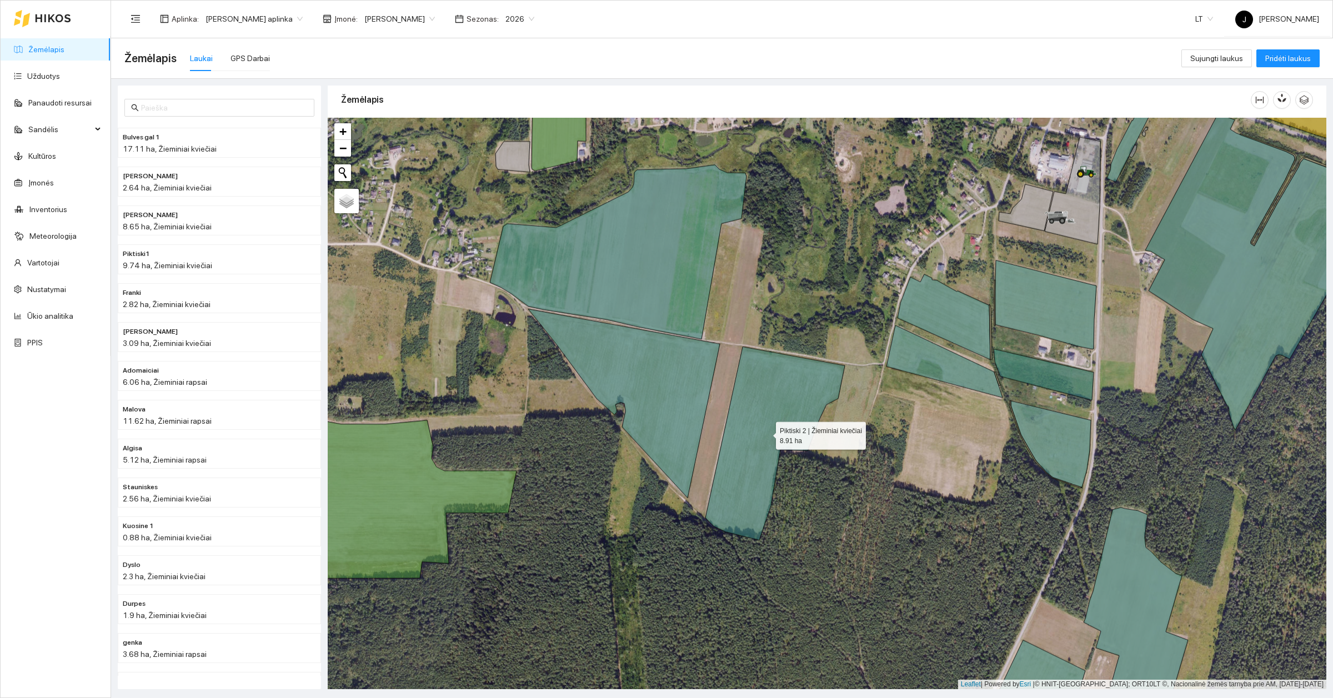
click at [743, 422] on icon at bounding box center [774, 443] width 139 height 193
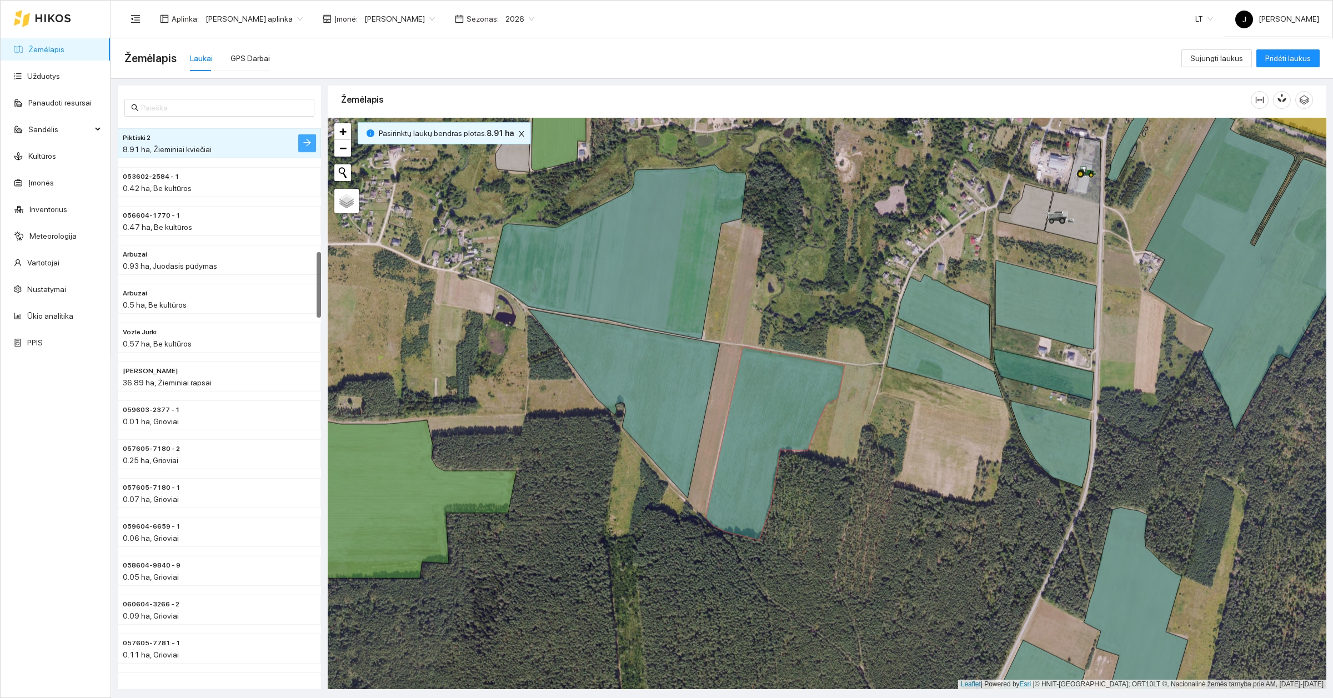
click at [303, 146] on icon "arrow-right" at bounding box center [307, 142] width 9 height 9
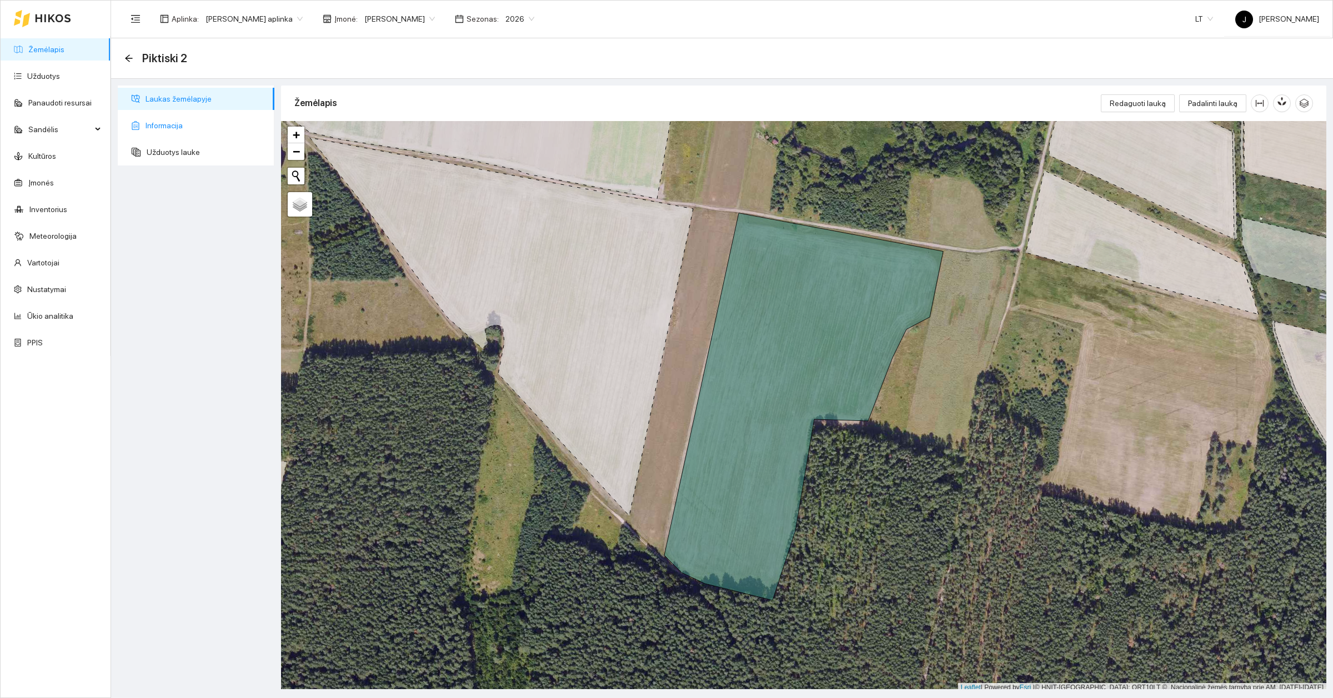
click at [166, 118] on span "Informacija" at bounding box center [206, 125] width 120 height 22
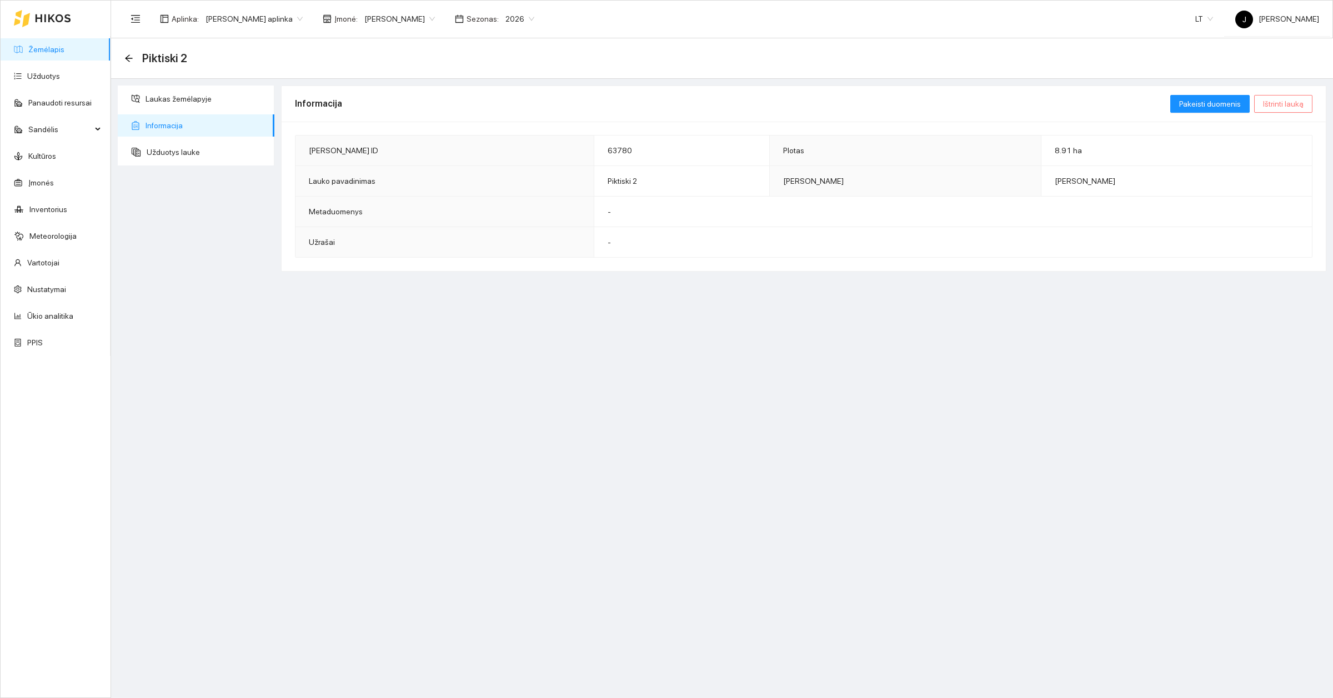
click at [1292, 98] on span "Ištrinti lauką" at bounding box center [1283, 104] width 41 height 12
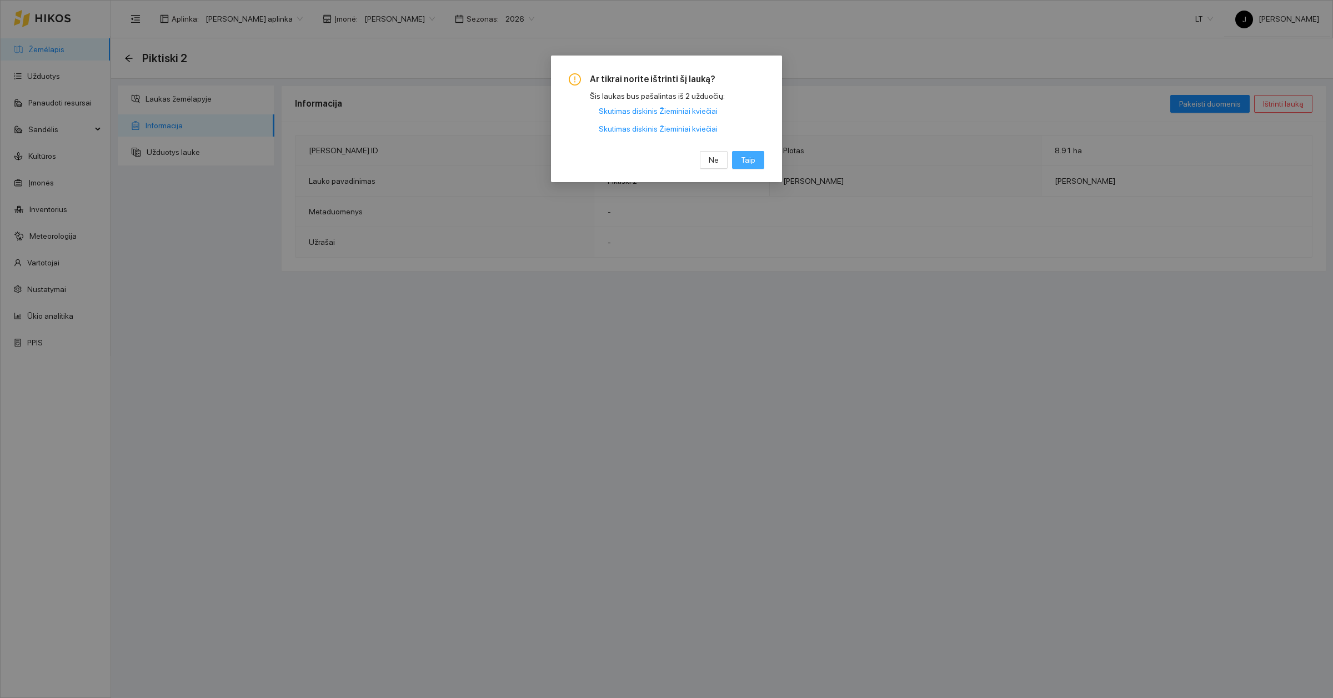
click at [760, 162] on button "Taip" at bounding box center [748, 160] width 32 height 18
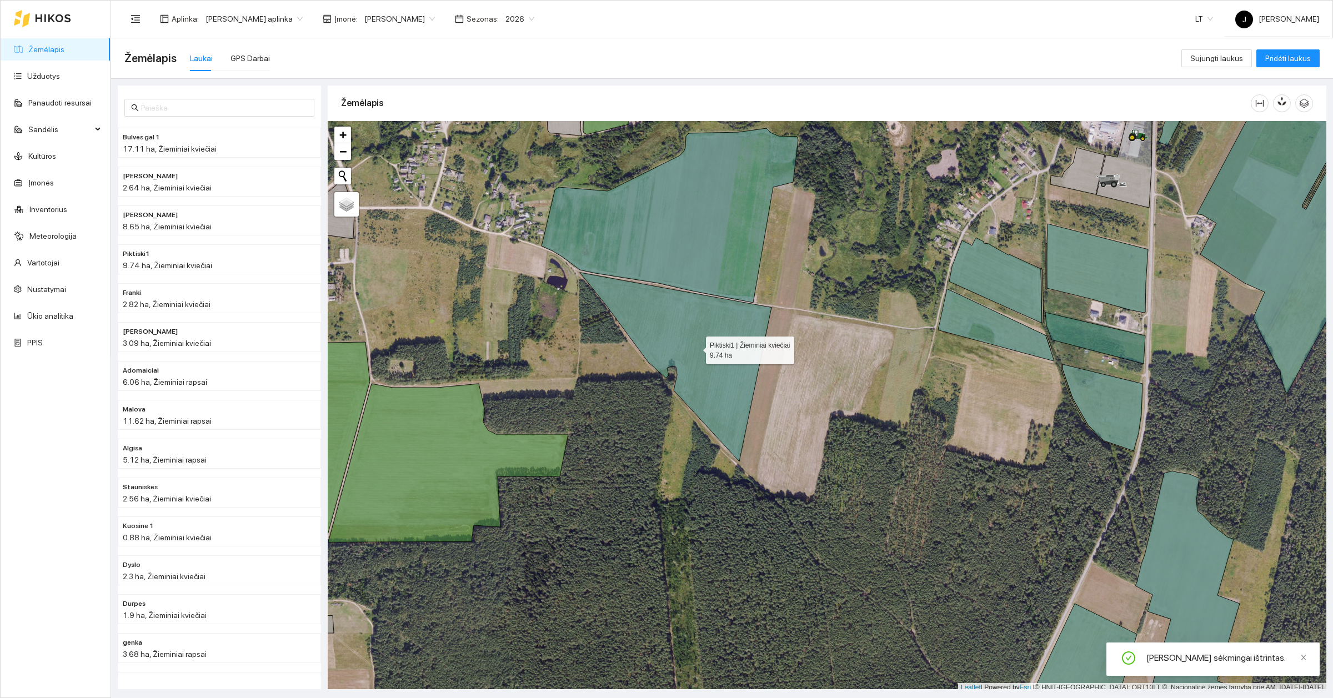
click at [747, 357] on icon at bounding box center [676, 367] width 192 height 189
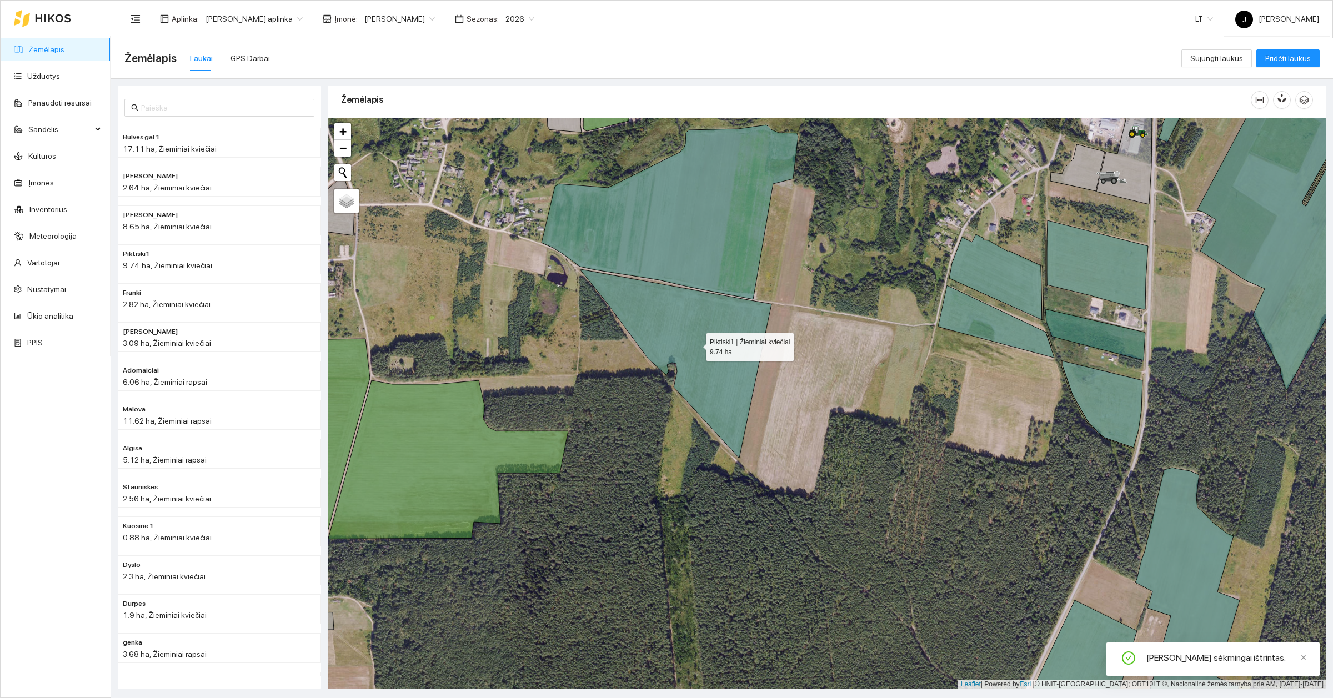
scroll to position [117, 0]
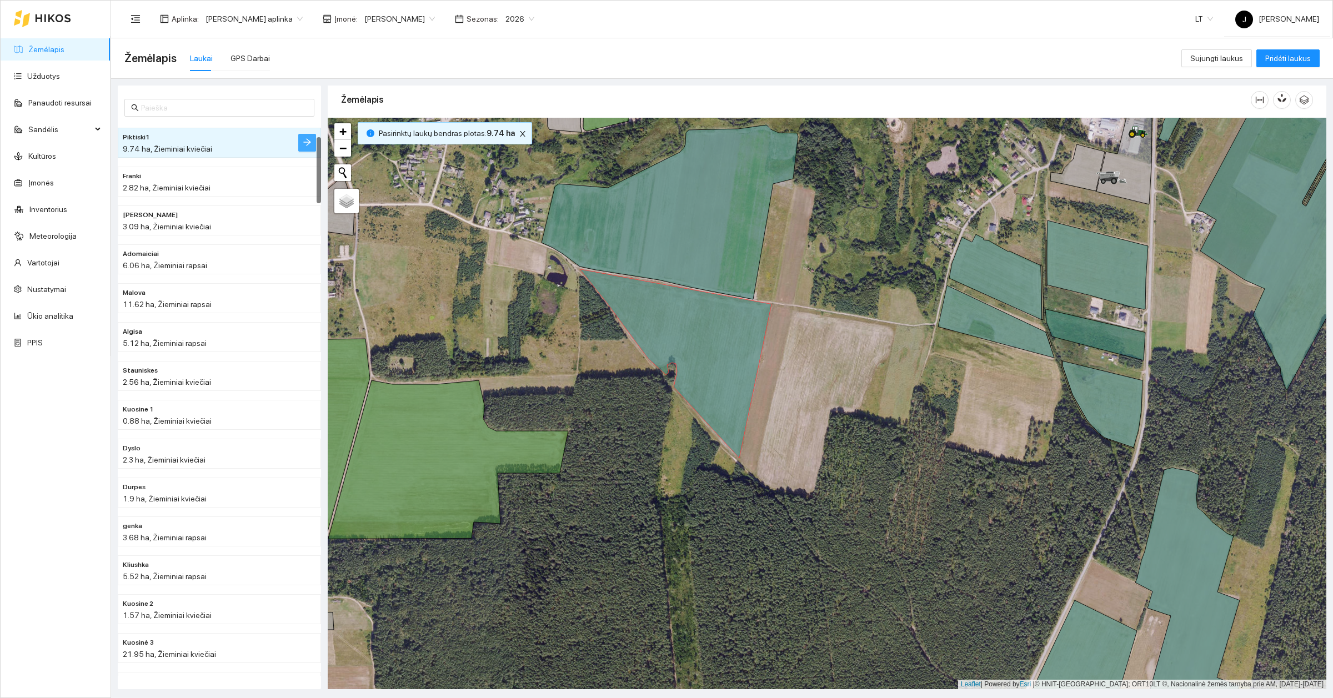
click at [303, 142] on icon "arrow-right" at bounding box center [307, 142] width 9 height 9
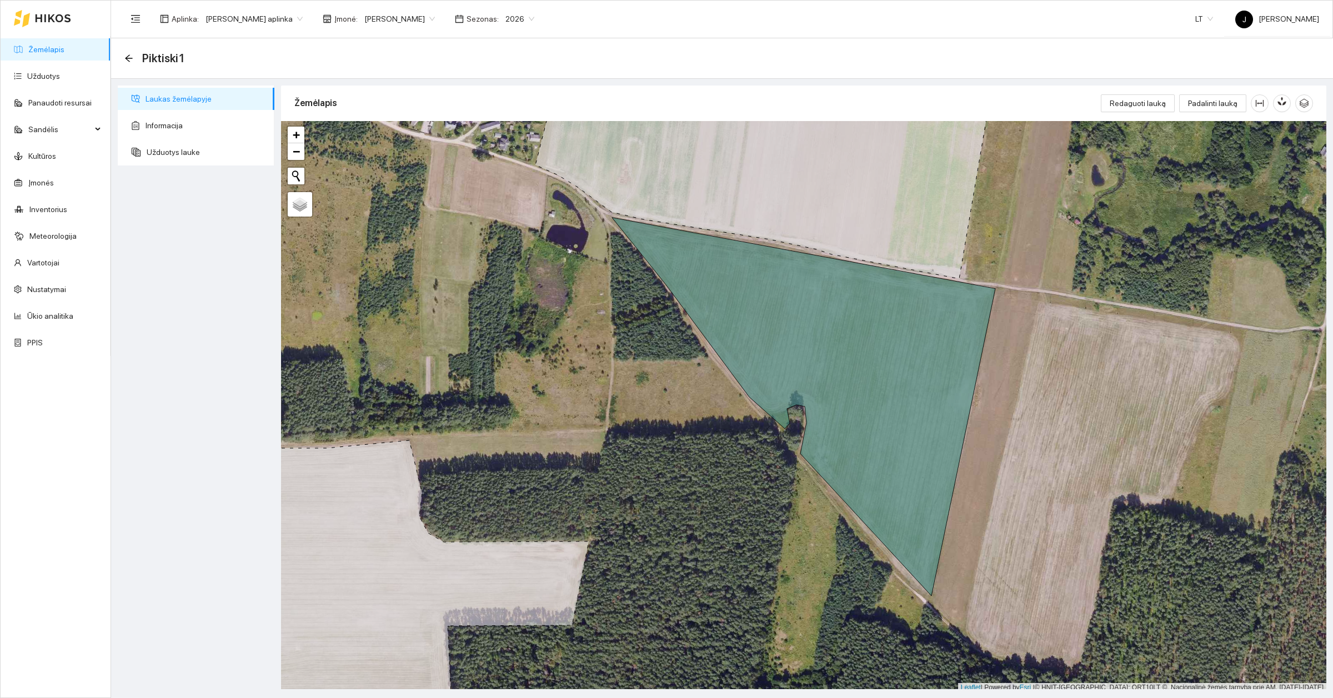
scroll to position [3, 0]
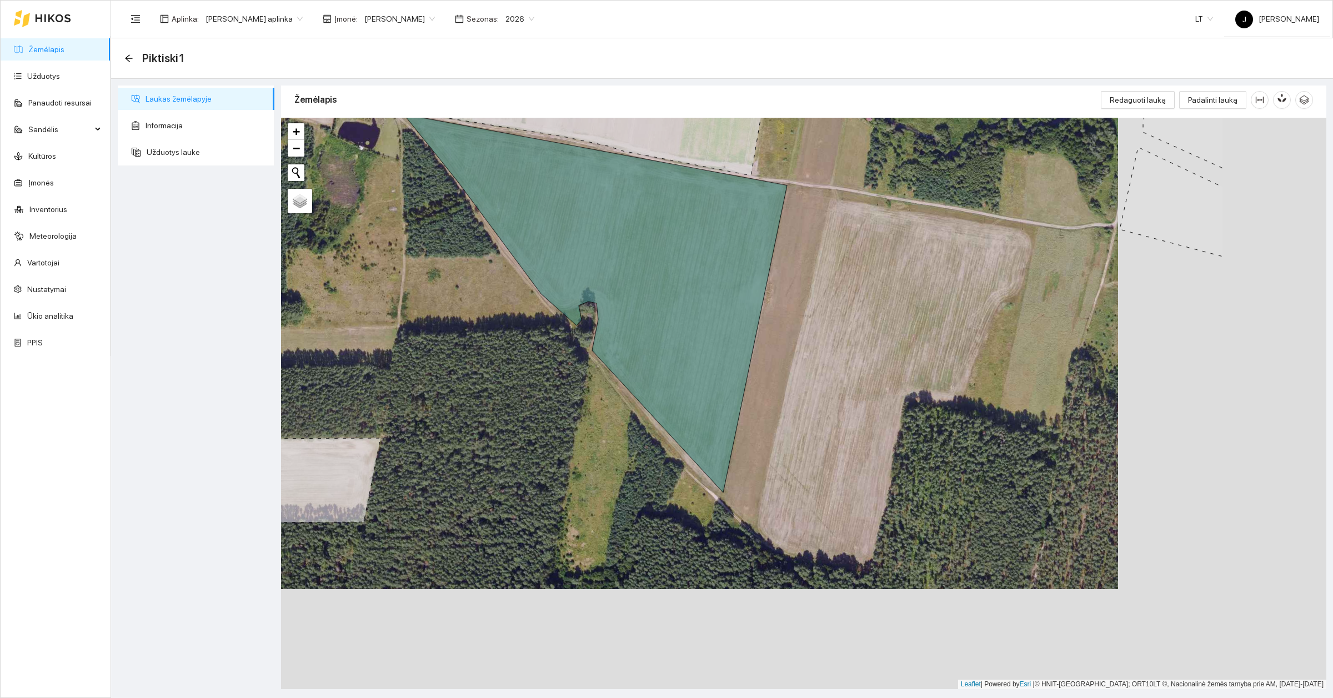
drag, startPoint x: 1159, startPoint y: 390, endPoint x: 951, endPoint y: 290, distance: 231.0
click at [951, 290] on div at bounding box center [803, 404] width 1045 height 572
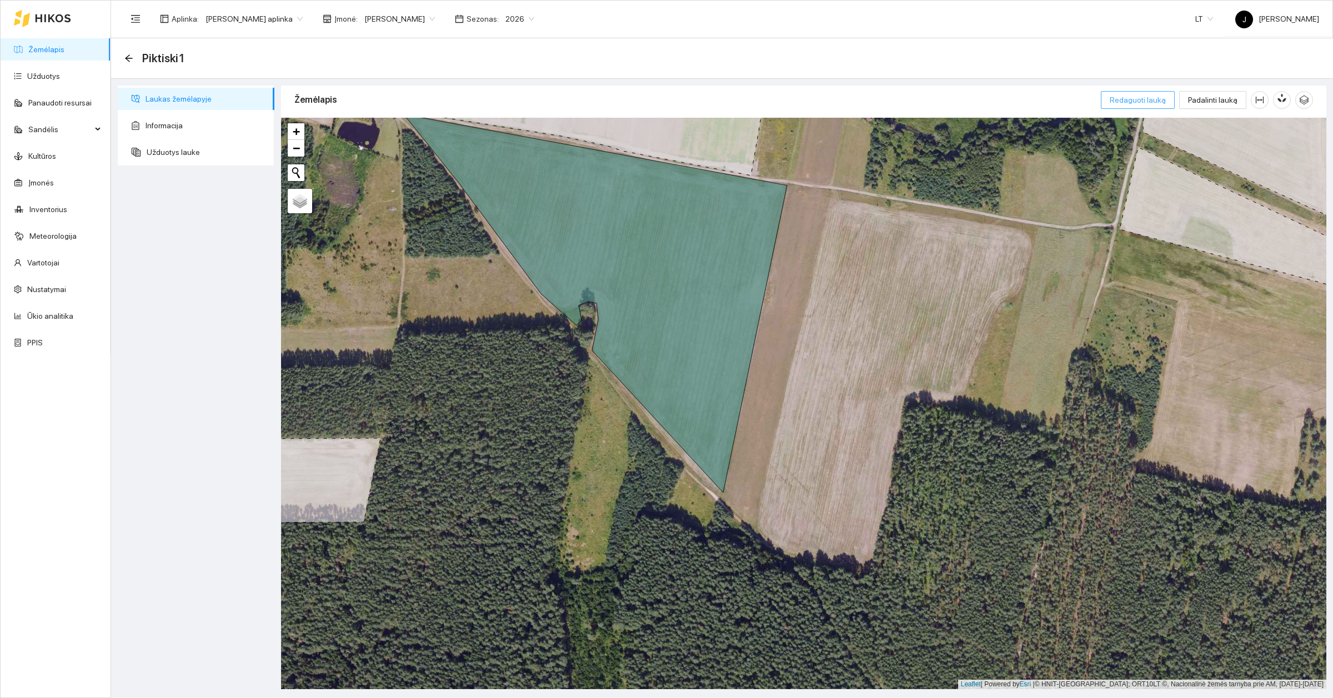
click at [1155, 102] on span "Redaguoti lauką" at bounding box center [1138, 100] width 56 height 12
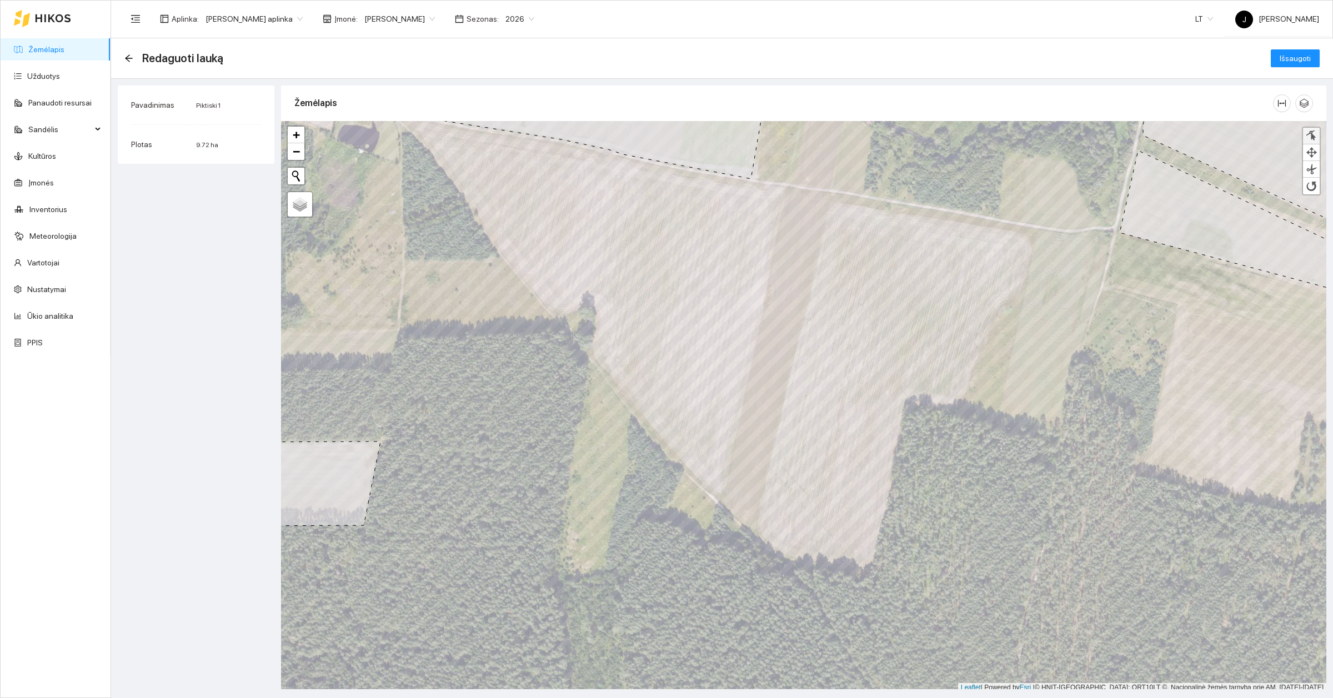
click at [1311, 139] on div at bounding box center [1311, 136] width 11 height 11
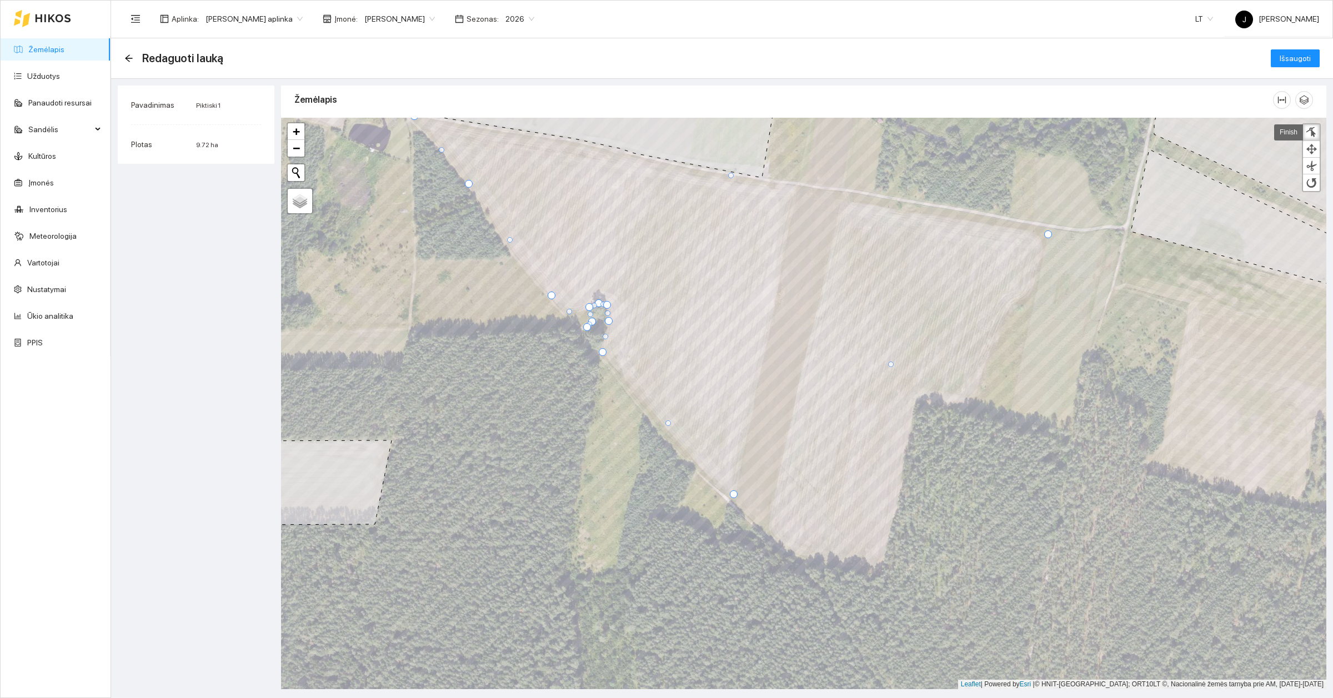
drag, startPoint x: 797, startPoint y: 186, endPoint x: 1047, endPoint y: 233, distance: 254.9
click at [1047, 233] on div at bounding box center [1048, 234] width 8 height 8
drag, startPoint x: 728, startPoint y: 174, endPoint x: 849, endPoint y: 197, distance: 122.8
click at [851, 197] on div at bounding box center [854, 200] width 6 height 6
drag, startPoint x: 631, startPoint y: 157, endPoint x: 794, endPoint y: 184, distance: 165.0
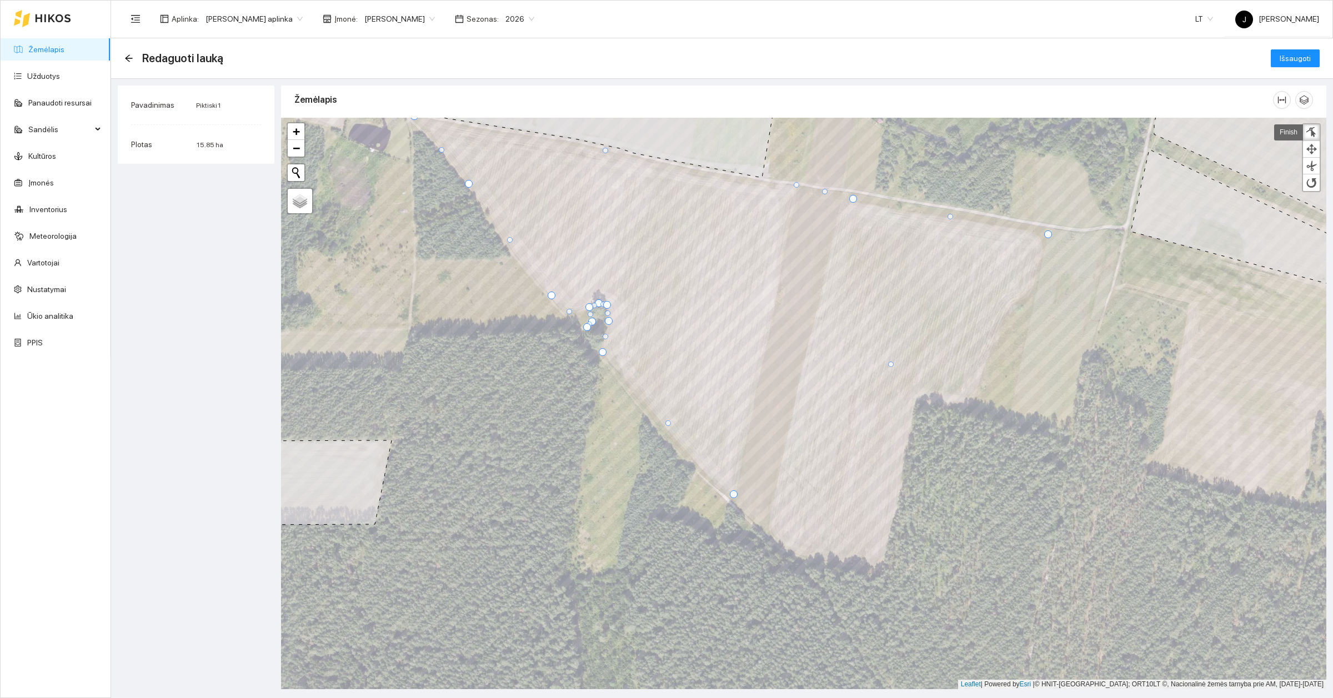
click at [794, 184] on div at bounding box center [797, 185] width 6 height 6
drag, startPoint x: 824, startPoint y: 193, endPoint x: 840, endPoint y: 193, distance: 16.7
click at [843, 193] on div at bounding box center [844, 191] width 6 height 6
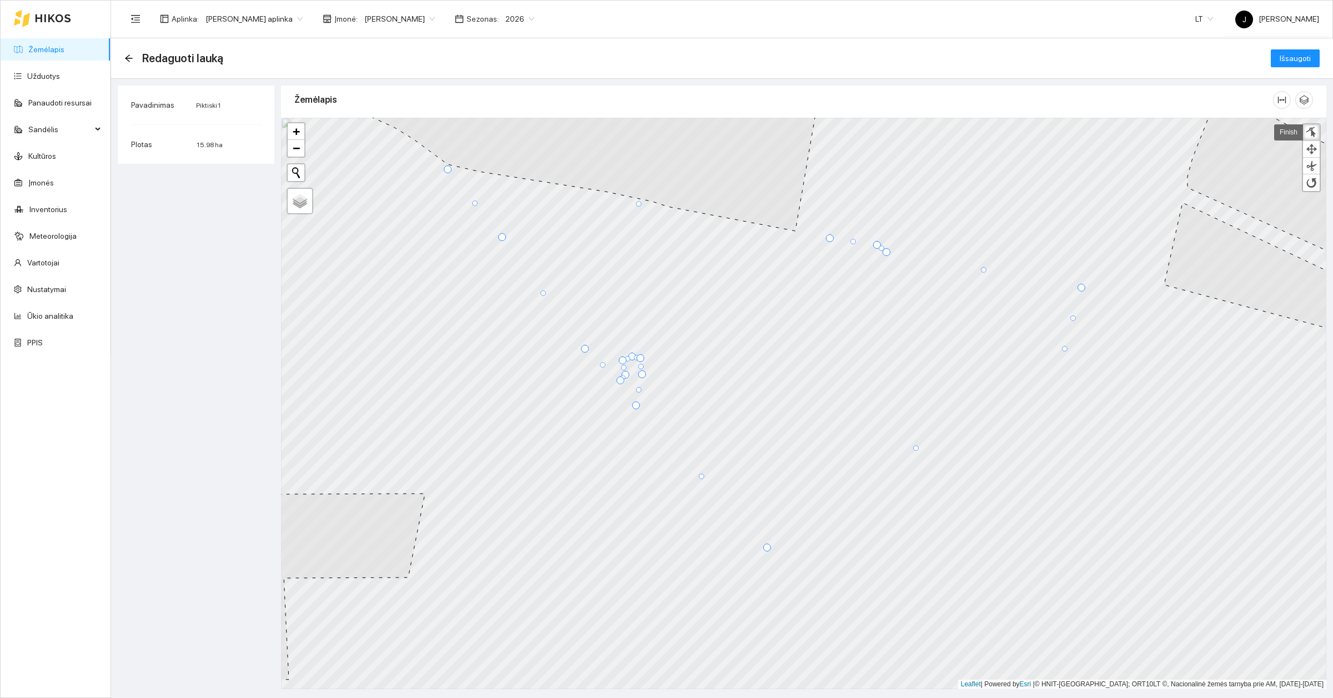
drag, startPoint x: 925, startPoint y: 418, endPoint x: 1065, endPoint y: 348, distance: 156.2
click at [1065, 348] on div at bounding box center [1065, 349] width 6 height 6
drag, startPoint x: 915, startPoint y: 448, endPoint x: 1042, endPoint y: 365, distance: 152.0
click at [1042, 365] on div at bounding box center [1043, 365] width 6 height 6
drag, startPoint x: 906, startPoint y: 455, endPoint x: 1007, endPoint y: 454, distance: 101.1
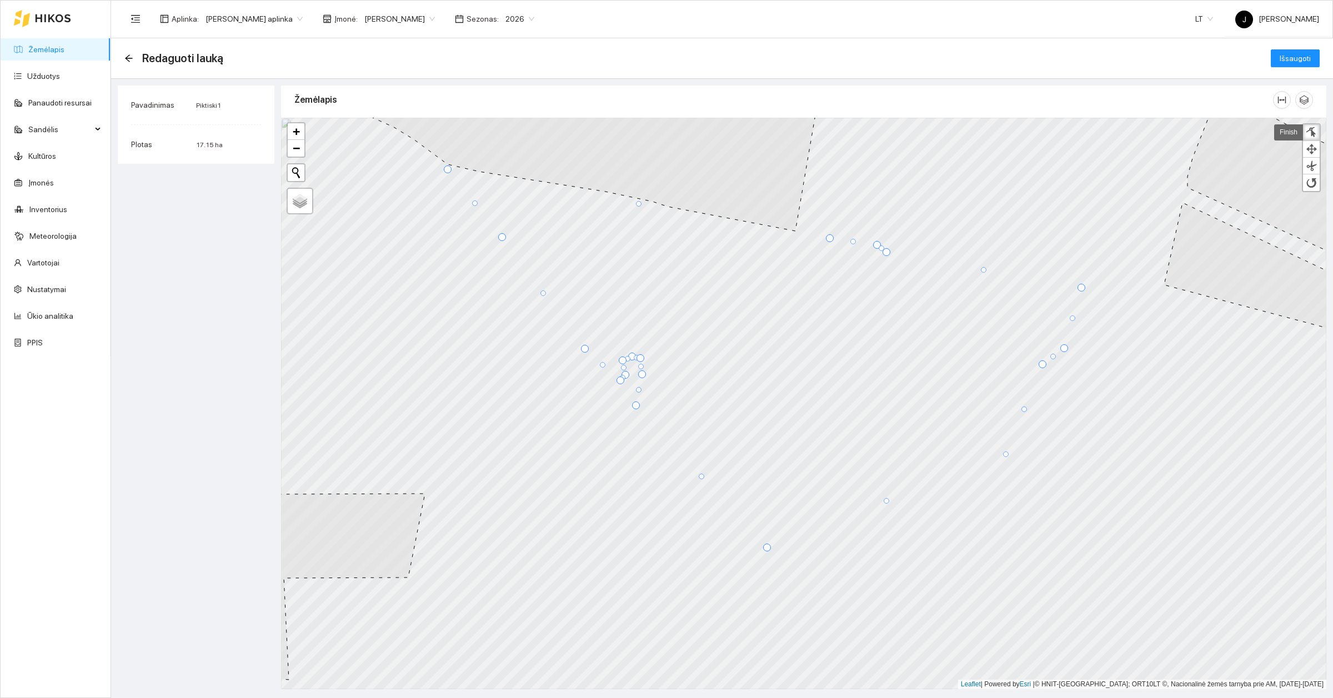
click at [1007, 454] on div at bounding box center [1006, 455] width 6 height 6
drag, startPoint x: 886, startPoint y: 498, endPoint x: 951, endPoint y: 448, distance: 81.5
click at [951, 448] on div at bounding box center [951, 451] width 6 height 6
drag, startPoint x: 859, startPoint y: 500, endPoint x: 915, endPoint y: 623, distance: 134.2
click at [915, 623] on div at bounding box center [914, 622] width 6 height 6
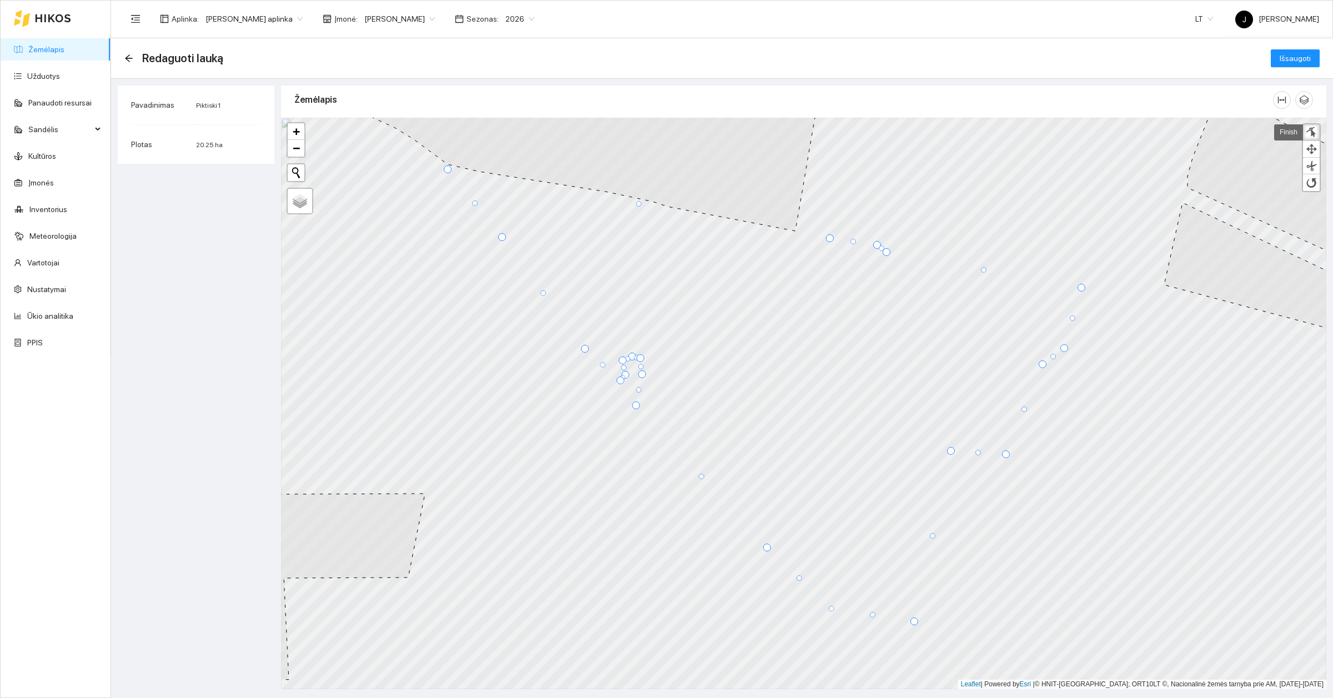
drag, startPoint x: 839, startPoint y: 585, endPoint x: 830, endPoint y: 609, distance: 26.0
click at [830, 609] on div at bounding box center [832, 609] width 6 height 6
click at [796, 580] on div at bounding box center [795, 580] width 6 height 6
click at [1292, 131] on link "Finish" at bounding box center [1288, 132] width 29 height 16
click at [1290, 53] on span "Išsaugoti" at bounding box center [1295, 58] width 31 height 12
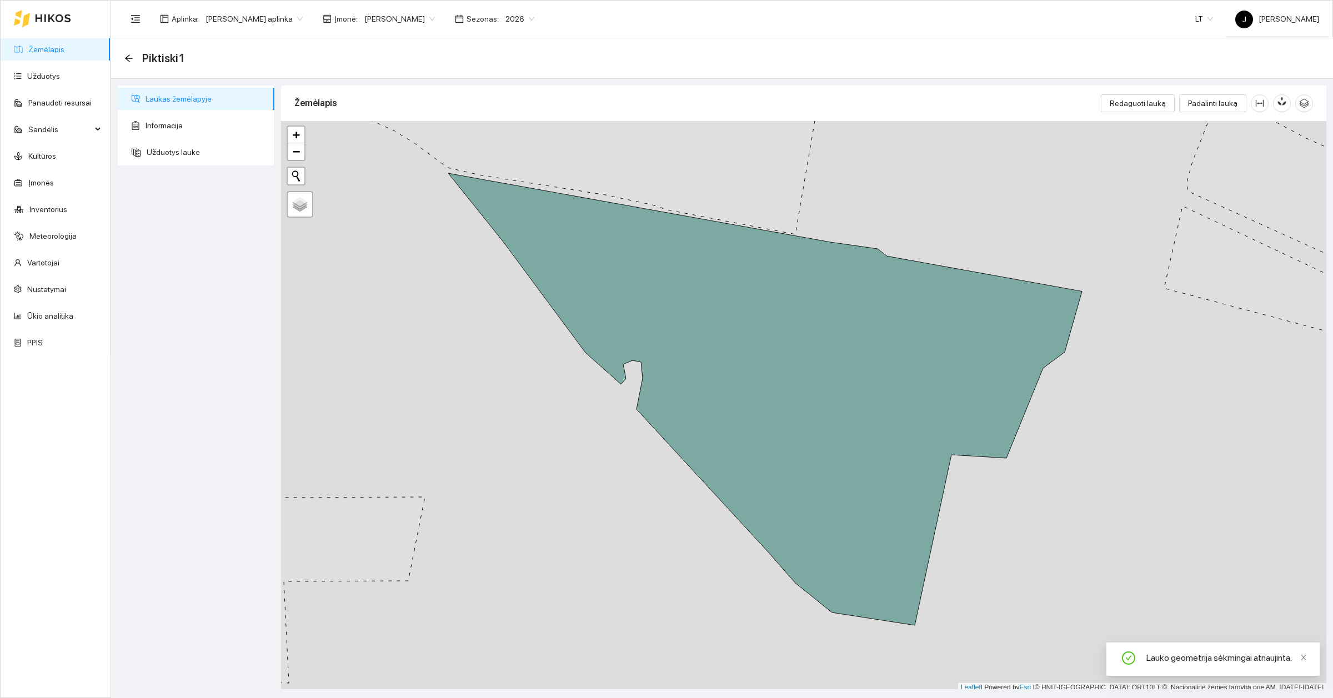
scroll to position [3, 0]
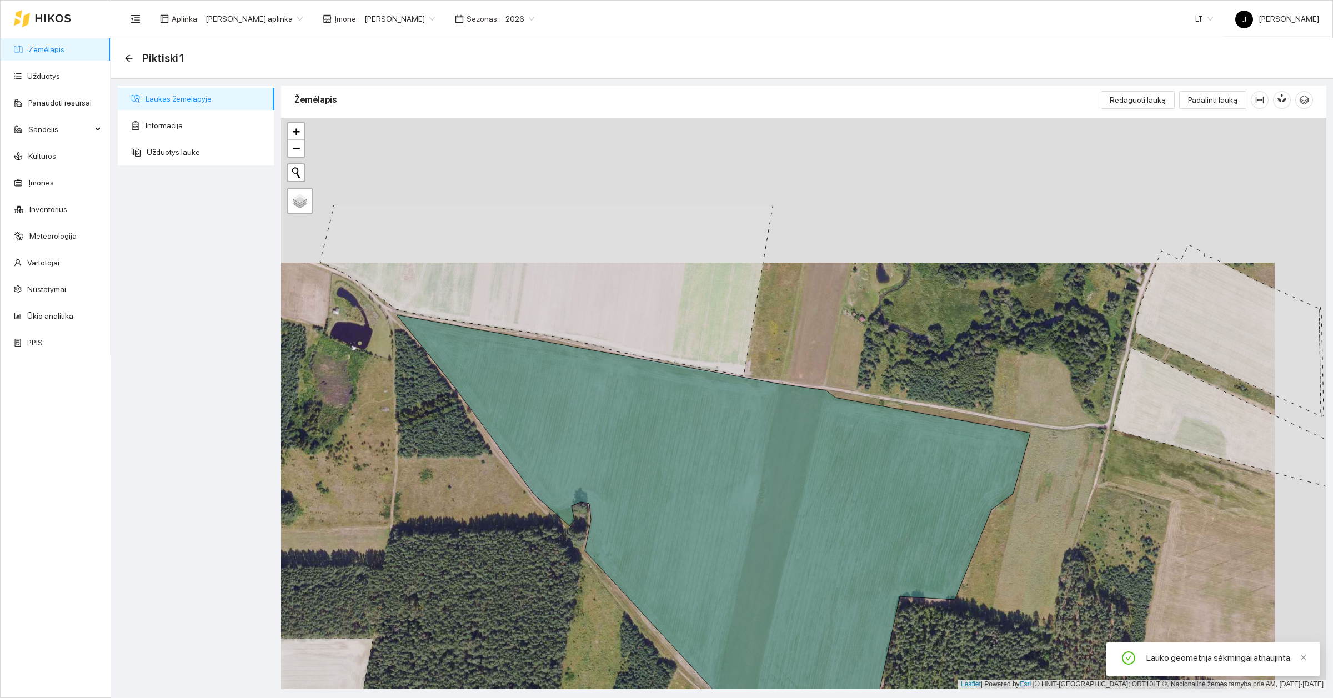
drag, startPoint x: 840, startPoint y: 154, endPoint x: 793, endPoint y: 387, distance: 237.6
click at [791, 378] on div at bounding box center [803, 404] width 1045 height 572
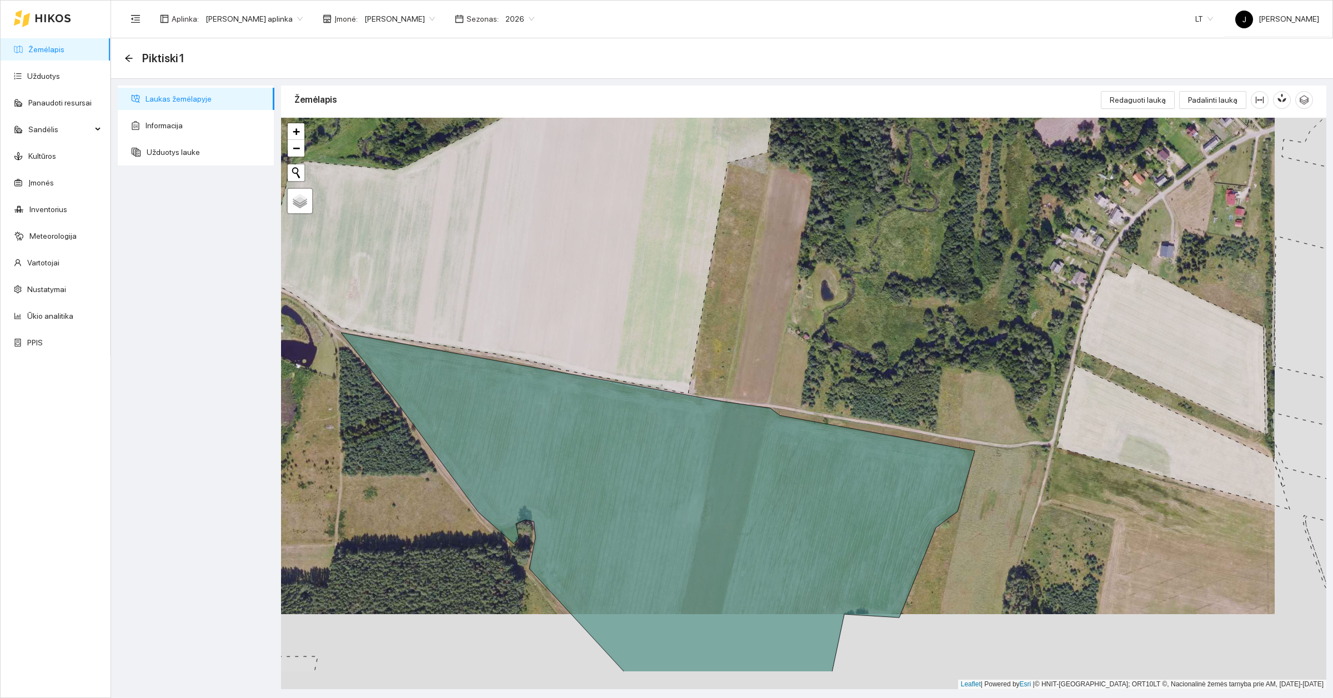
drag, startPoint x: 886, startPoint y: 448, endPoint x: 835, endPoint y: 373, distance: 91.0
click at [835, 373] on div at bounding box center [803, 404] width 1045 height 572
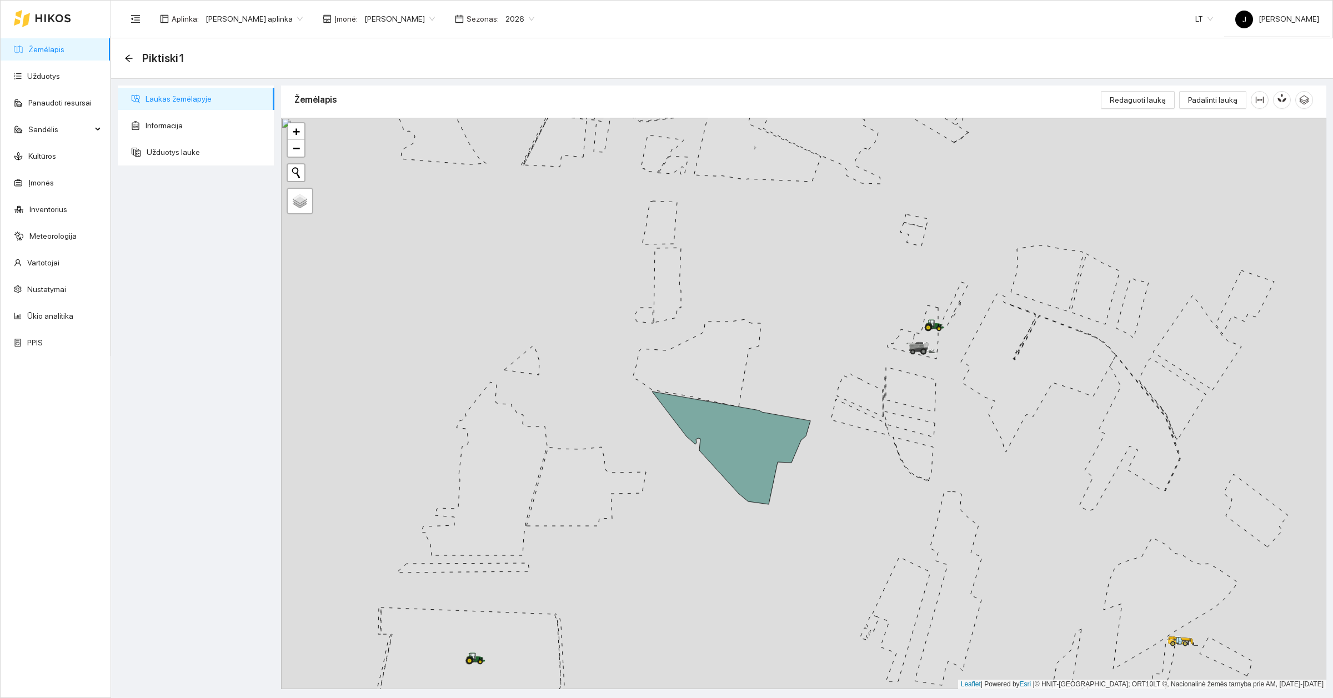
click at [34, 50] on link "Žemėlapis" at bounding box center [46, 49] width 36 height 9
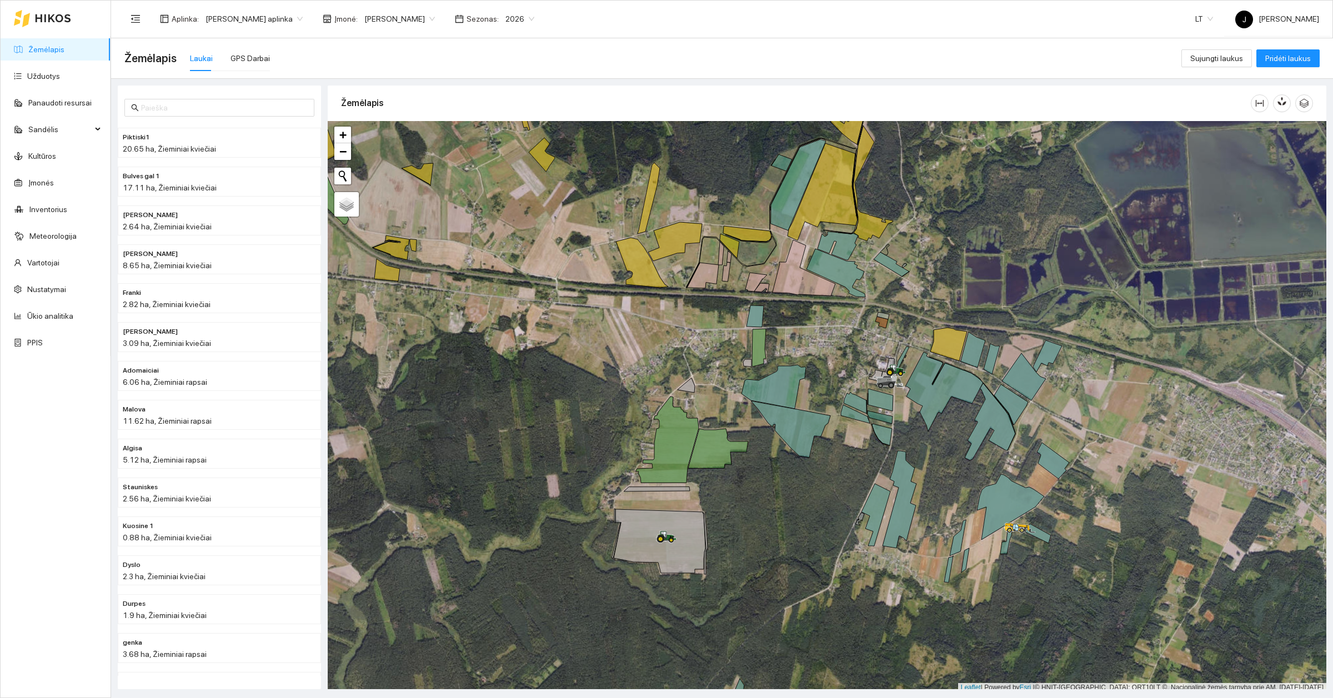
scroll to position [3, 0]
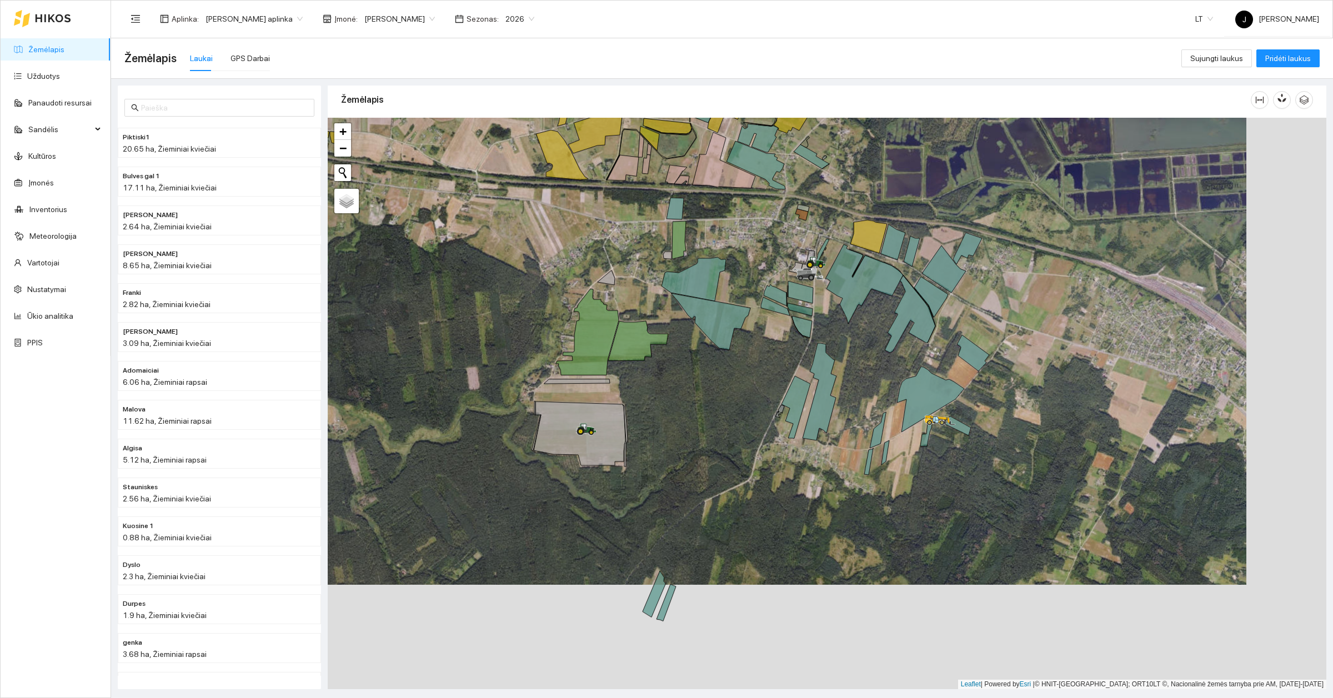
drag, startPoint x: 940, startPoint y: 592, endPoint x: 876, endPoint y: 445, distance: 159.9
click at [876, 445] on div at bounding box center [827, 404] width 999 height 572
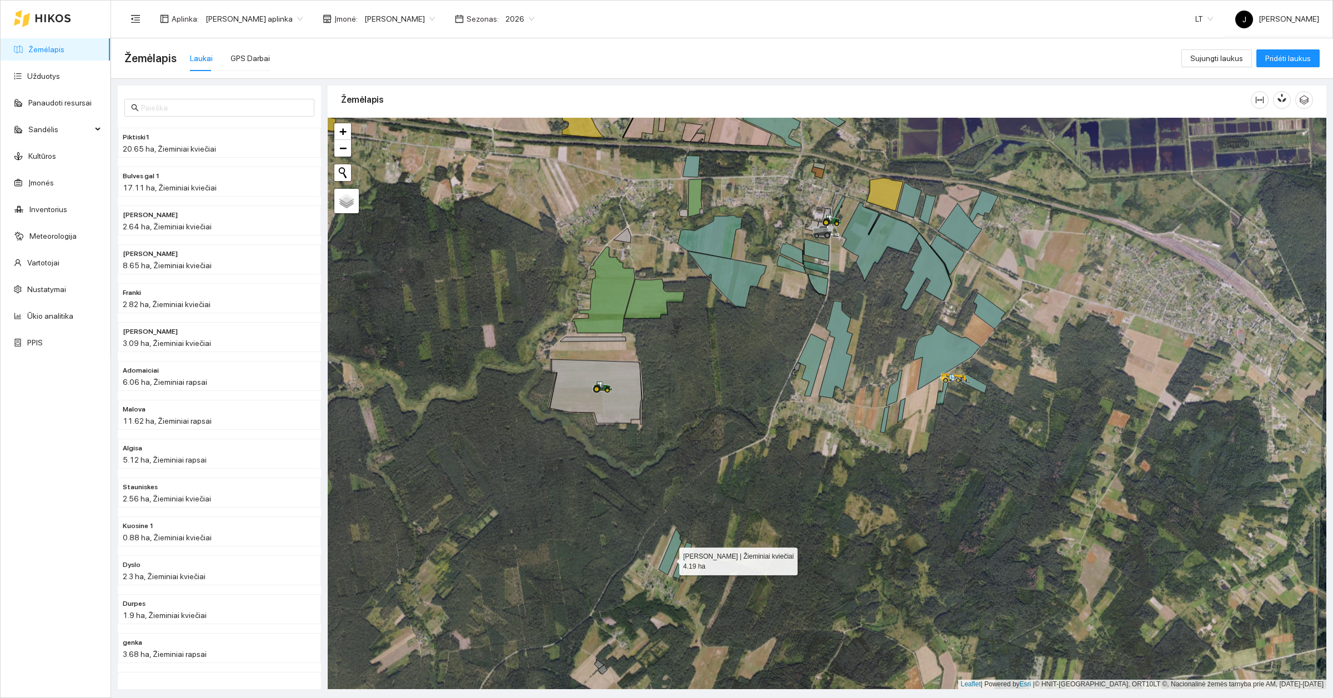
click at [669, 559] on icon at bounding box center [670, 552] width 23 height 46
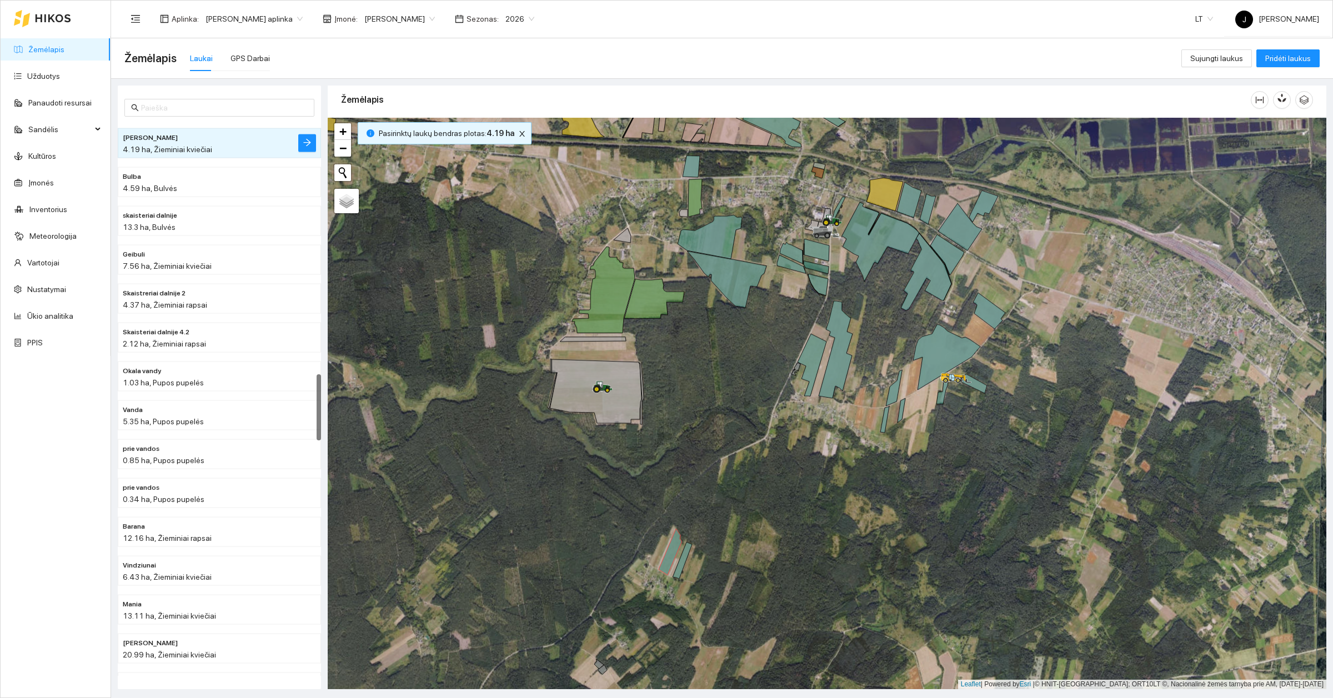
click at [478, 354] on div at bounding box center [827, 404] width 999 height 572
click at [520, 137] on icon "close" at bounding box center [522, 134] width 8 height 8
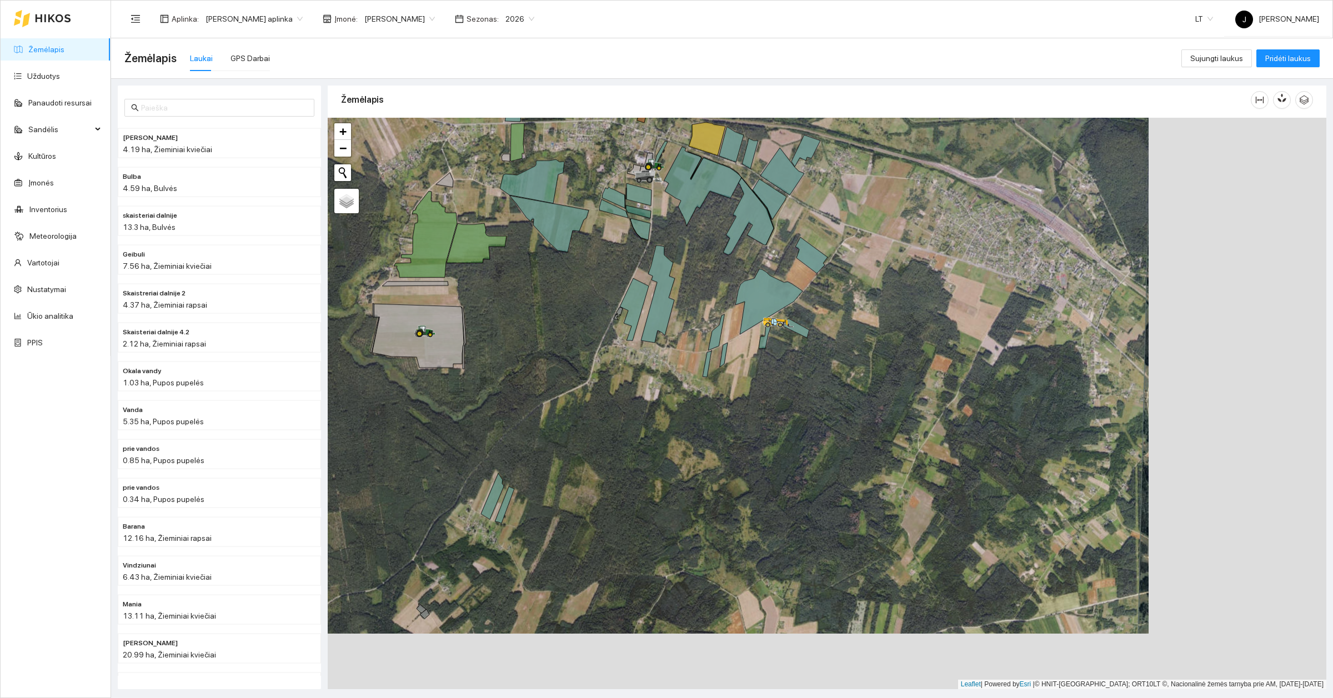
drag, startPoint x: 769, startPoint y: 445, endPoint x: 559, endPoint y: 387, distance: 218.4
click at [561, 389] on div at bounding box center [827, 404] width 999 height 572
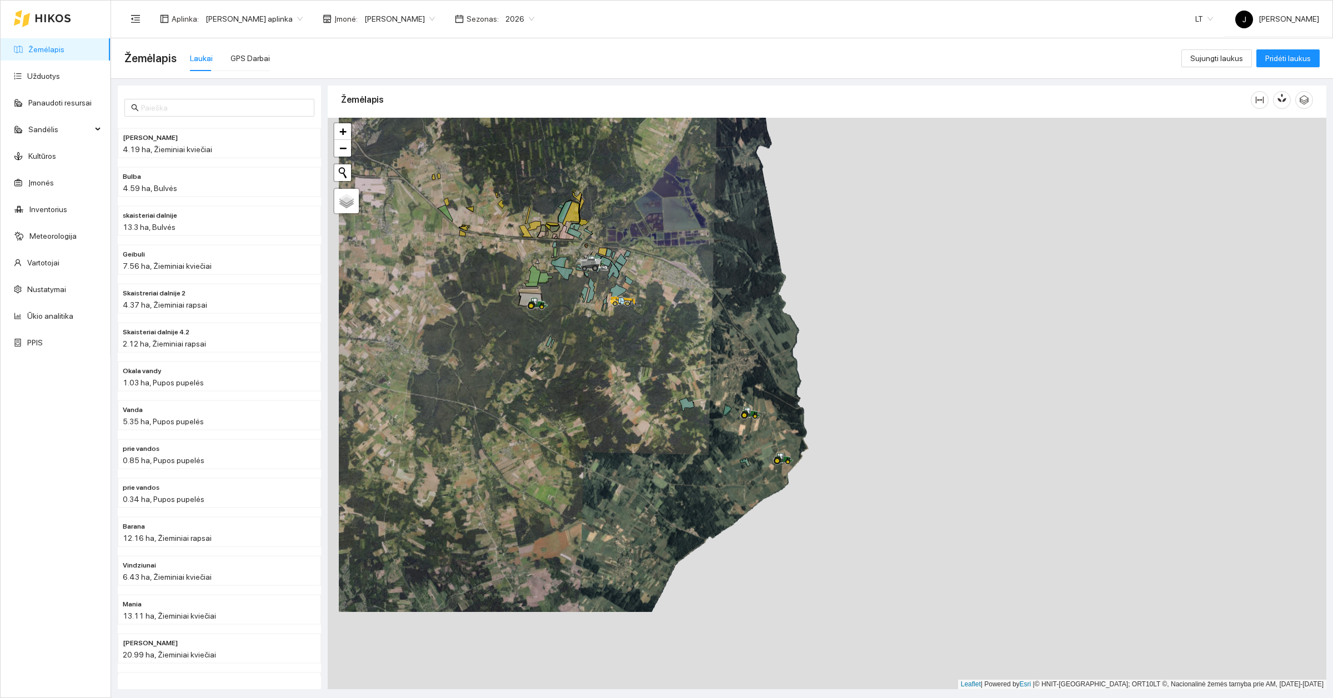
drag, startPoint x: 650, startPoint y: 492, endPoint x: 664, endPoint y: 395, distance: 98.2
click at [664, 395] on div at bounding box center [827, 404] width 999 height 572
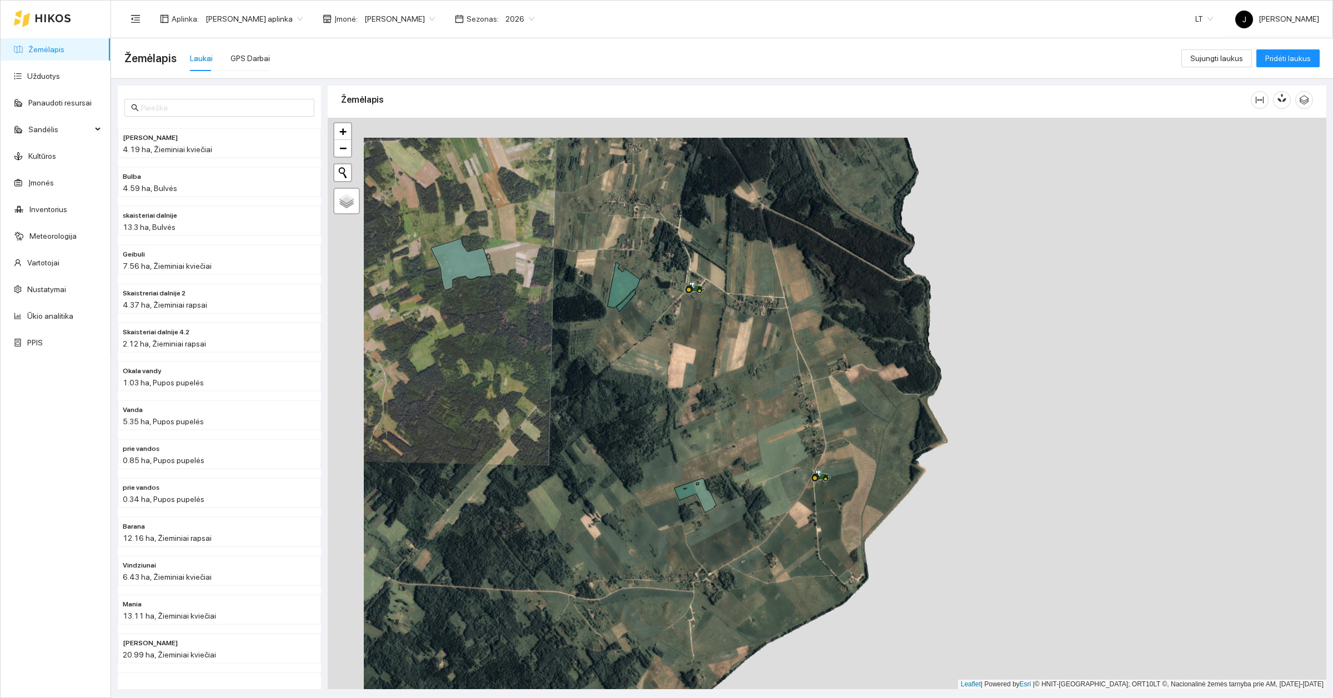
drag, startPoint x: 567, startPoint y: 368, endPoint x: 610, endPoint y: 389, distance: 47.9
click at [610, 389] on div at bounding box center [827, 404] width 999 height 572
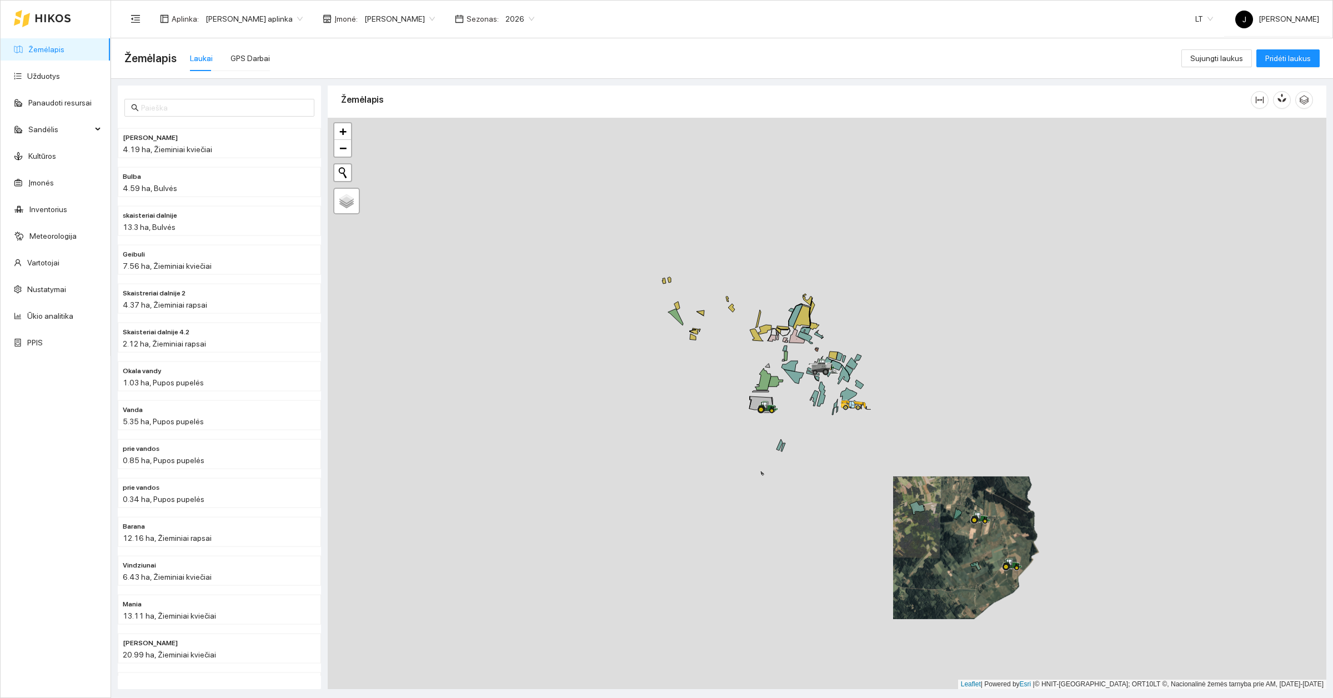
drag, startPoint x: 600, startPoint y: 375, endPoint x: 939, endPoint y: 535, distance: 374.7
click at [939, 535] on div at bounding box center [827, 404] width 999 height 572
